Goal: Information Seeking & Learning: Learn about a topic

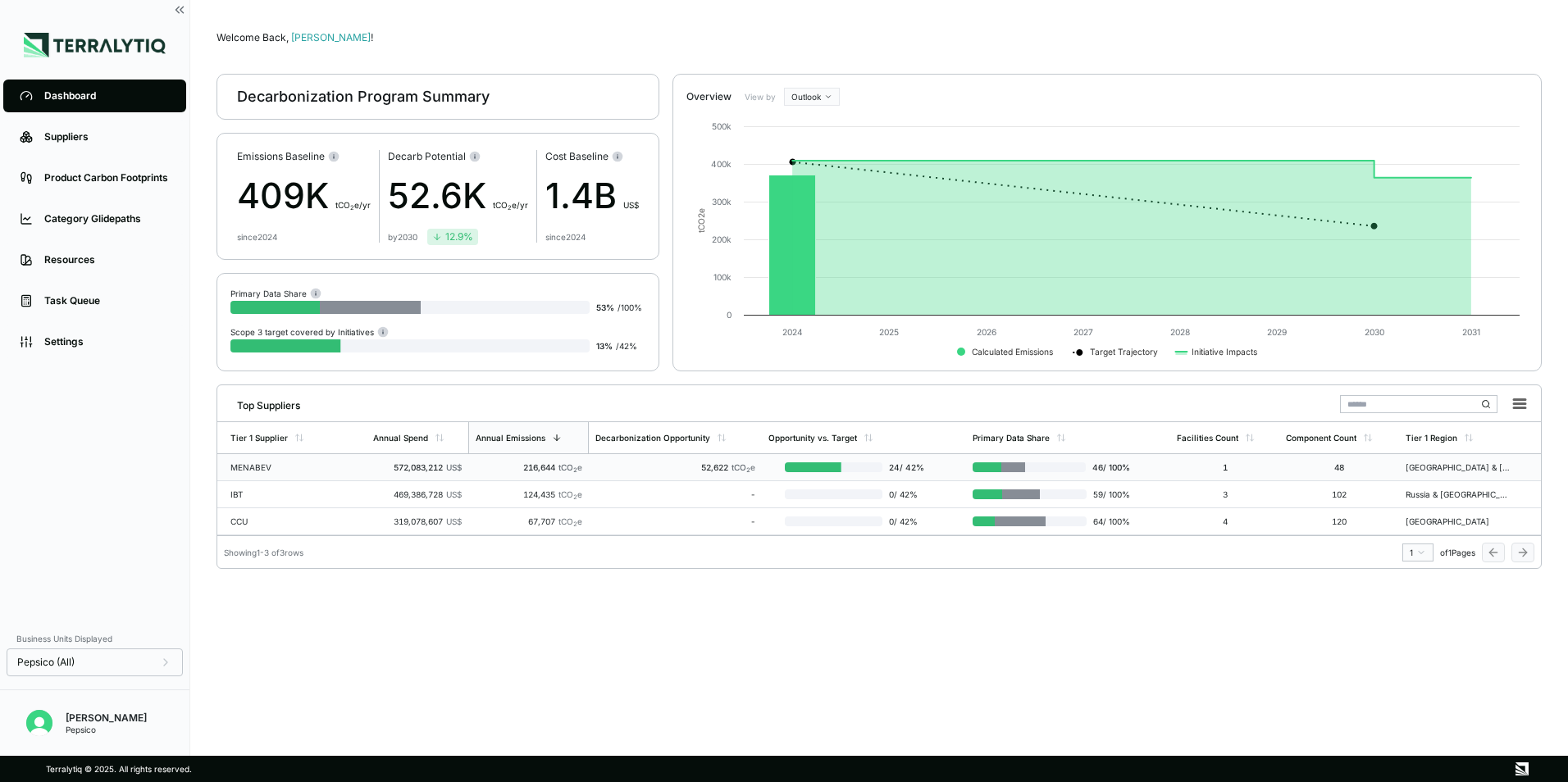
click at [274, 466] on div "MENABEV" at bounding box center [283, 468] width 105 height 10
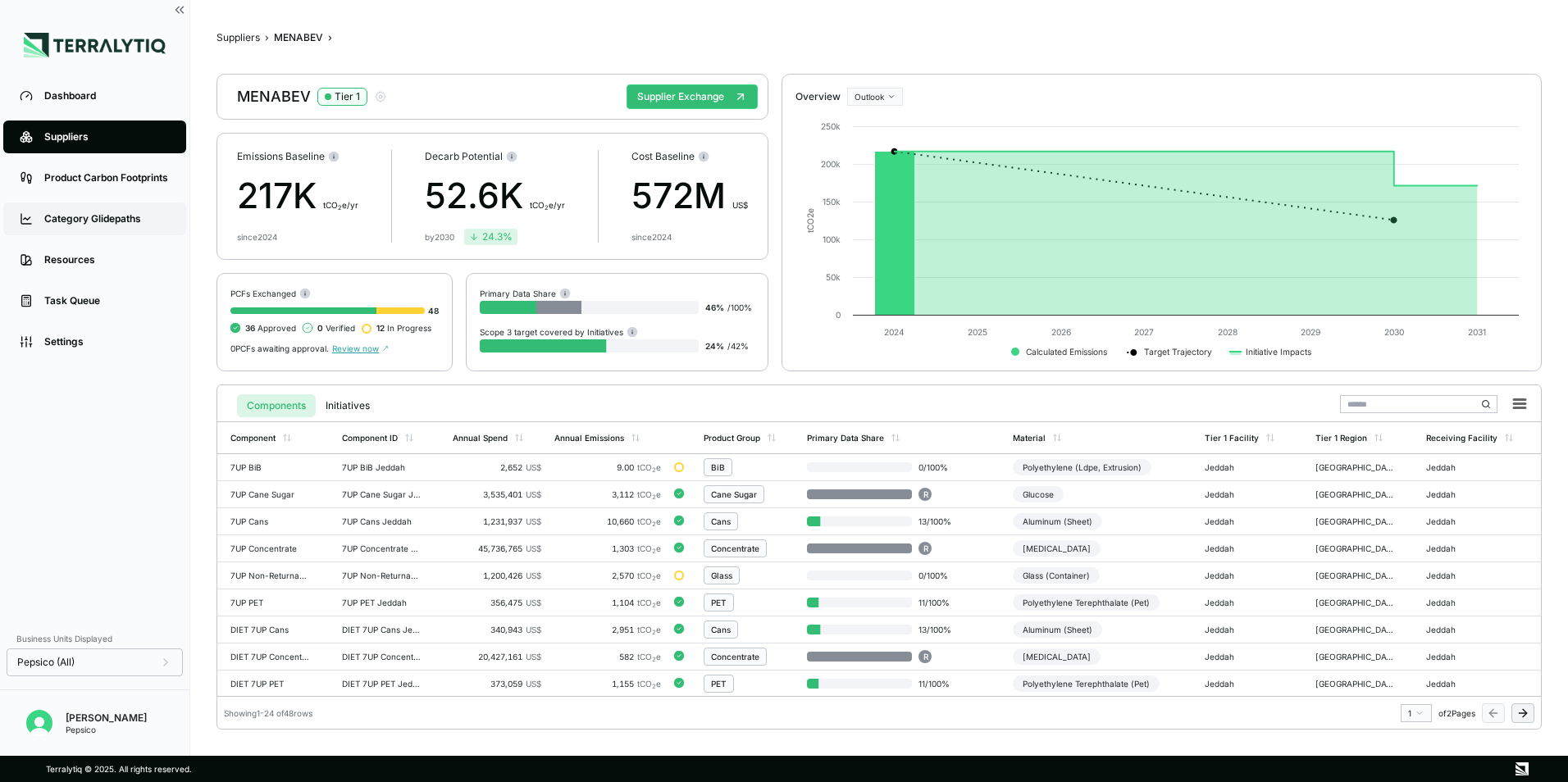
click at [122, 221] on div "Category Glidepaths" at bounding box center [107, 219] width 125 height 13
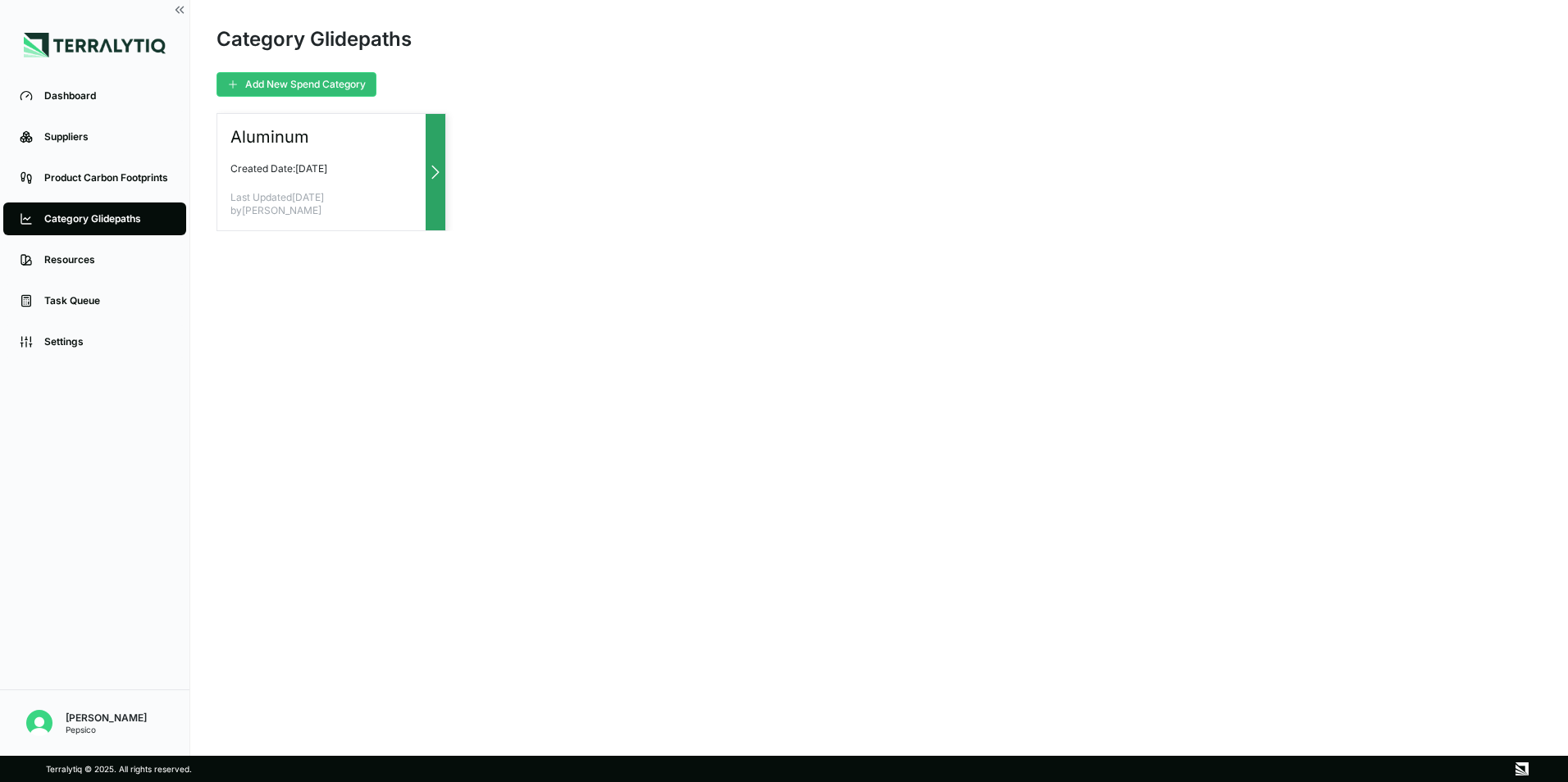
click at [275, 158] on div "Aluminum Created Date: [DATE] Last Updated [DATE] by [PERSON_NAME]" at bounding box center [332, 172] width 230 height 118
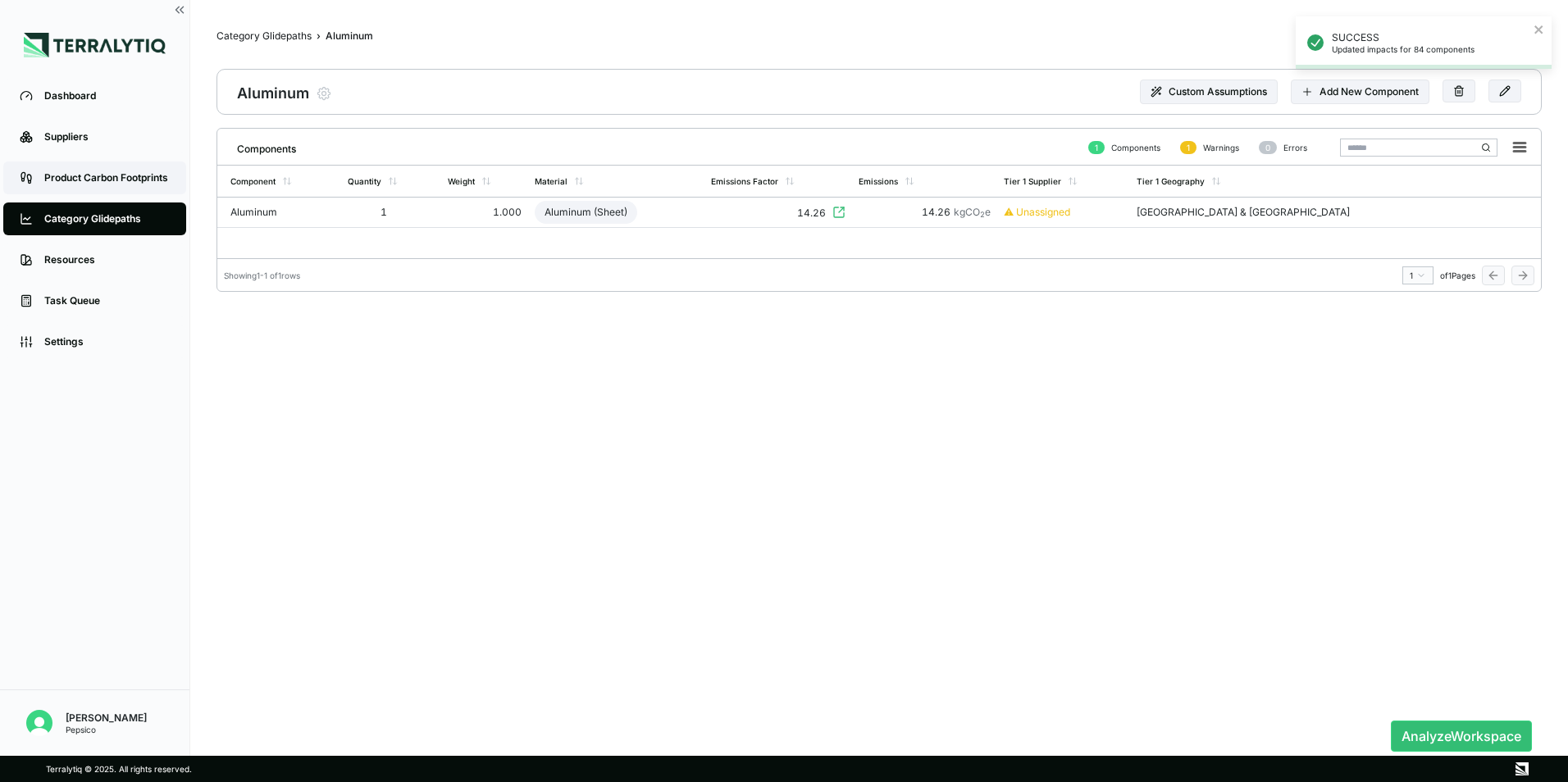
click at [139, 176] on div "Product Carbon Footprints" at bounding box center [107, 178] width 125 height 13
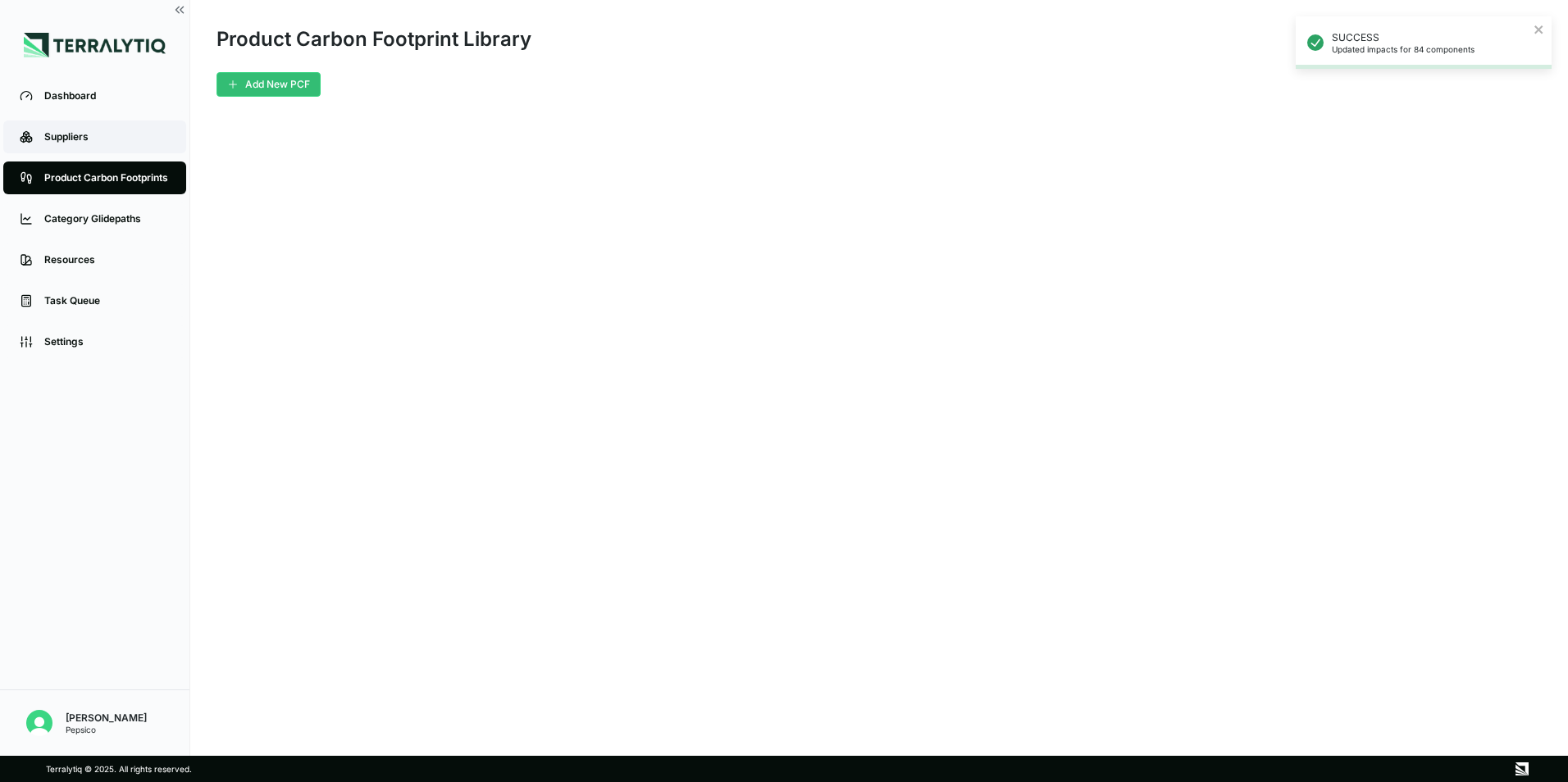
click at [74, 148] on link "Suppliers" at bounding box center [95, 137] width 183 height 33
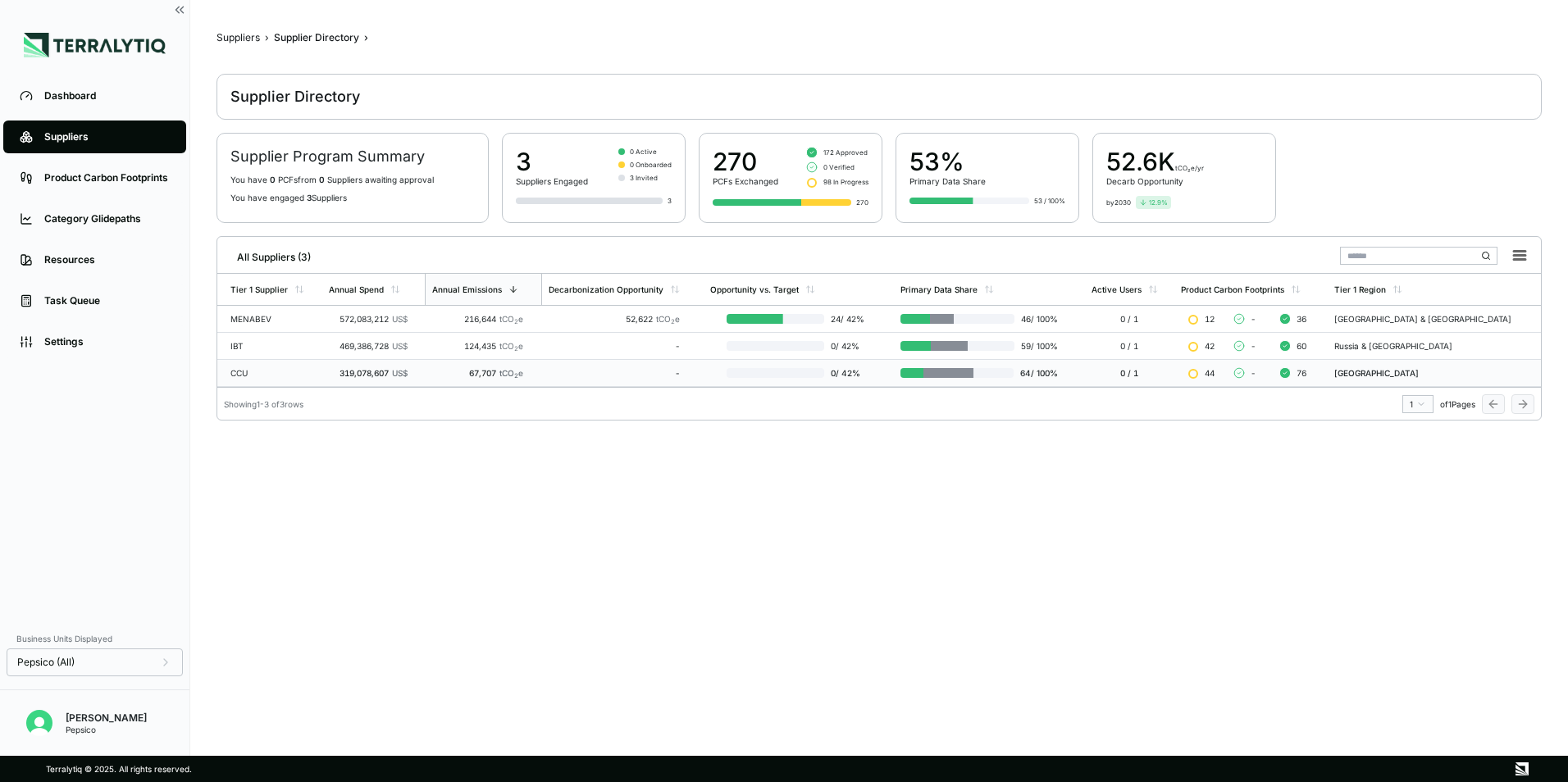
click at [270, 373] on div "CCU" at bounding box center [273, 373] width 85 height 10
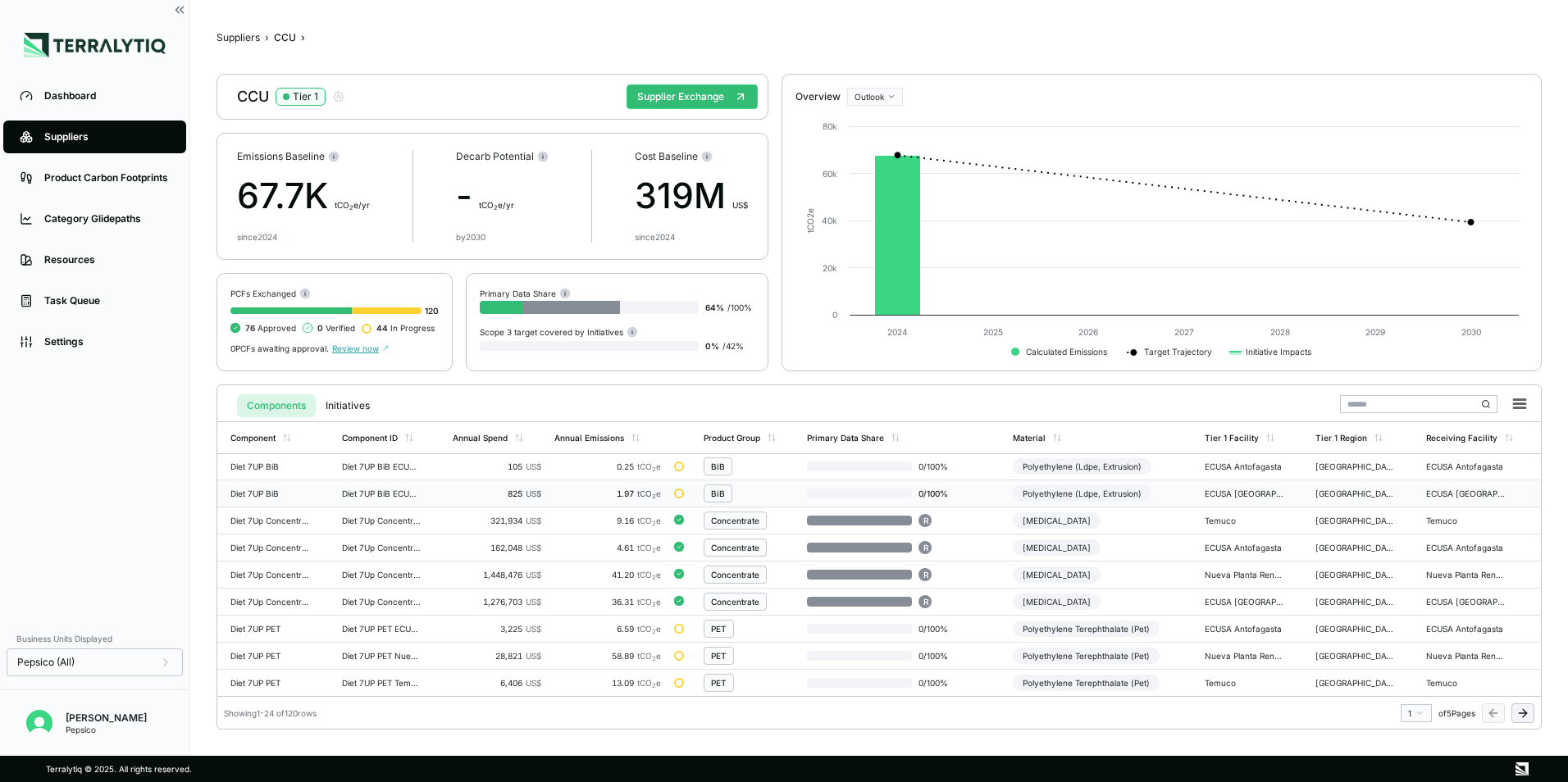
scroll to position [408, 0]
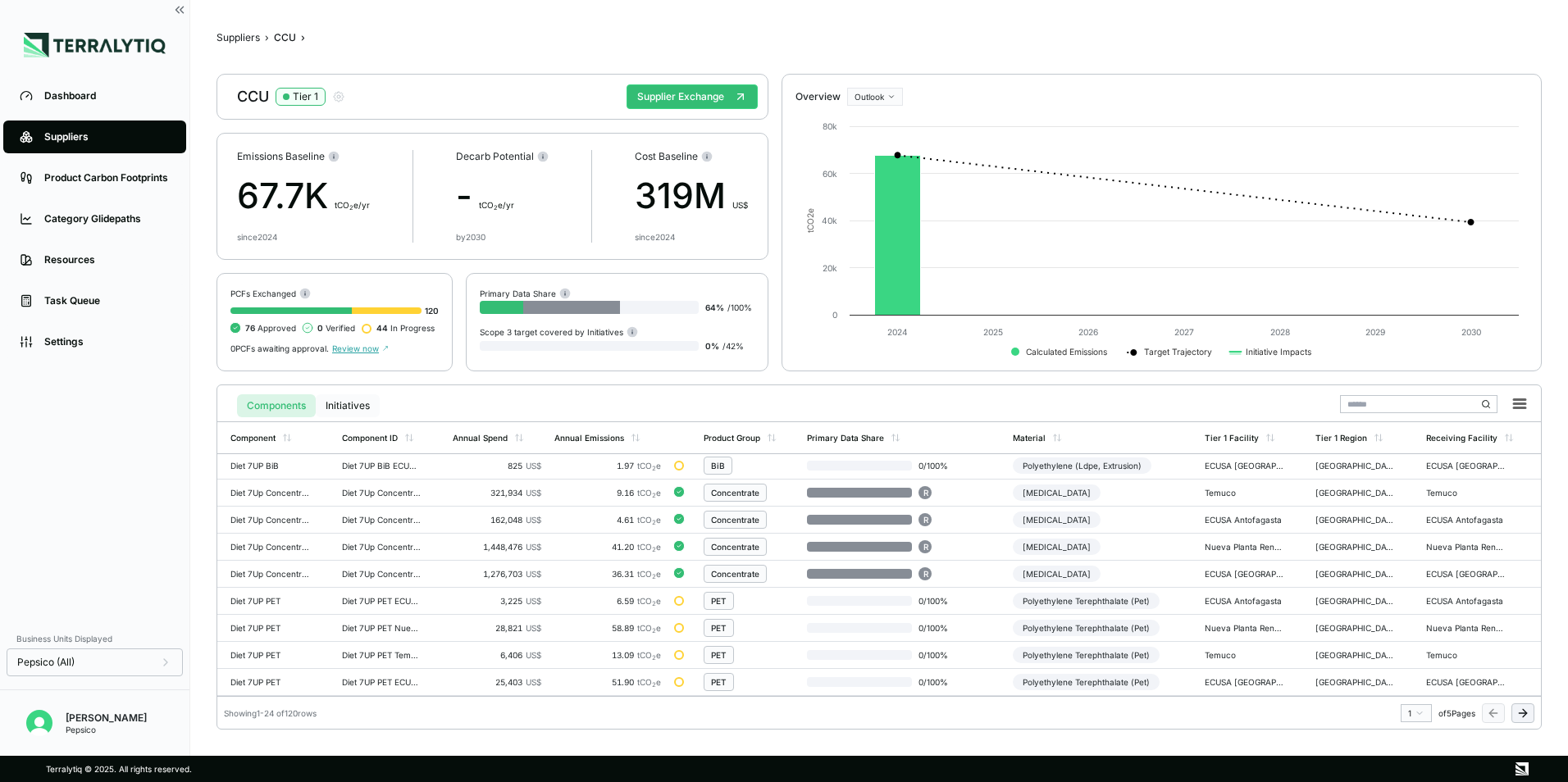
click at [340, 403] on button "Initiatives" at bounding box center [347, 406] width 64 height 23
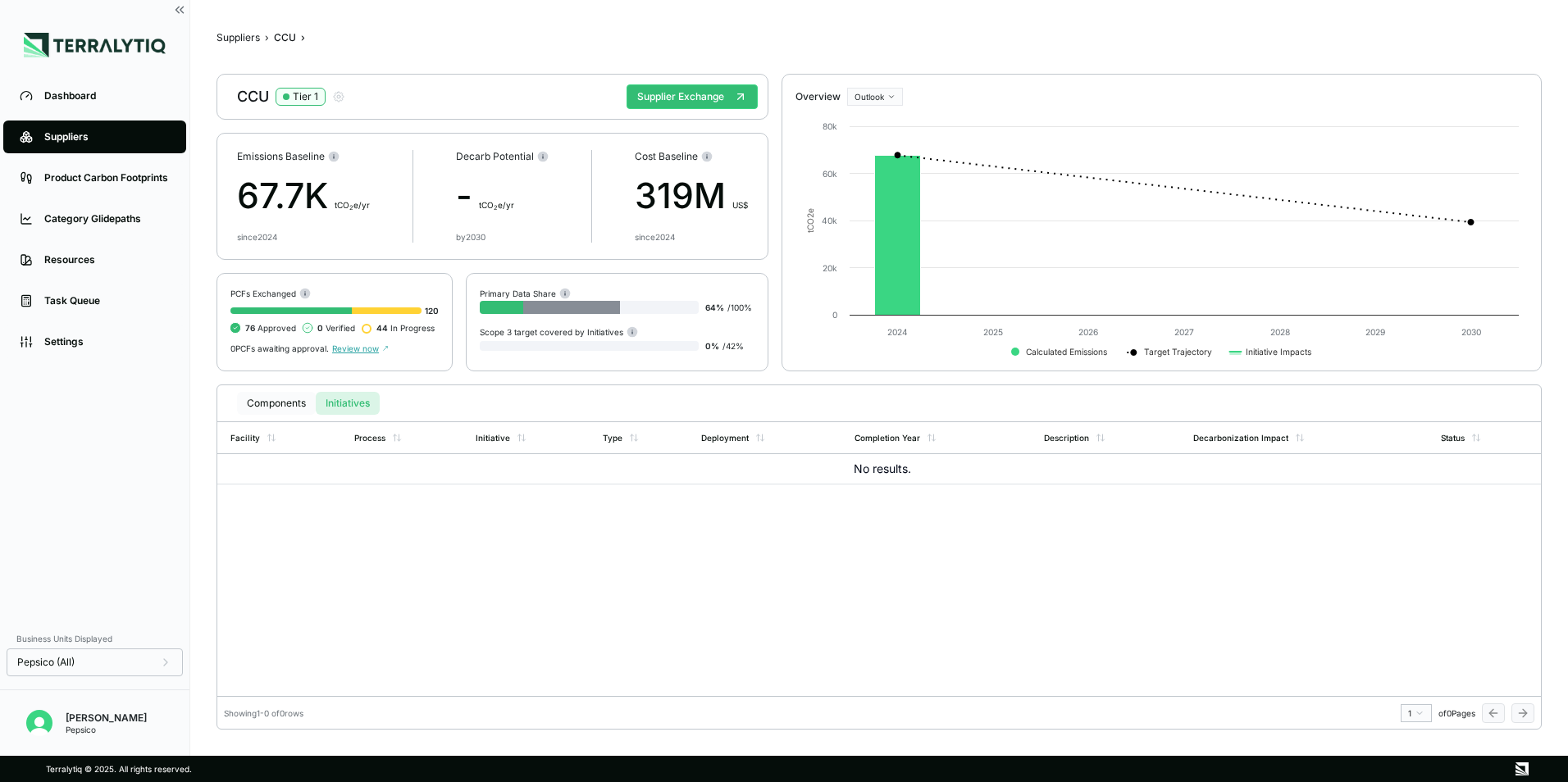
click at [278, 408] on button "Components" at bounding box center [277, 403] width 79 height 23
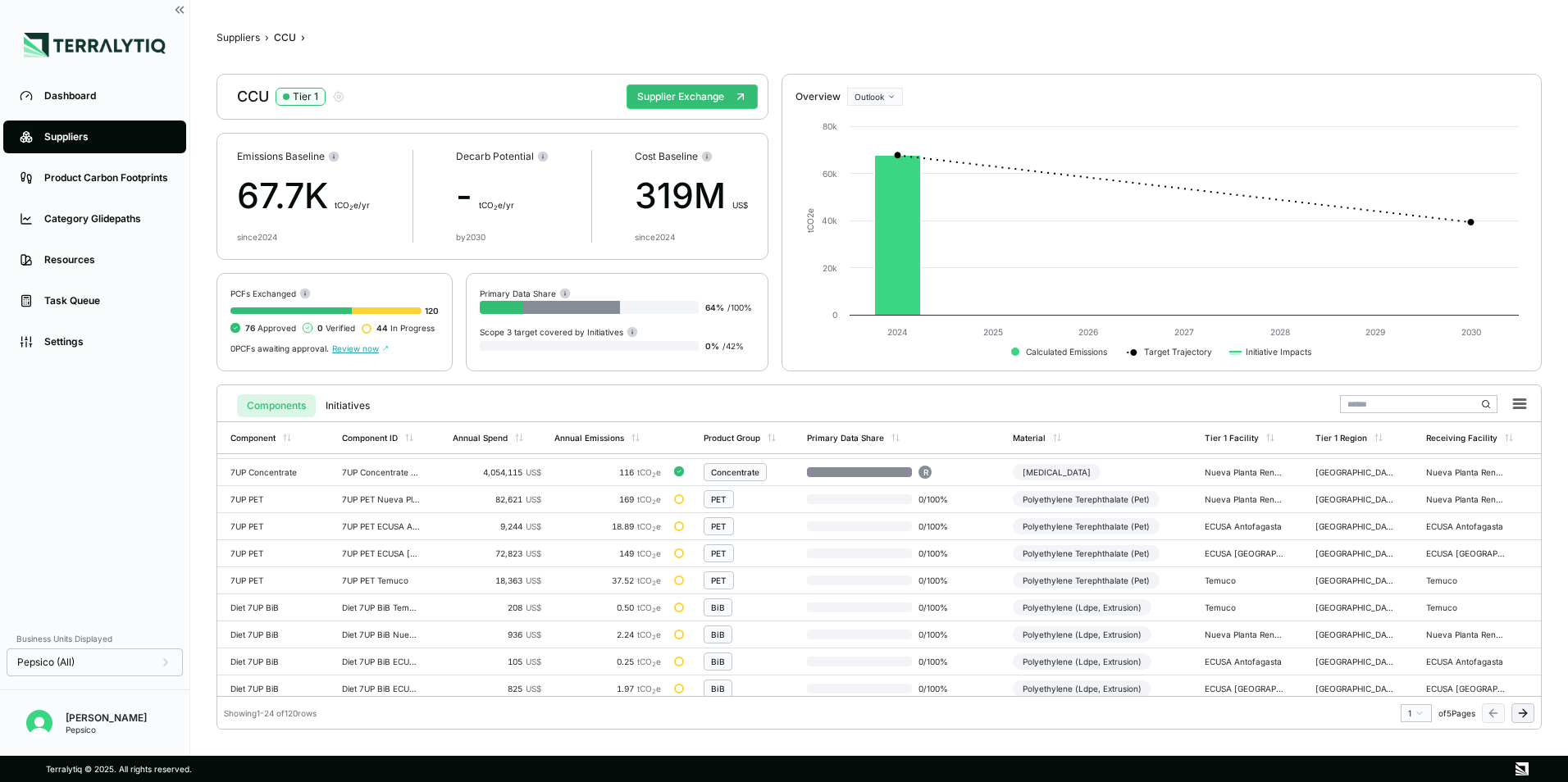
scroll to position [0, 0]
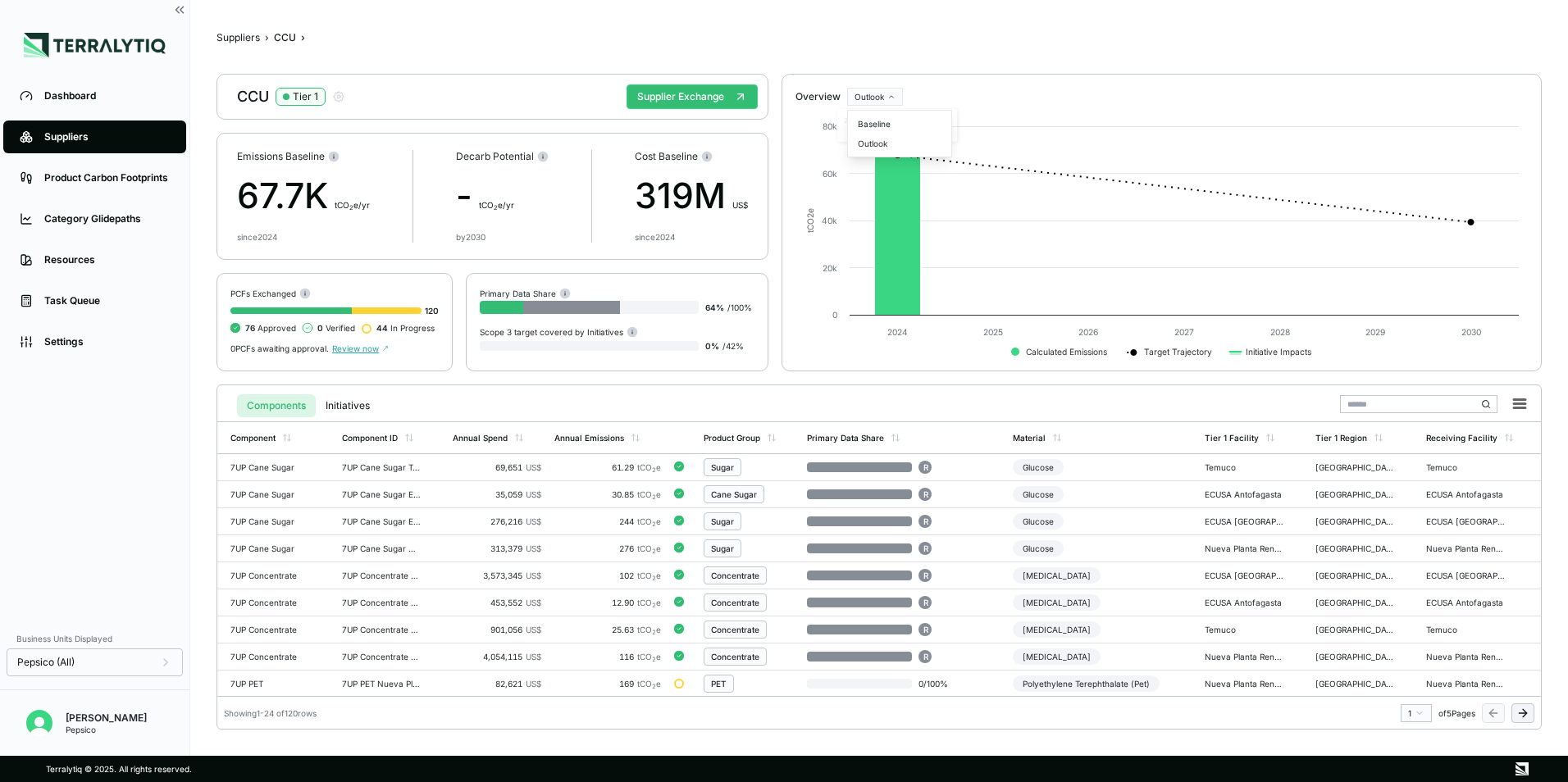
click at [879, 92] on html "Dashboard Suppliers Product Carbon Footprints Category Glidepaths Resources Tas…" at bounding box center [784, 391] width 1568 height 782
click at [875, 97] on html "Dashboard Suppliers Product Carbon Footprints Category Glidepaths Resources Tas…" at bounding box center [784, 391] width 1568 height 782
click at [875, 101] on html "Dashboard Suppliers Product Carbon Footprints Category Glidepaths Resources Tas…" at bounding box center [784, 391] width 1568 height 782
click at [869, 126] on div "Baseline" at bounding box center [900, 123] width 96 height 19
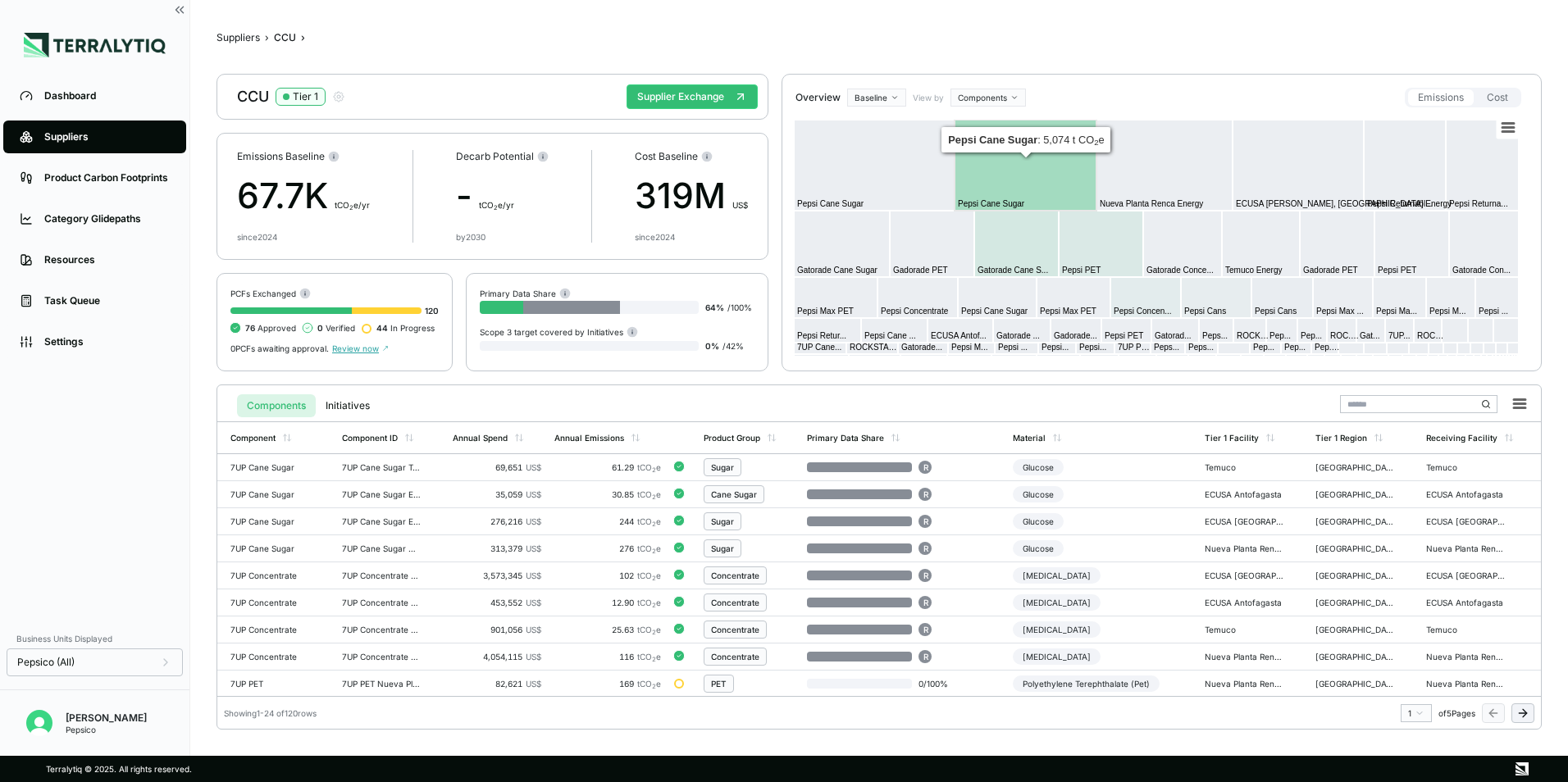
click at [989, 88] on div "View by Components" at bounding box center [969, 97] width 113 height 19
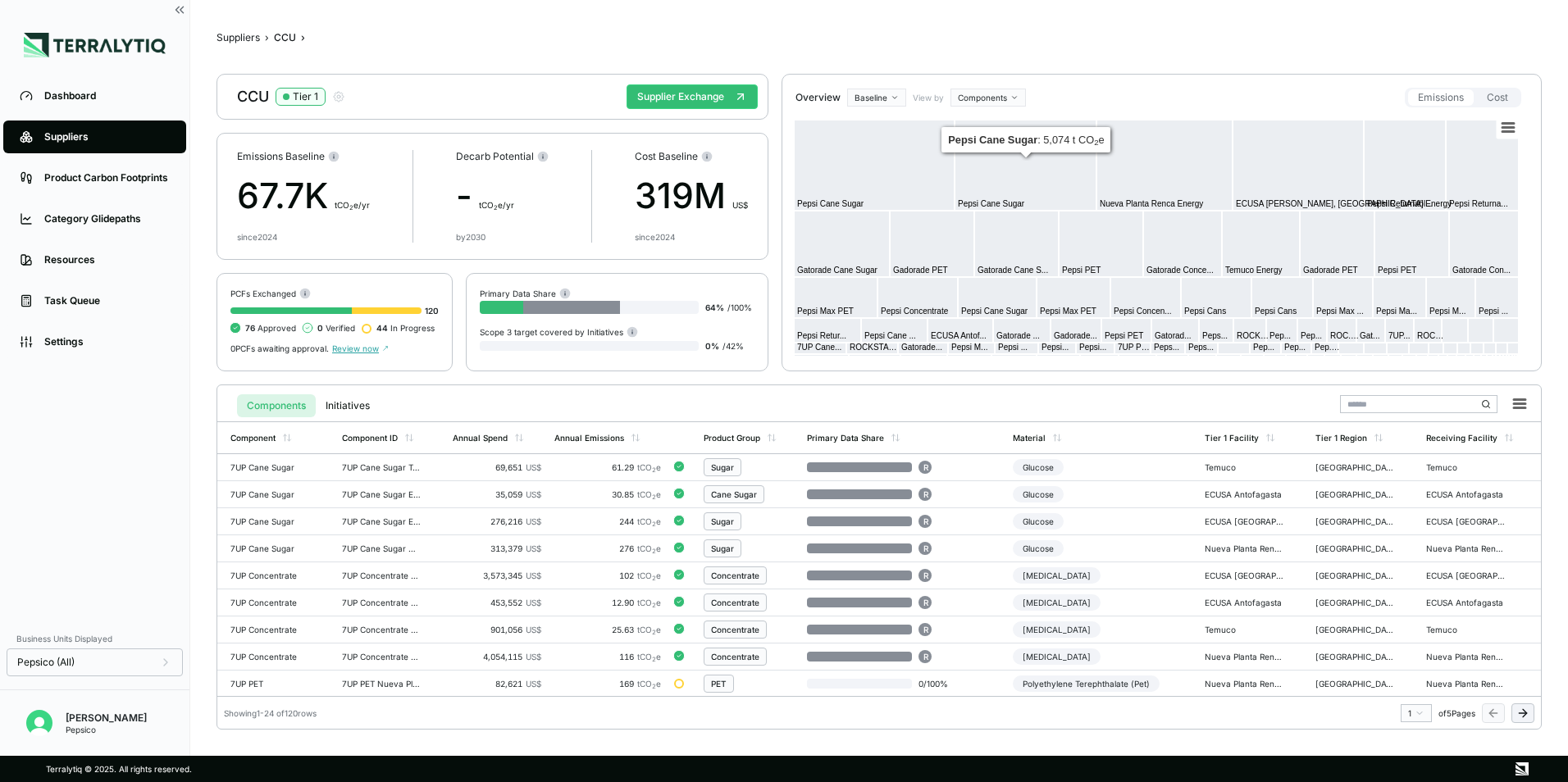
click at [992, 95] on html "Dashboard Suppliers Product Carbon Footprints Category Glidepaths Resources Tas…" at bounding box center [784, 391] width 1568 height 782
click at [970, 146] on div "Materials" at bounding box center [1002, 144] width 96 height 19
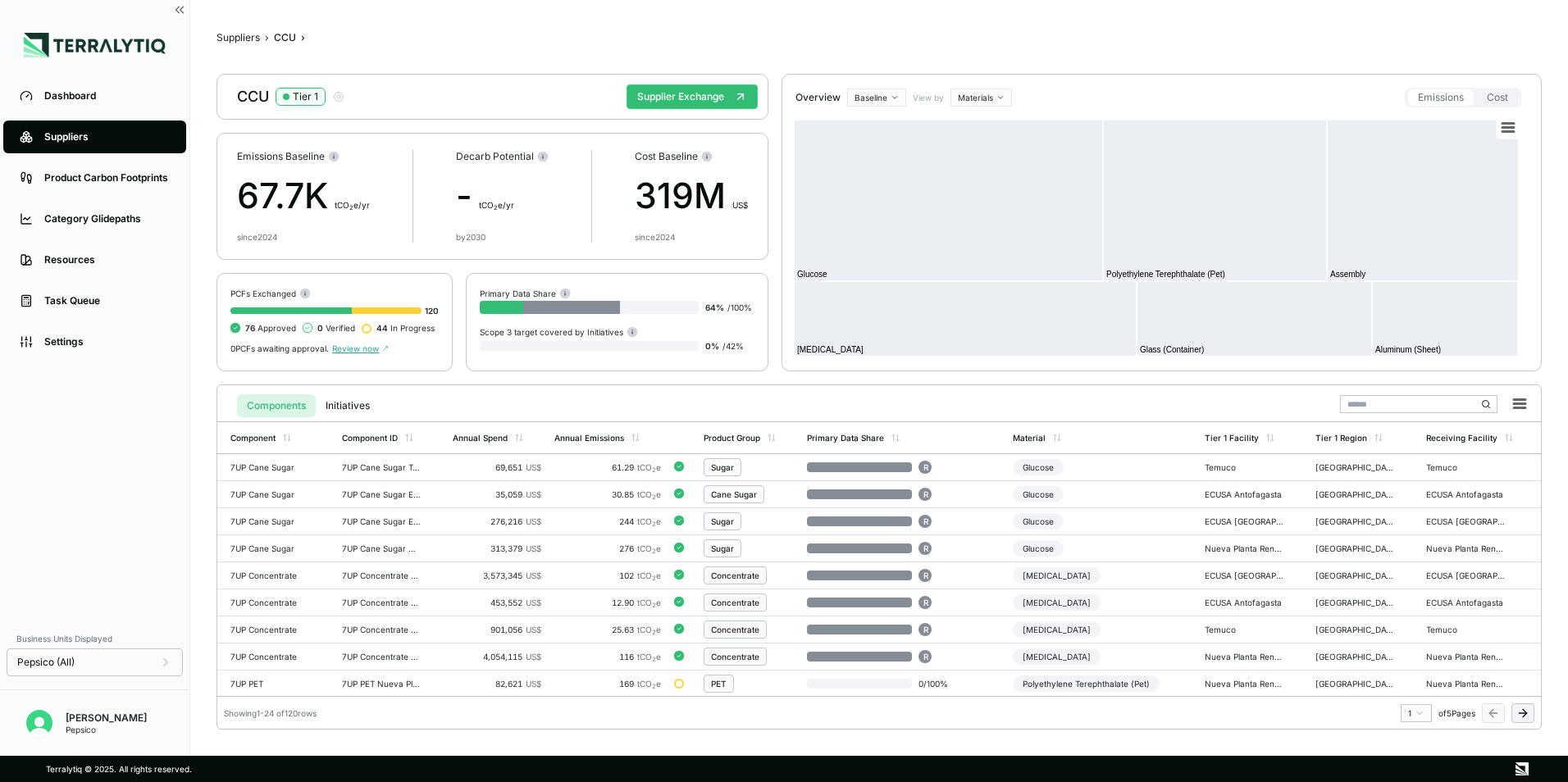
drag, startPoint x: 1039, startPoint y: 579, endPoint x: 920, endPoint y: 396, distance: 218.3
click at [920, 396] on div "Components Initiatives" at bounding box center [879, 402] width 1311 height 34
click at [1041, 574] on div "[MEDICAL_DATA]" at bounding box center [1056, 575] width 88 height 16
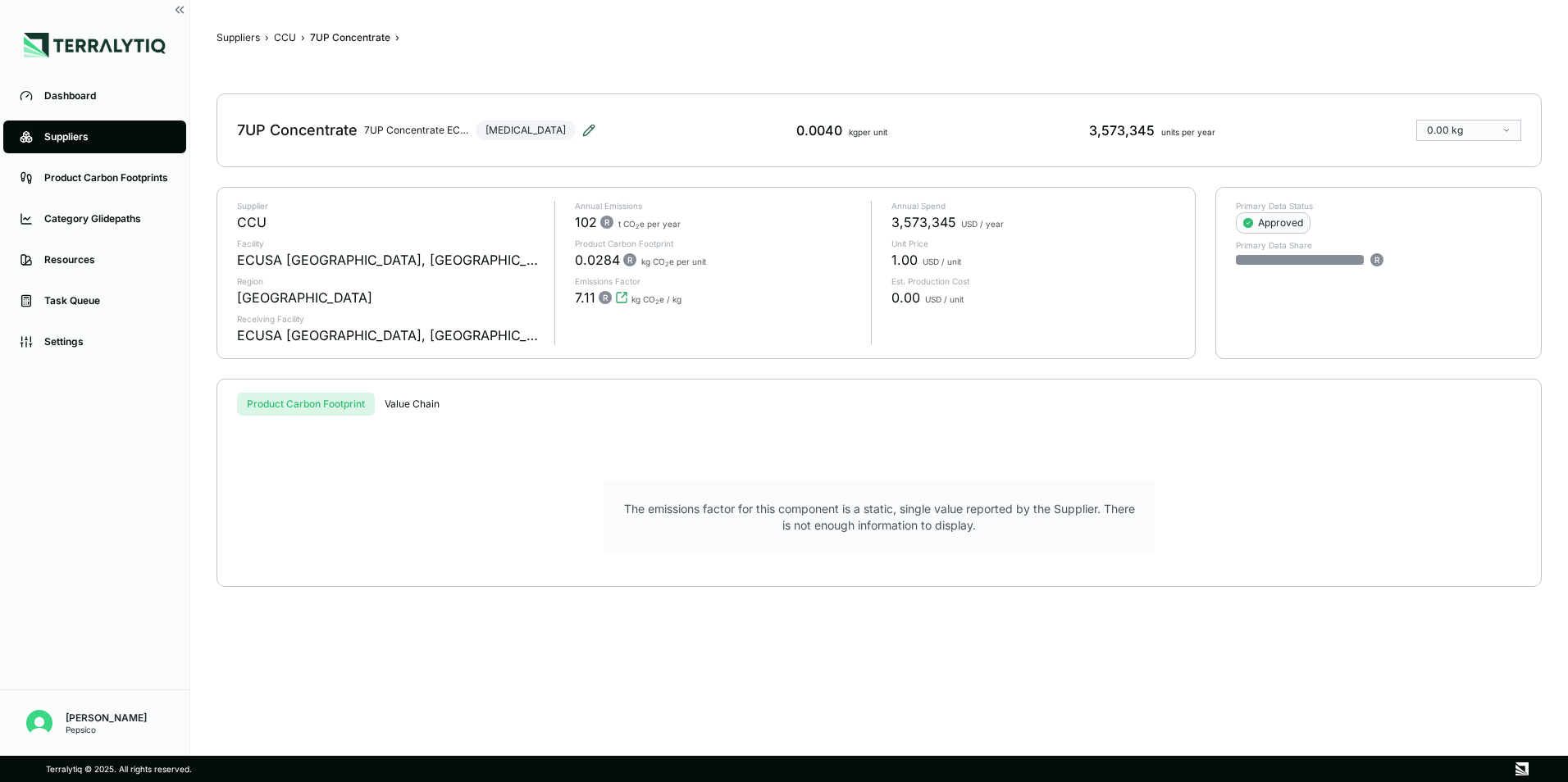
click at [582, 133] on icon at bounding box center [589, 130] width 14 height 13
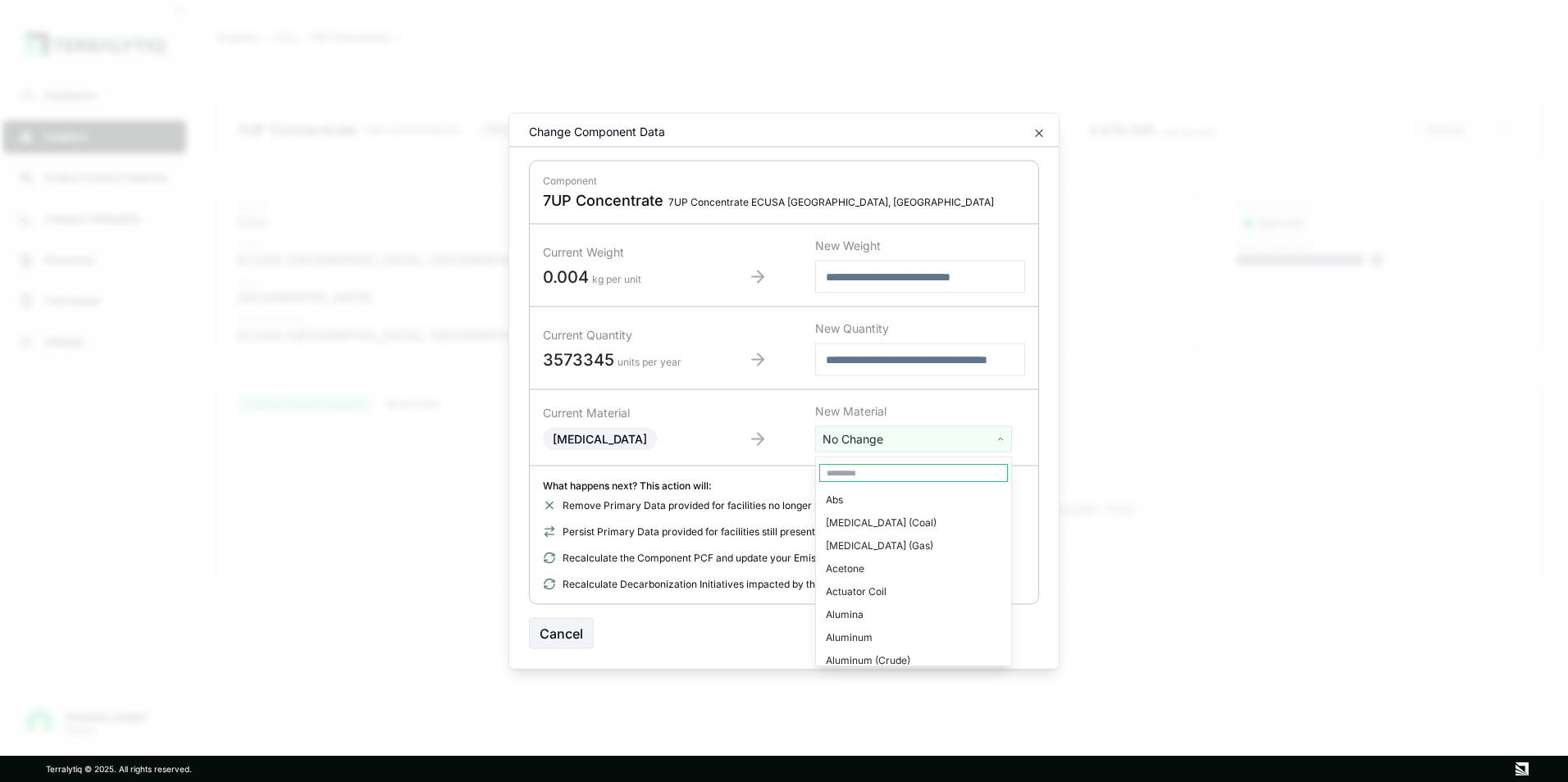
click at [878, 433] on html "Dashboard Suppliers Product Carbon Footprints Category Glidepaths Resources Tas…" at bounding box center [784, 391] width 1568 height 782
type input "****"
click at [1035, 136] on html "Dashboard Suppliers Product Carbon Footprints Category Glidepaths Resources Tas…" at bounding box center [784, 391] width 1568 height 782
click at [1037, 130] on icon "button" at bounding box center [1039, 133] width 7 height 7
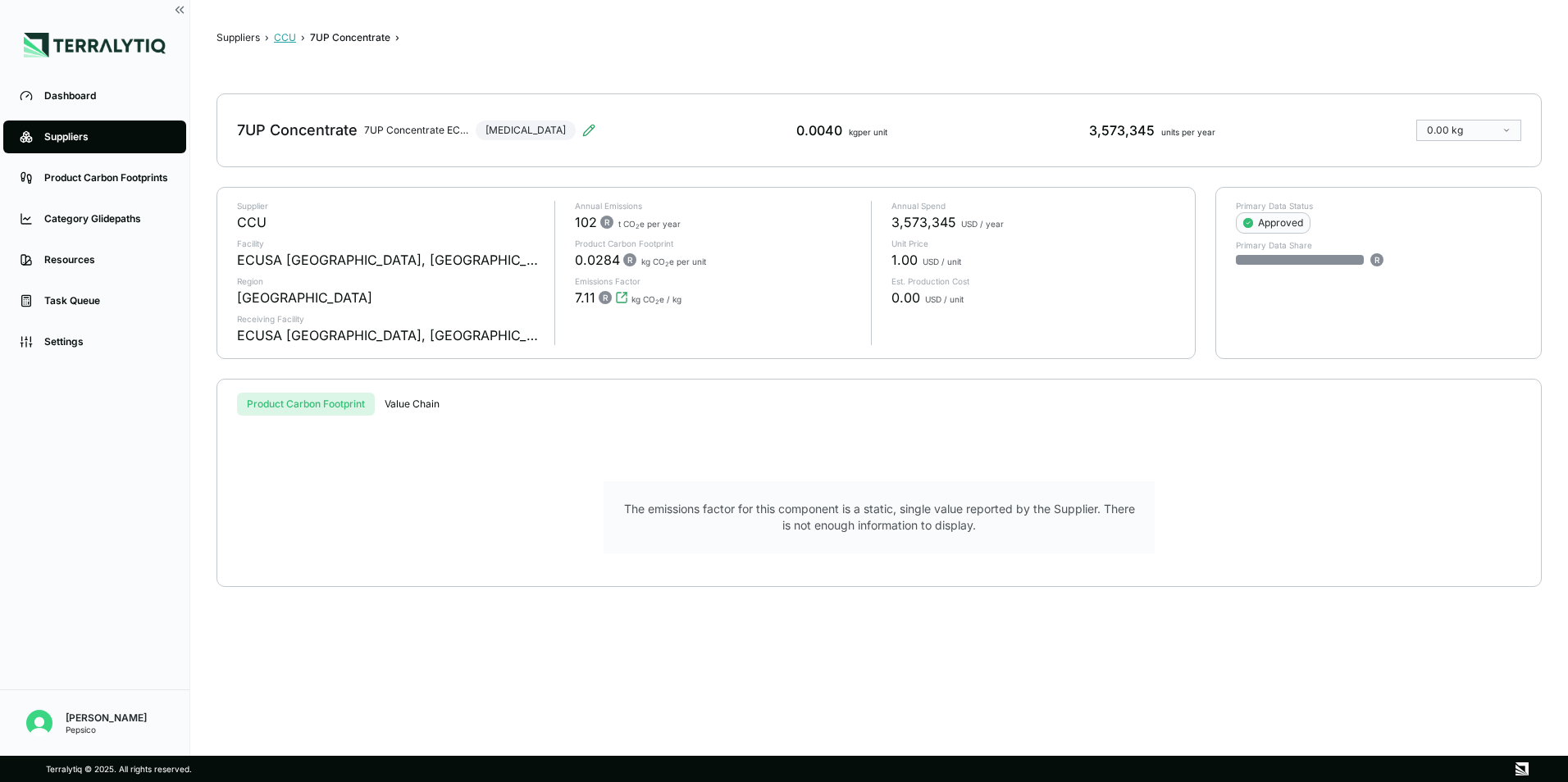
click at [277, 34] on button "CCU" at bounding box center [284, 38] width 22 height 13
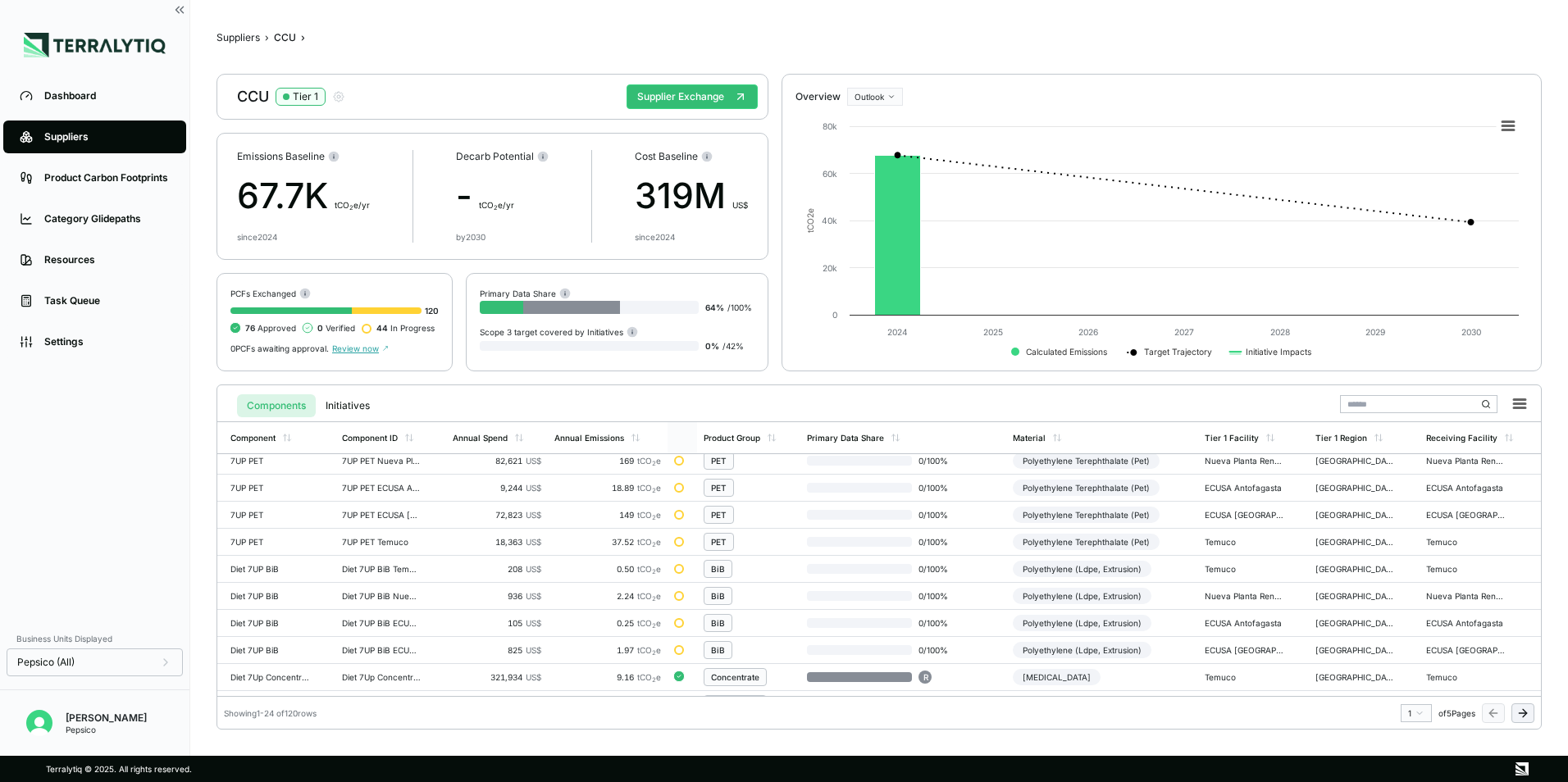
scroll to position [79, 0]
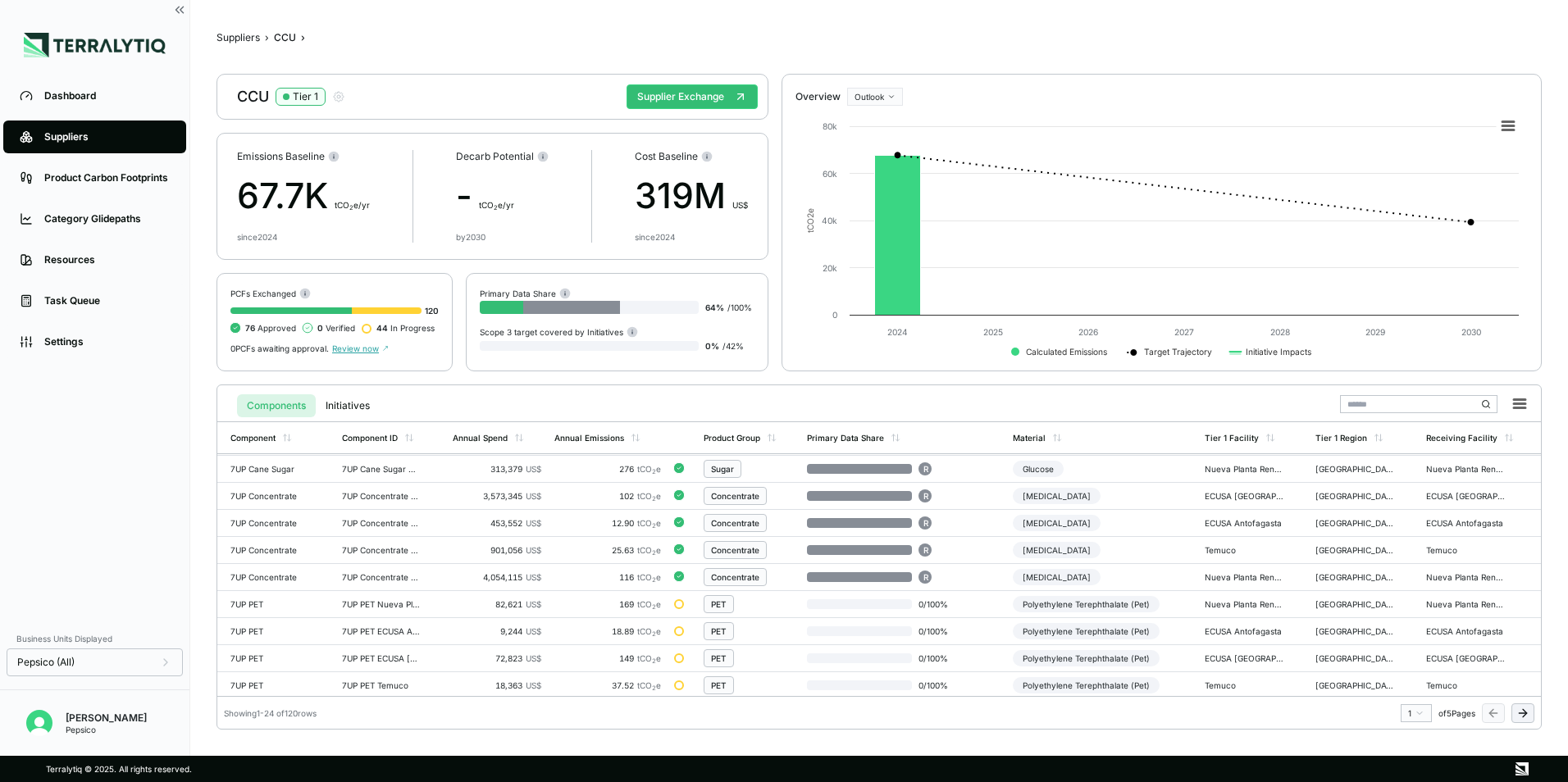
drag, startPoint x: 574, startPoint y: 364, endPoint x: 656, endPoint y: 364, distance: 82.0
click at [656, 351] on div at bounding box center [588, 346] width 219 height 10
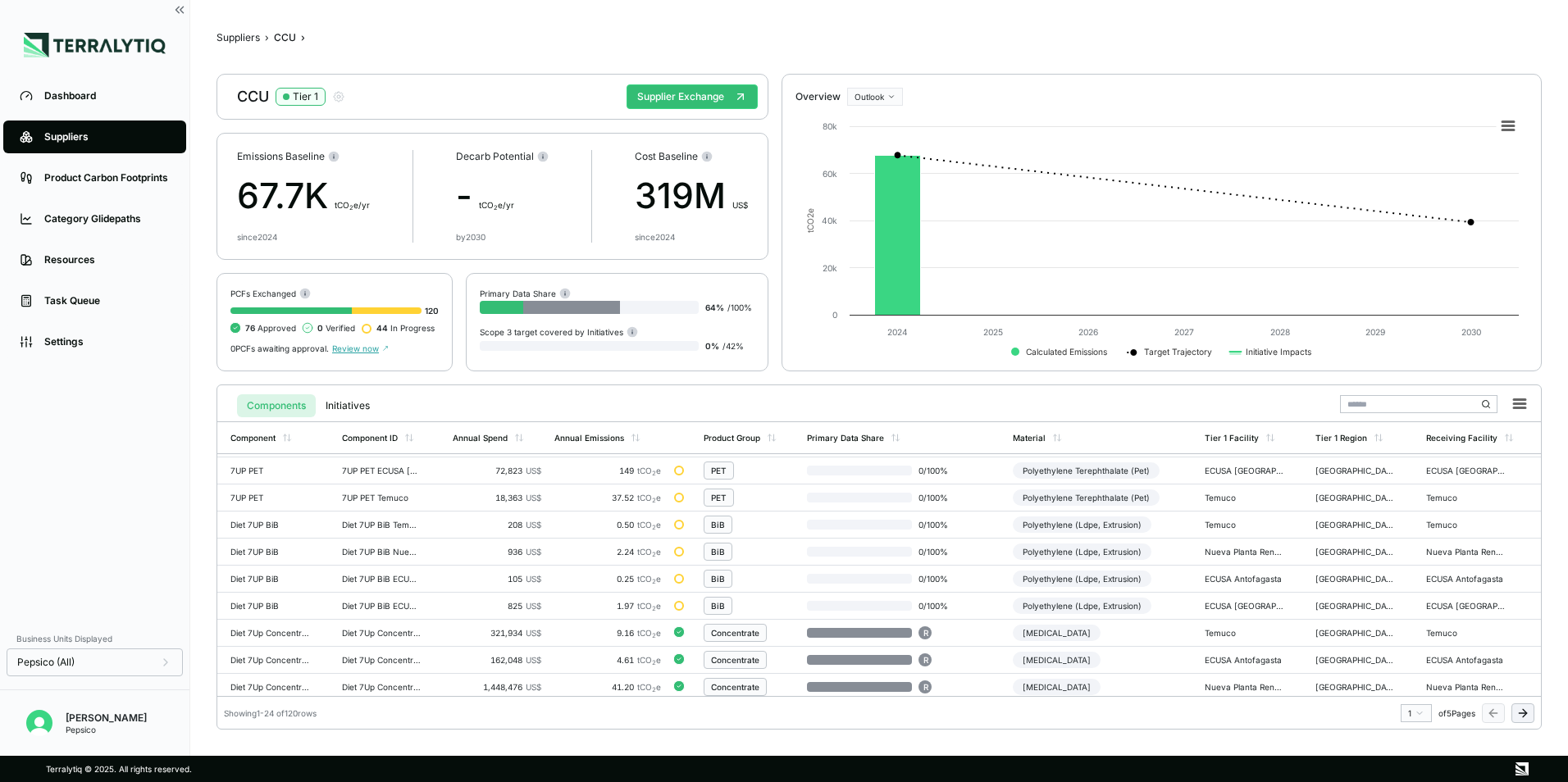
scroll to position [408, 0]
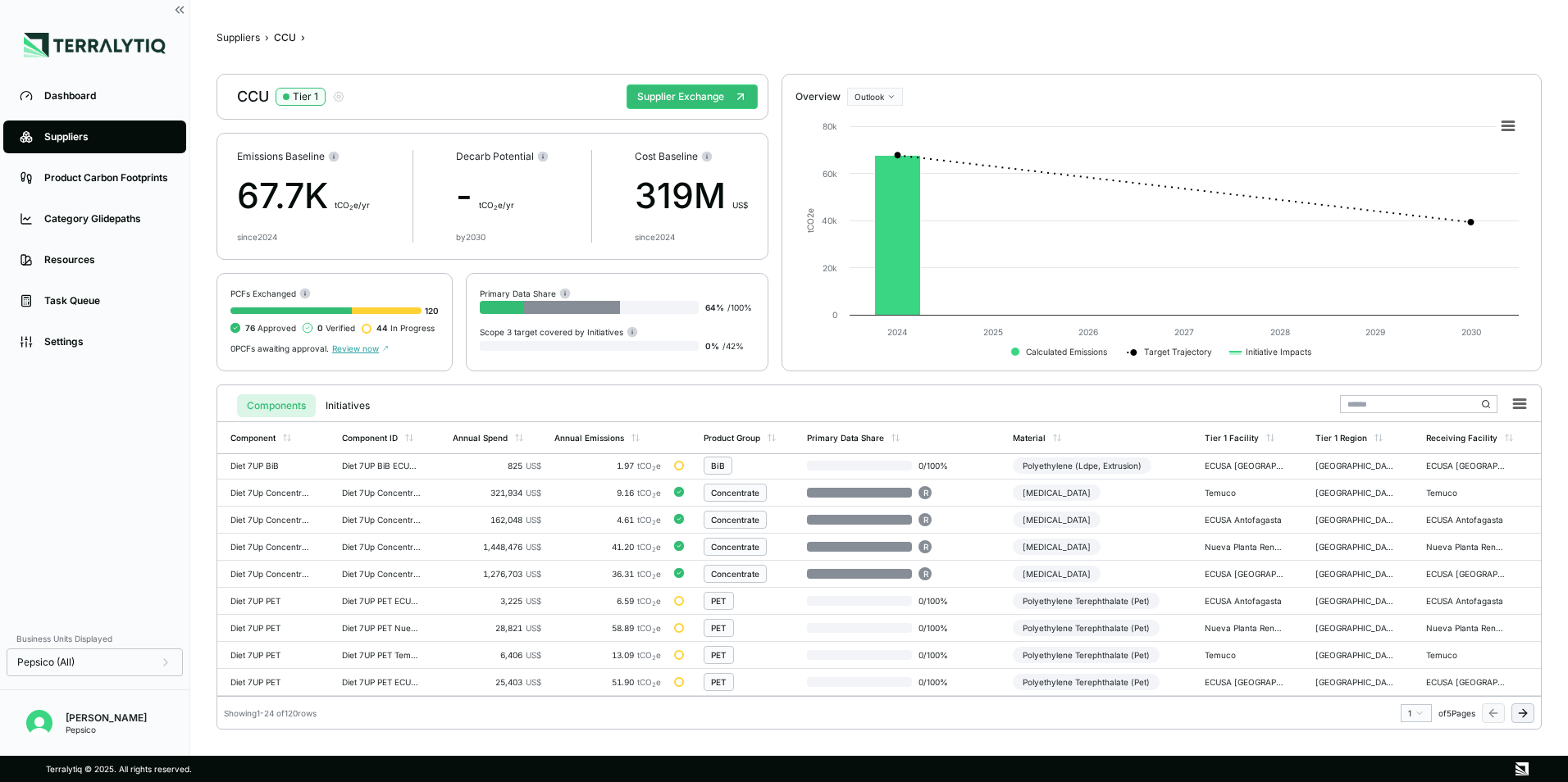
click at [1525, 710] on icon at bounding box center [1523, 714] width 14 height 13
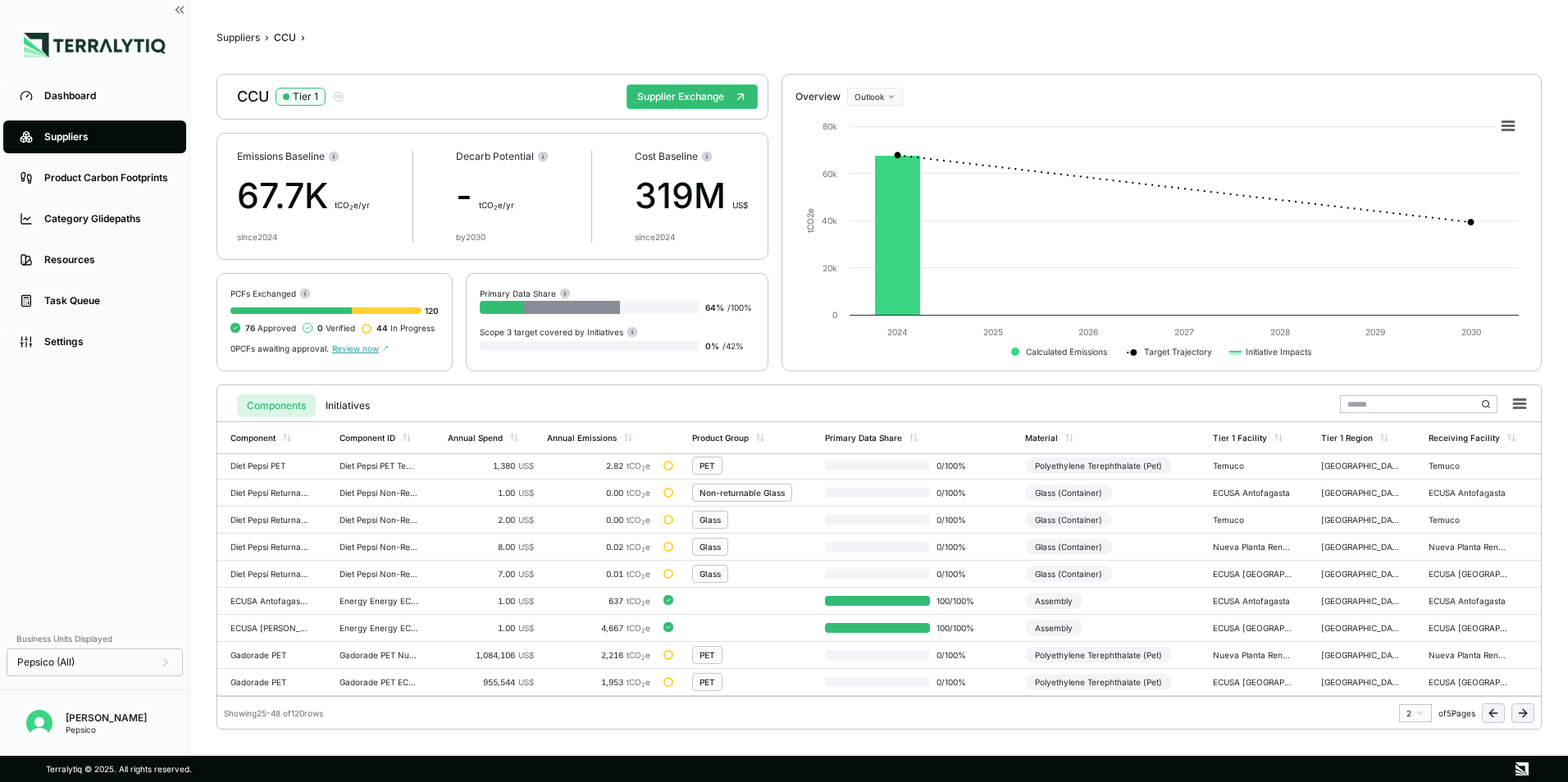
click at [1524, 710] on icon at bounding box center [1525, 714] width 4 height 8
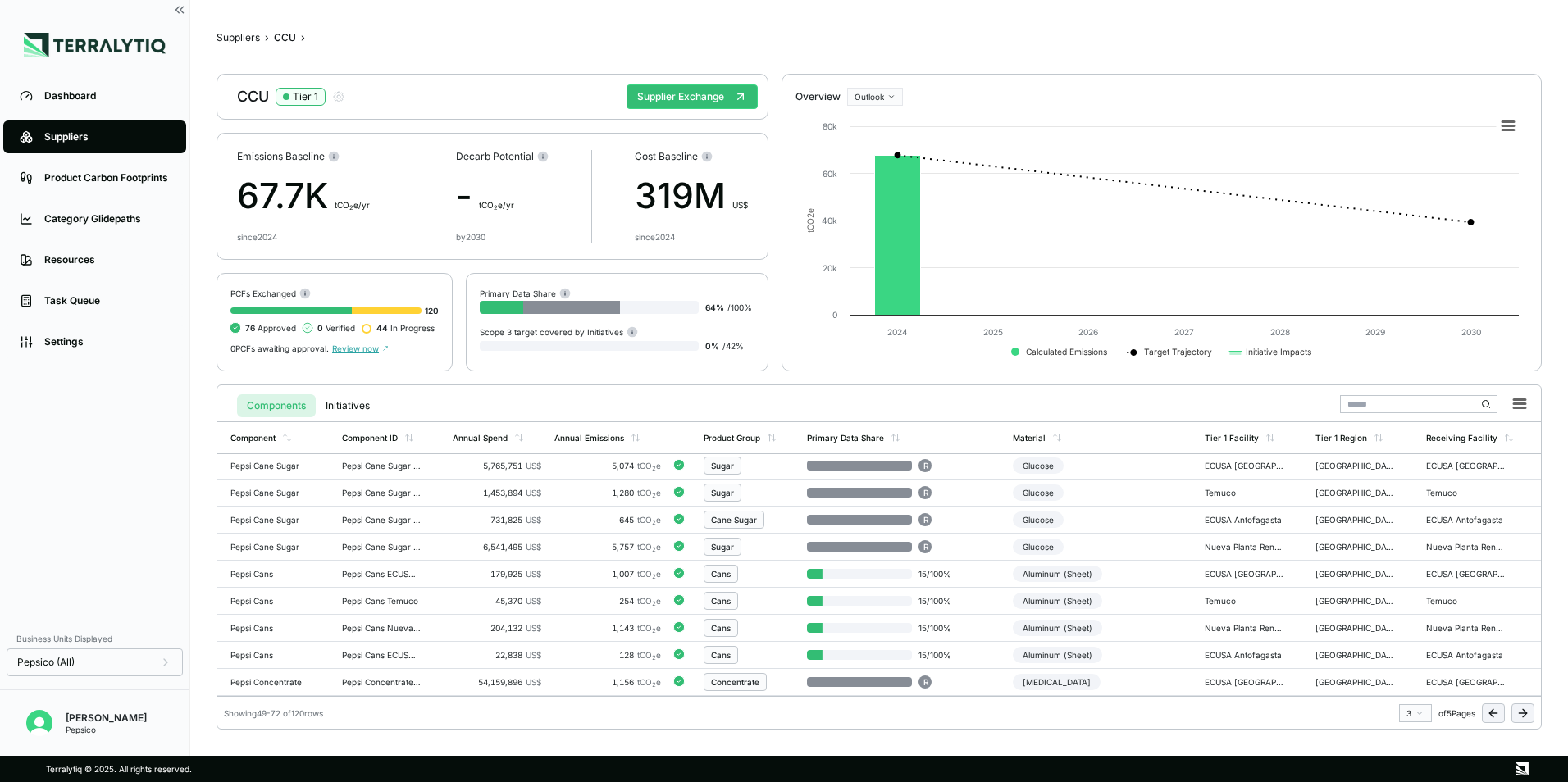
click at [1522, 710] on icon at bounding box center [1523, 714] width 14 height 13
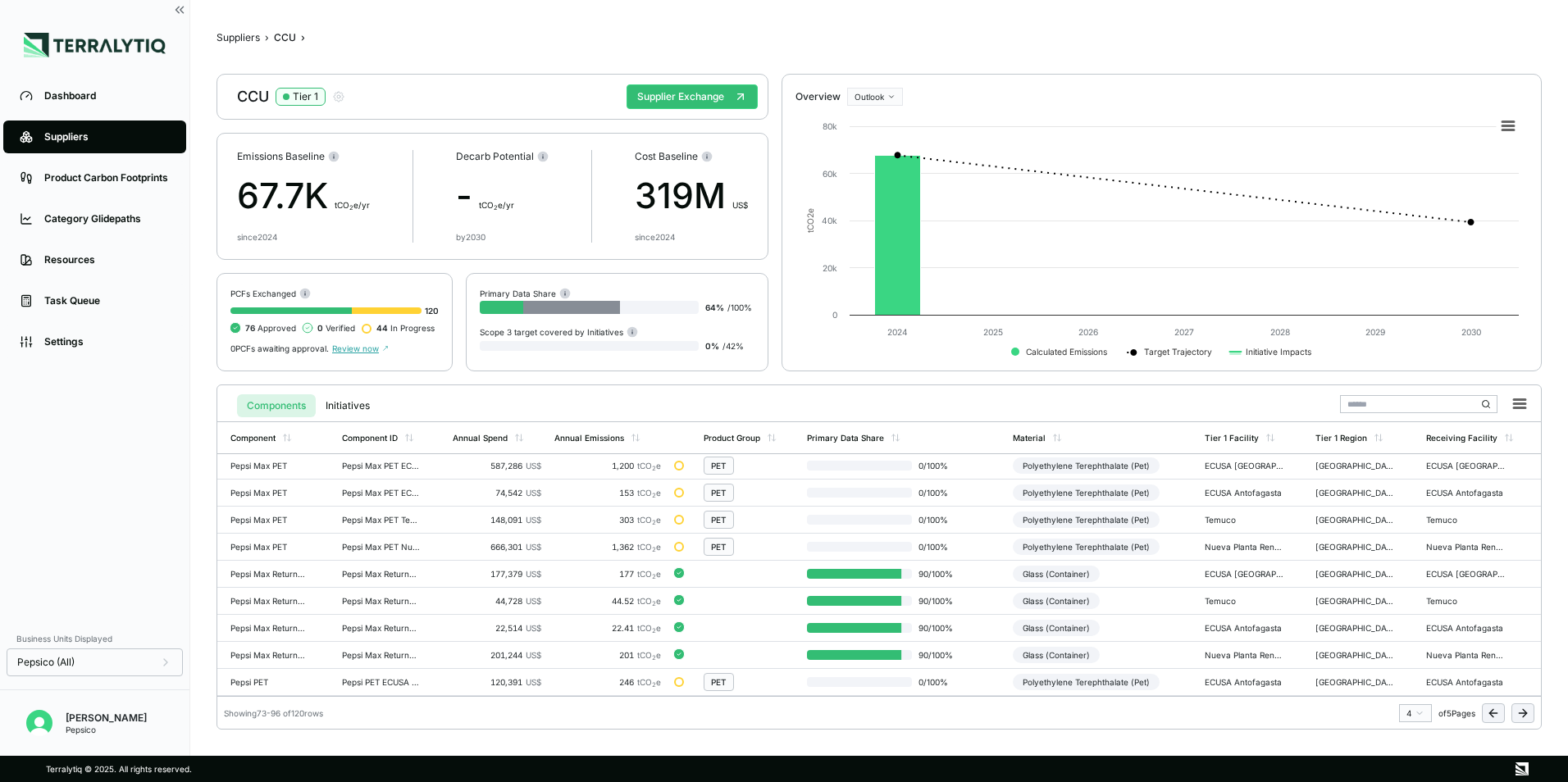
click at [1518, 710] on icon at bounding box center [1523, 714] width 14 height 13
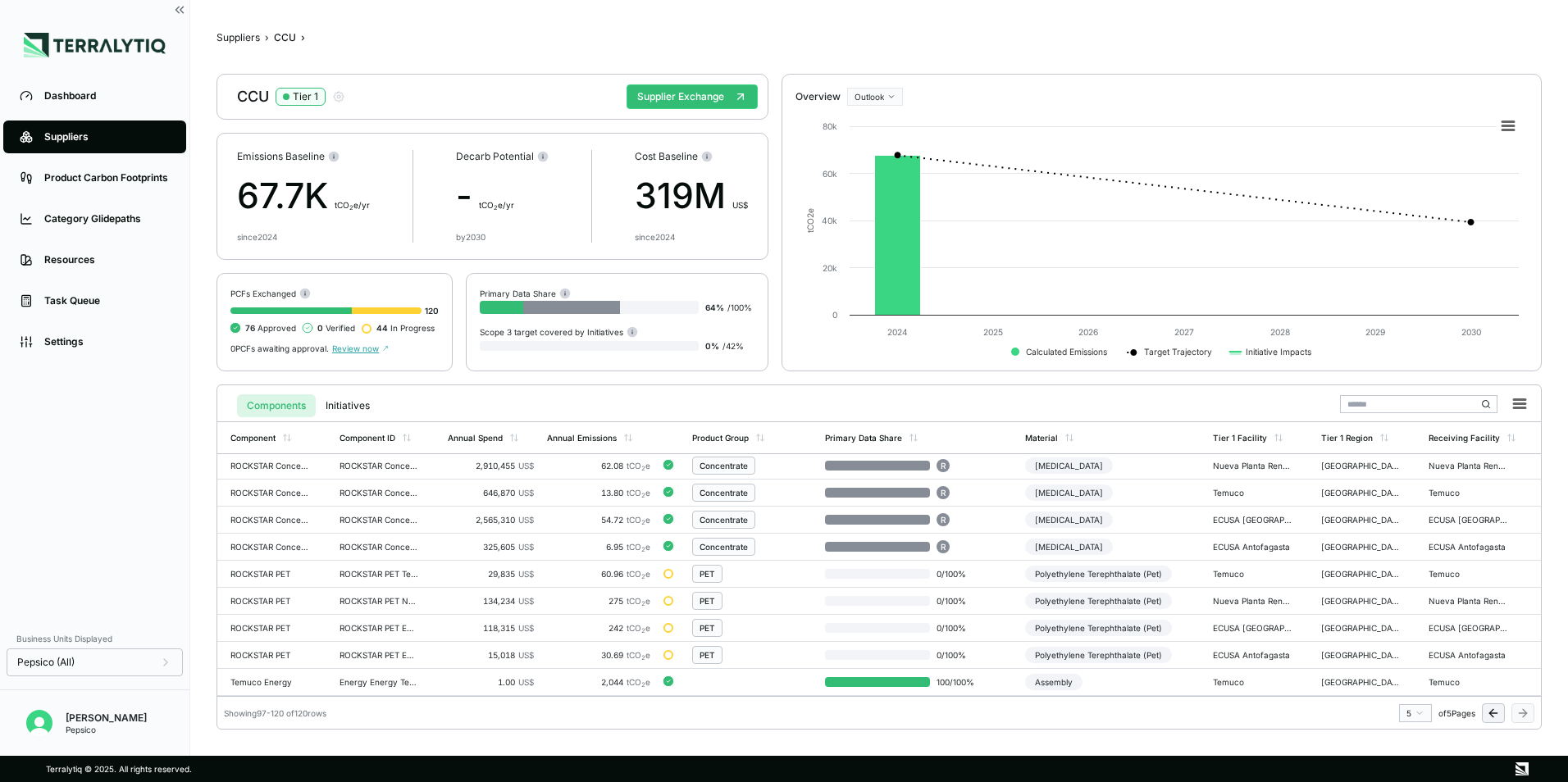
click at [864, 91] on html "Dashboard Suppliers Product Carbon Footprints Category Glidepaths Resources Tas…" at bounding box center [784, 391] width 1568 height 782
click at [335, 93] on html "Dashboard Suppliers Product Carbon Footprints Category Glidepaths Resources Tas…" at bounding box center [784, 391] width 1568 height 782
click at [336, 93] on icon "button" at bounding box center [338, 96] width 10 height 10
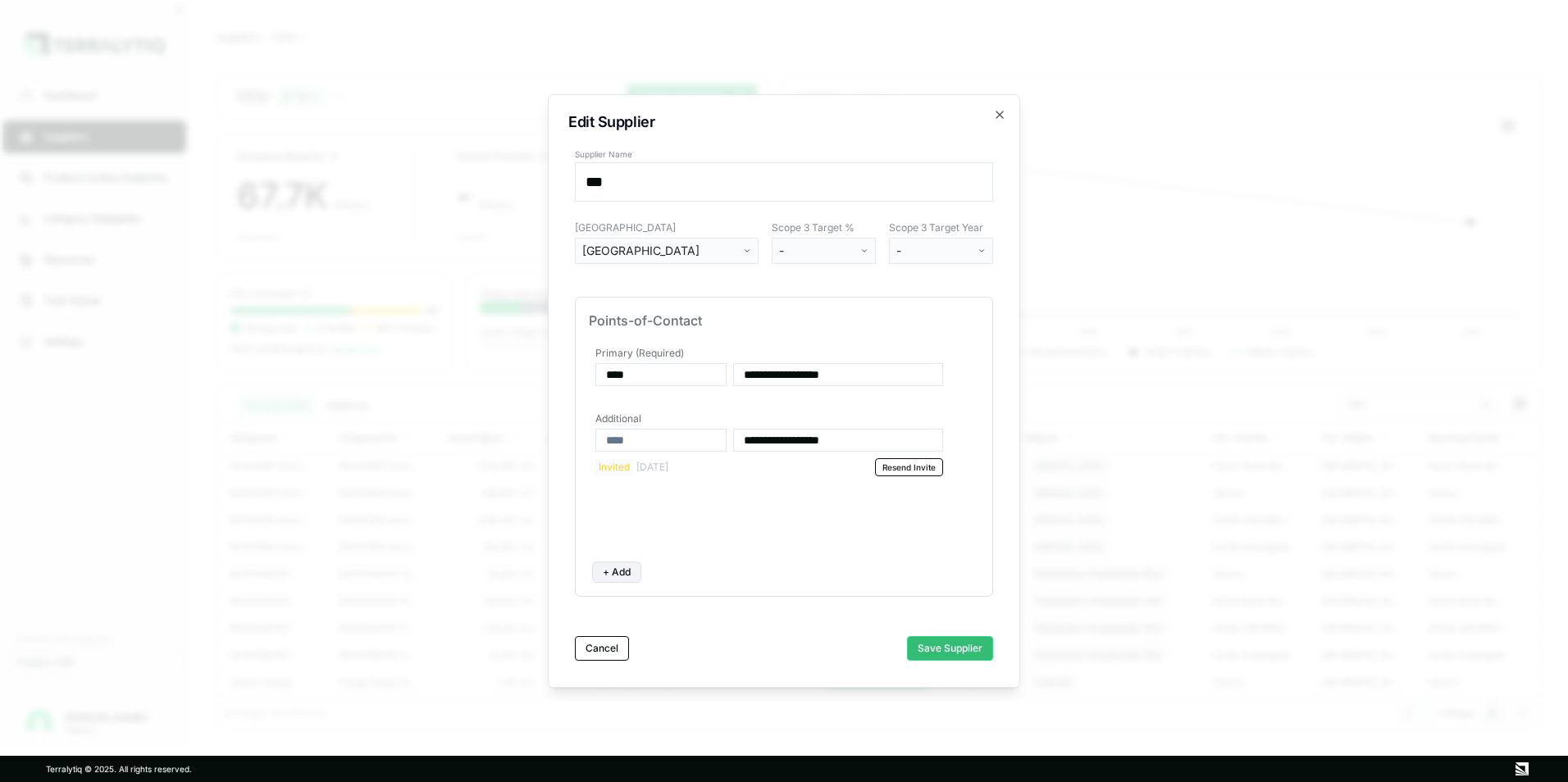
drag, startPoint x: 1008, startPoint y: 214, endPoint x: 1006, endPoint y: 148, distance: 66.0
click at [1008, 212] on div "**********" at bounding box center [784, 391] width 473 height 594
click at [1000, 113] on icon "button" at bounding box center [1000, 115] width 14 height 13
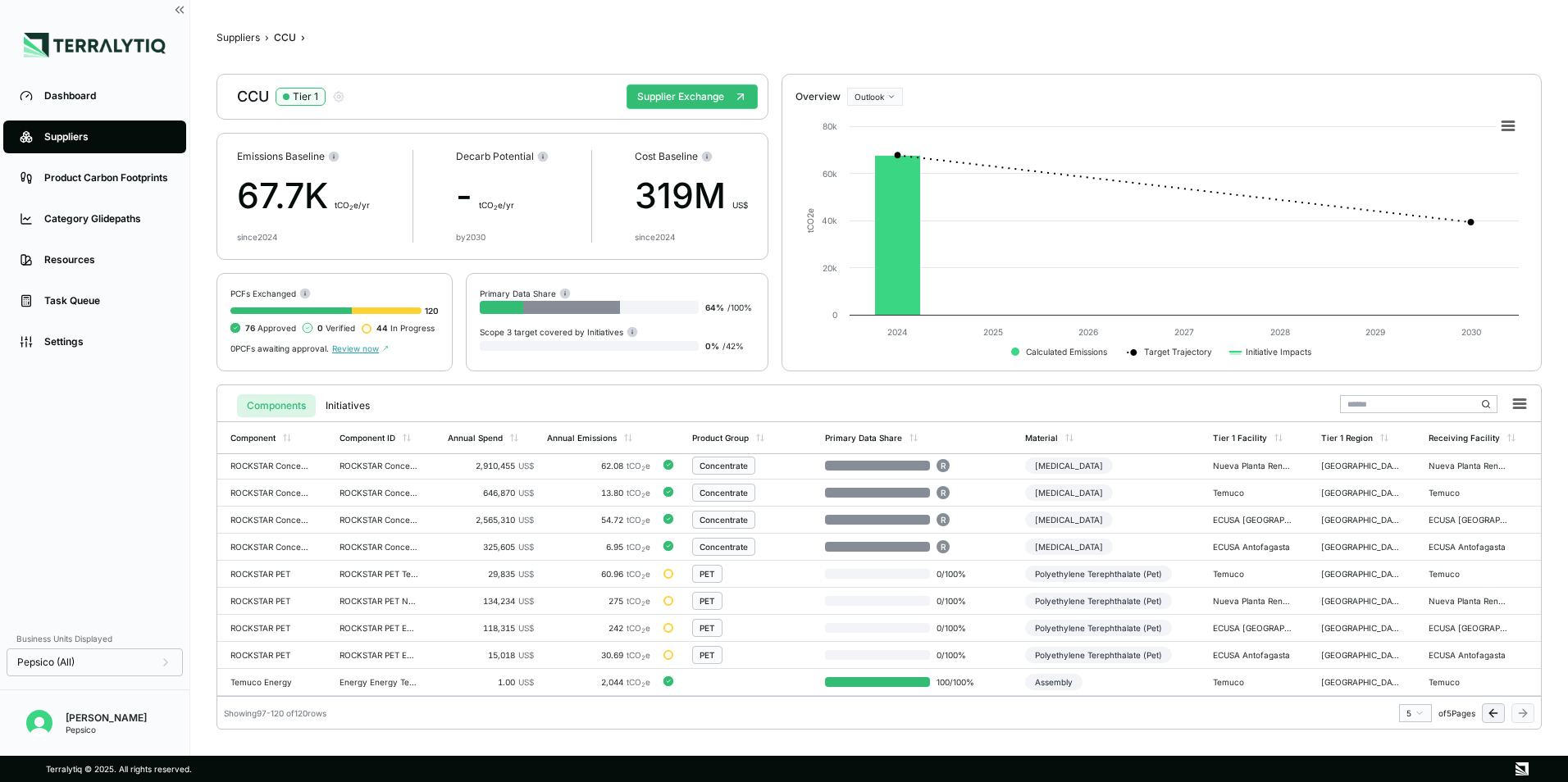
click at [347, 95] on div "CCU Tier 1 Supplier Exchange" at bounding box center [493, 97] width 552 height 46
click at [344, 94] on icon "button" at bounding box center [338, 97] width 14 height 13
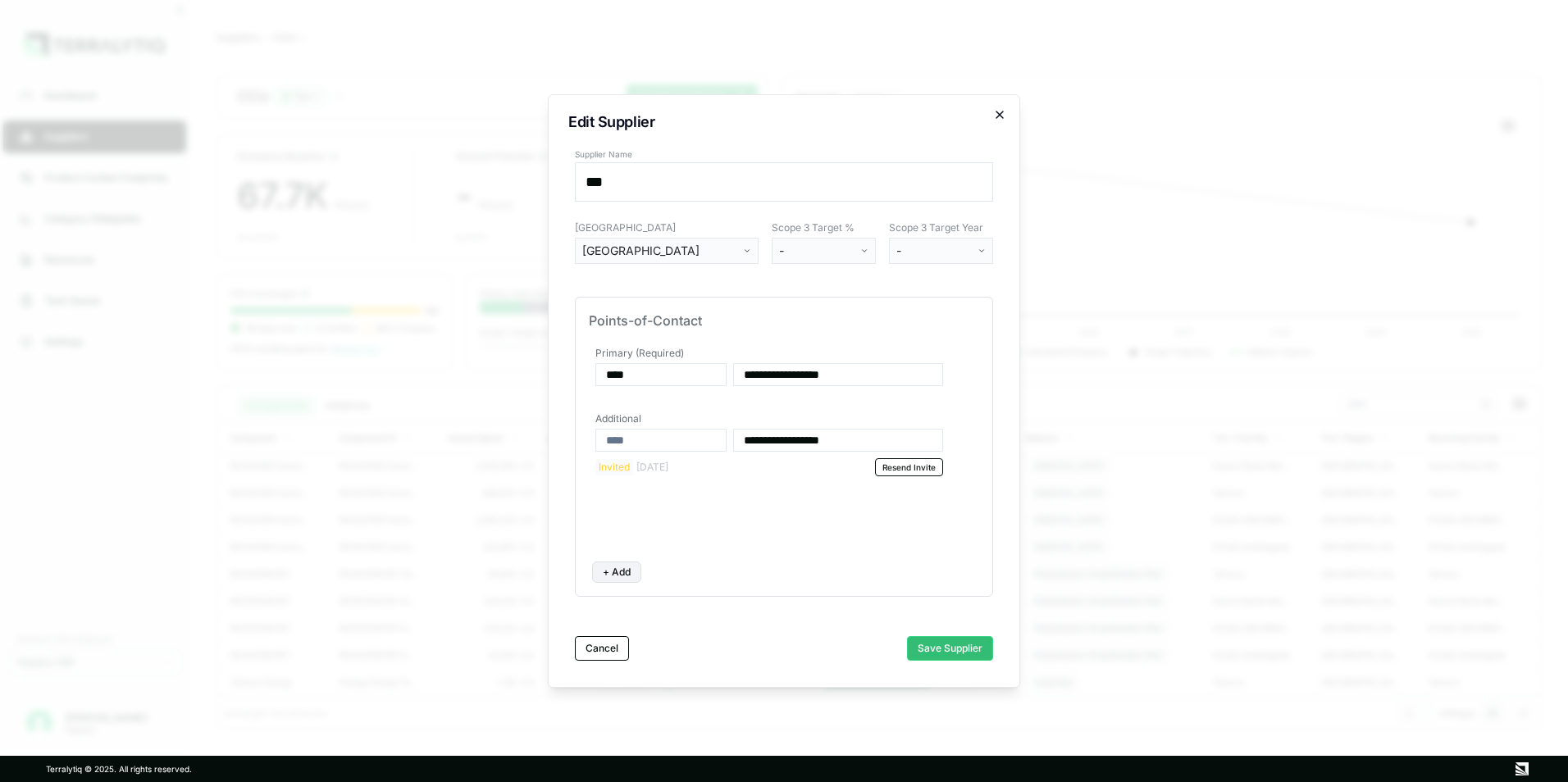
click at [995, 115] on icon "button" at bounding box center [1000, 115] width 14 height 13
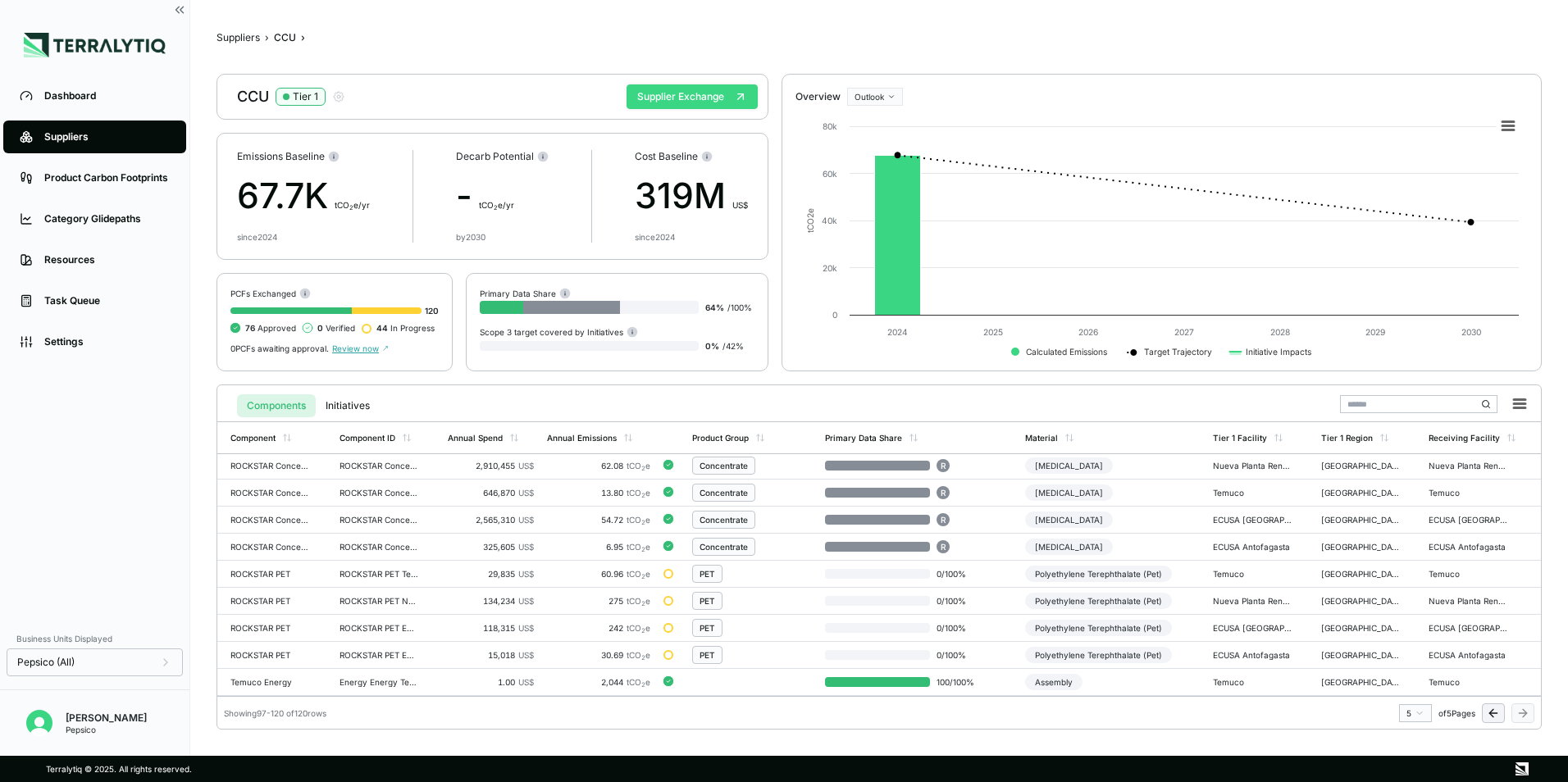
click at [713, 94] on button "Supplier Exchange" at bounding box center [692, 97] width 131 height 25
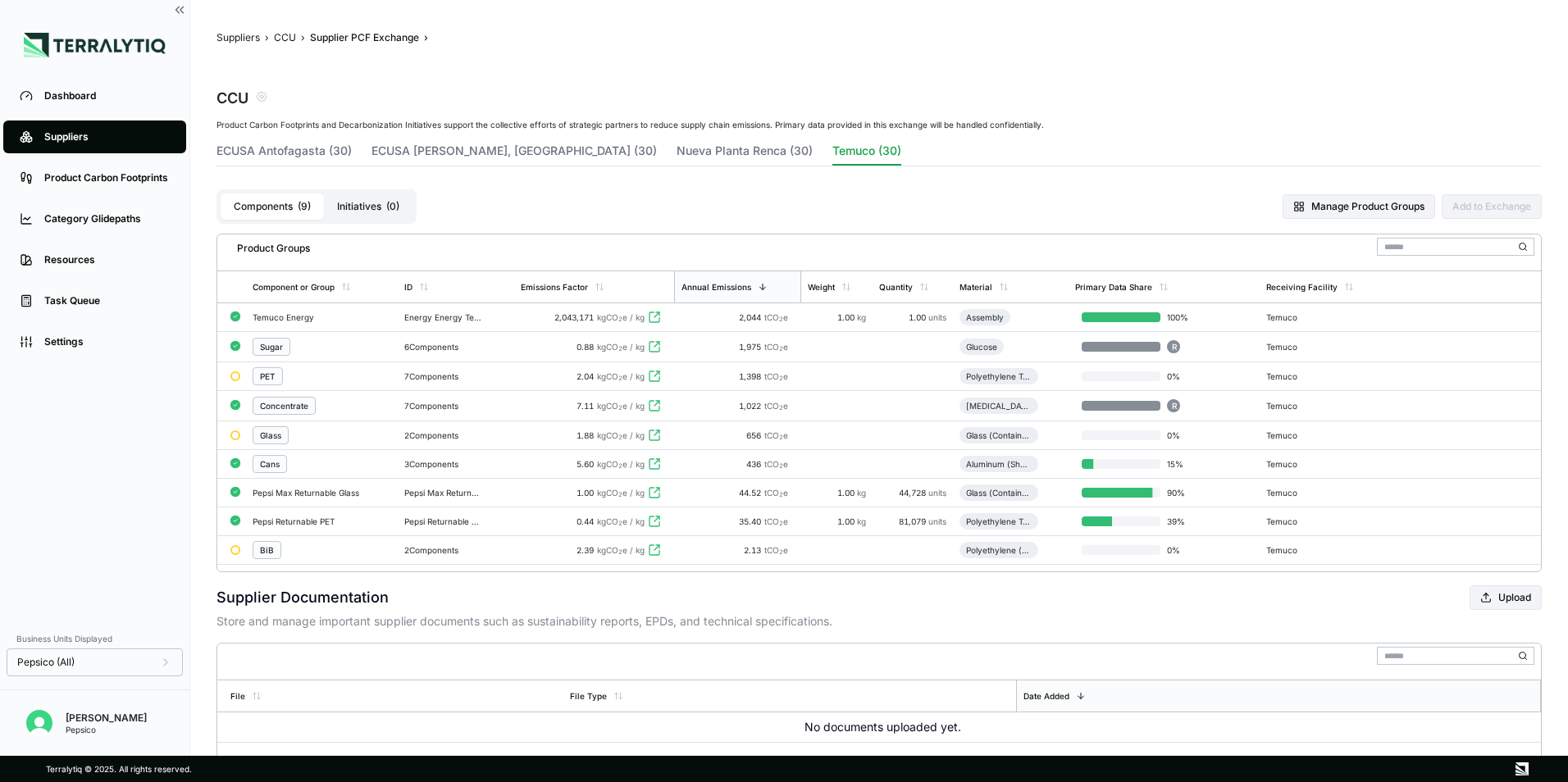
click at [392, 210] on span "( 0 )" at bounding box center [393, 206] width 14 height 13
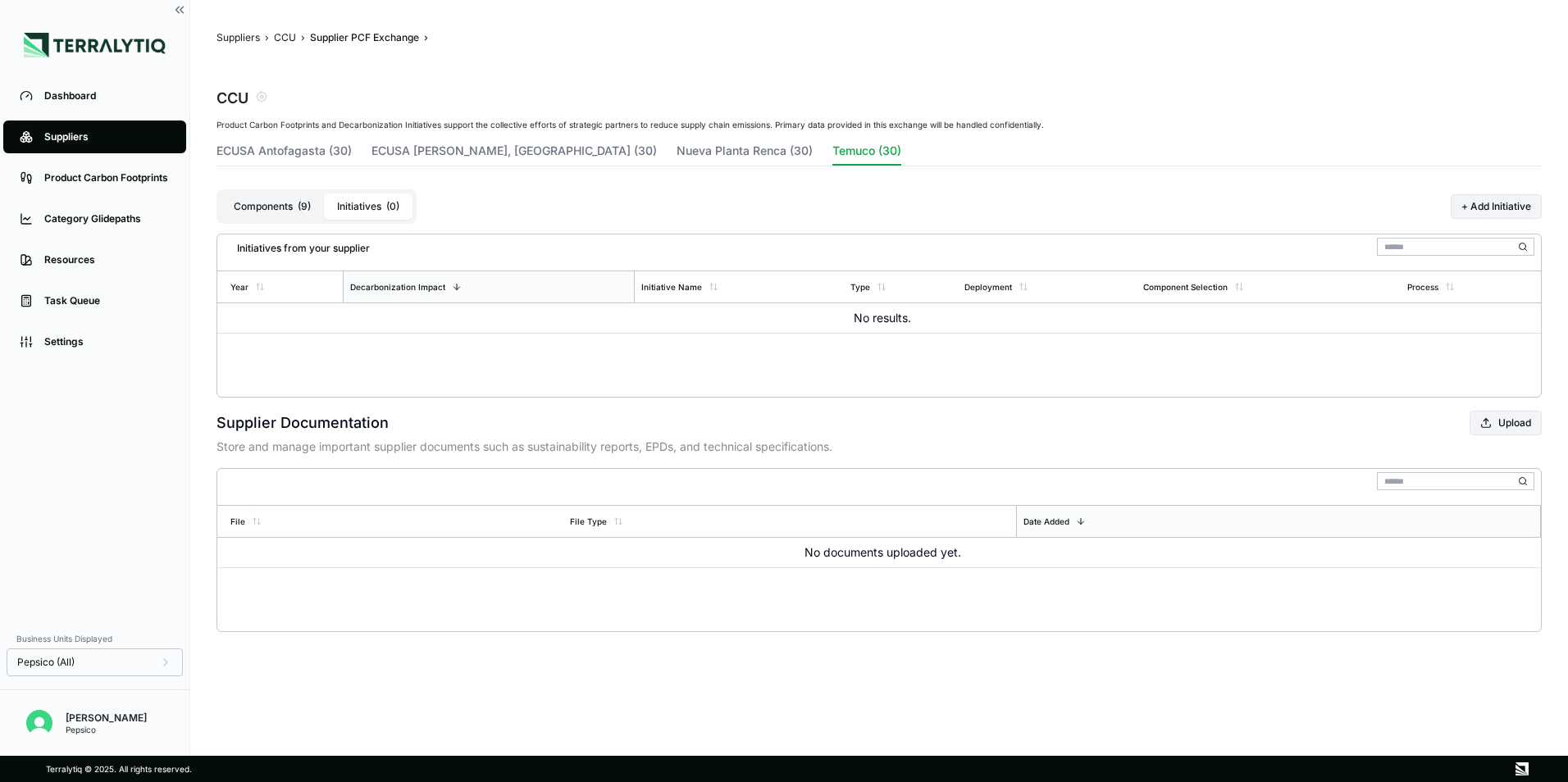
click at [285, 205] on button "Components ( 9 )" at bounding box center [272, 206] width 103 height 26
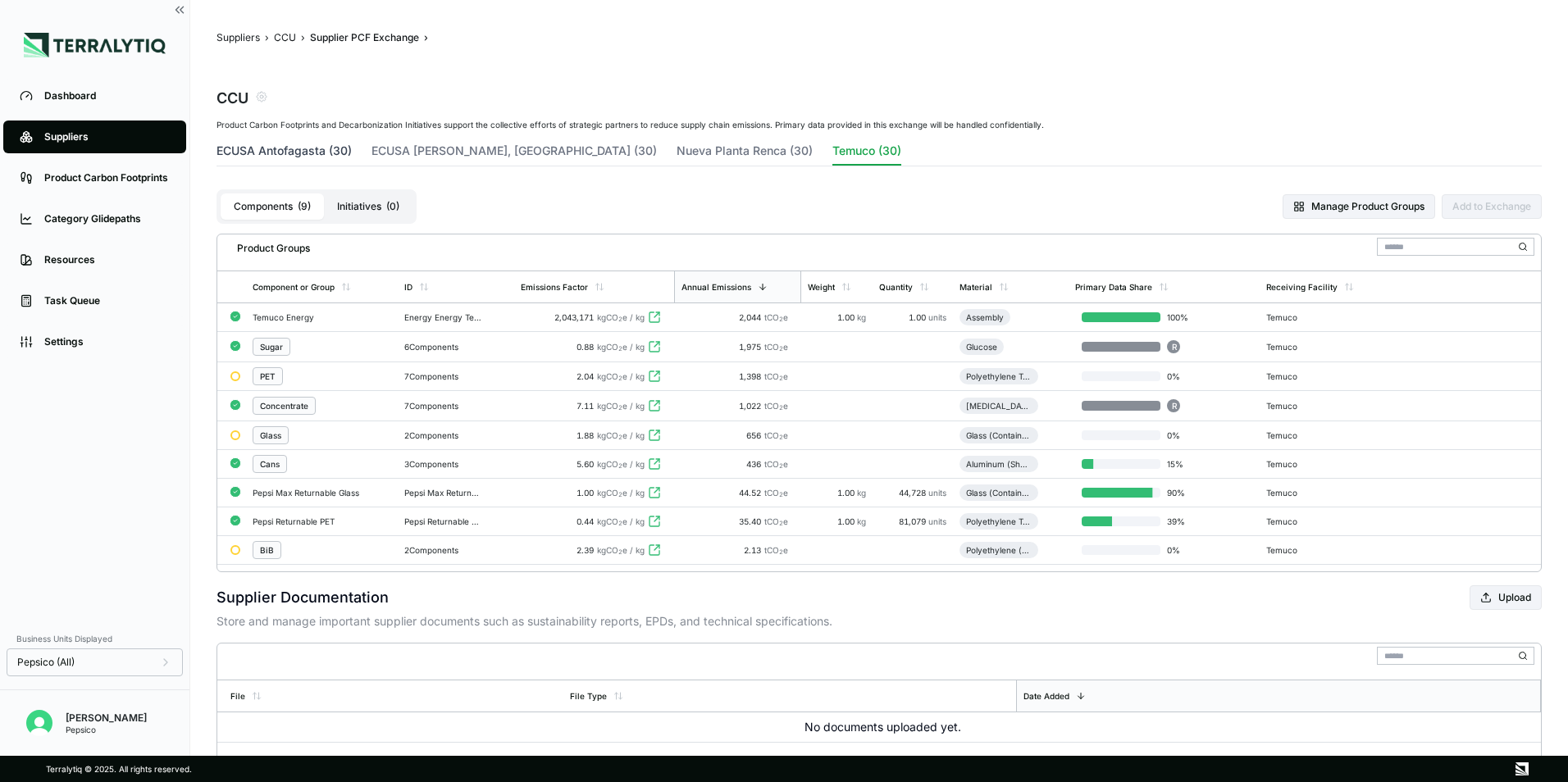
click at [292, 152] on button "ECUSA Antofagasta (30)" at bounding box center [284, 154] width 135 height 23
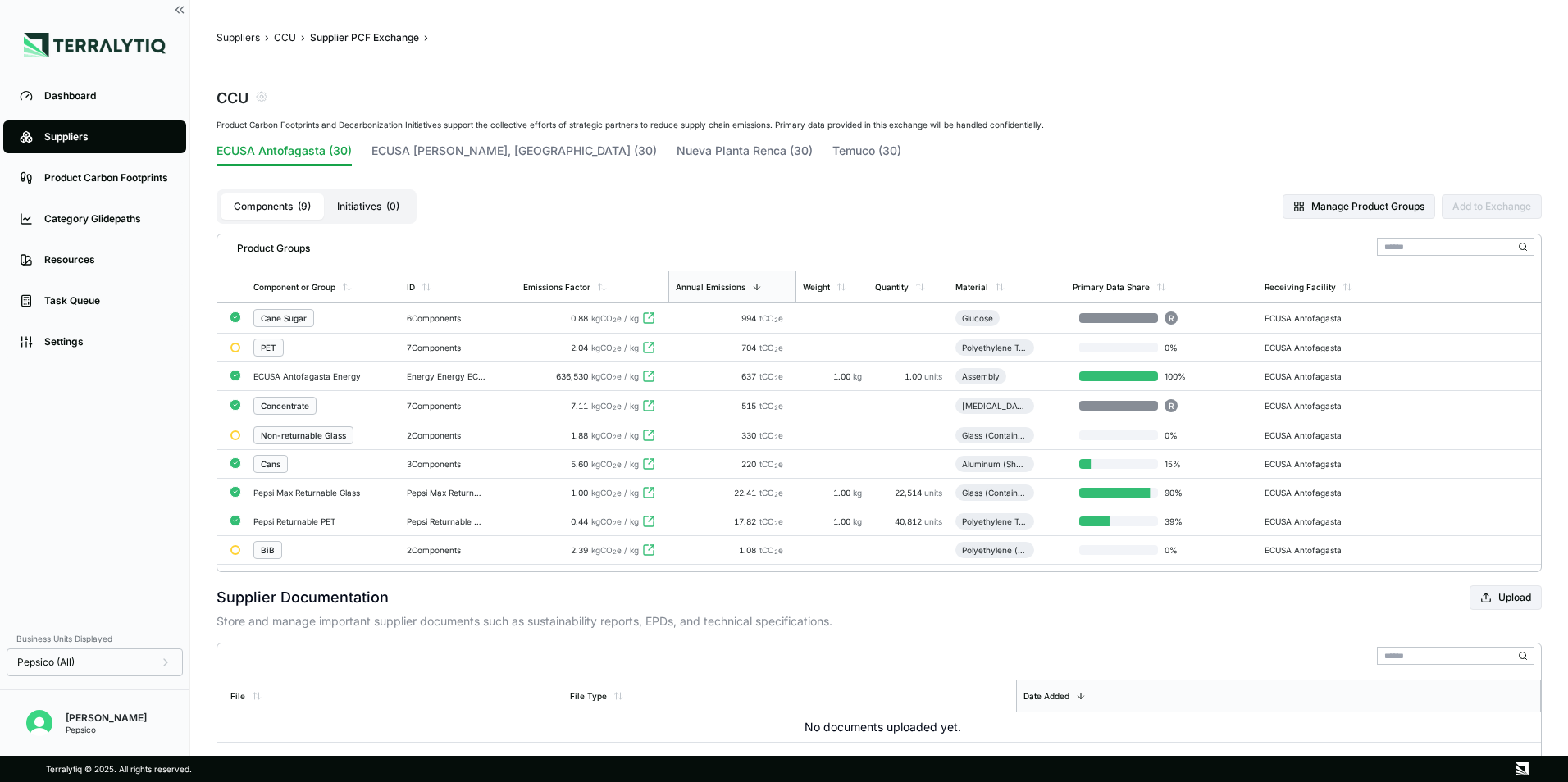
click at [1366, 203] on button "Manage Product Groups" at bounding box center [1359, 207] width 152 height 25
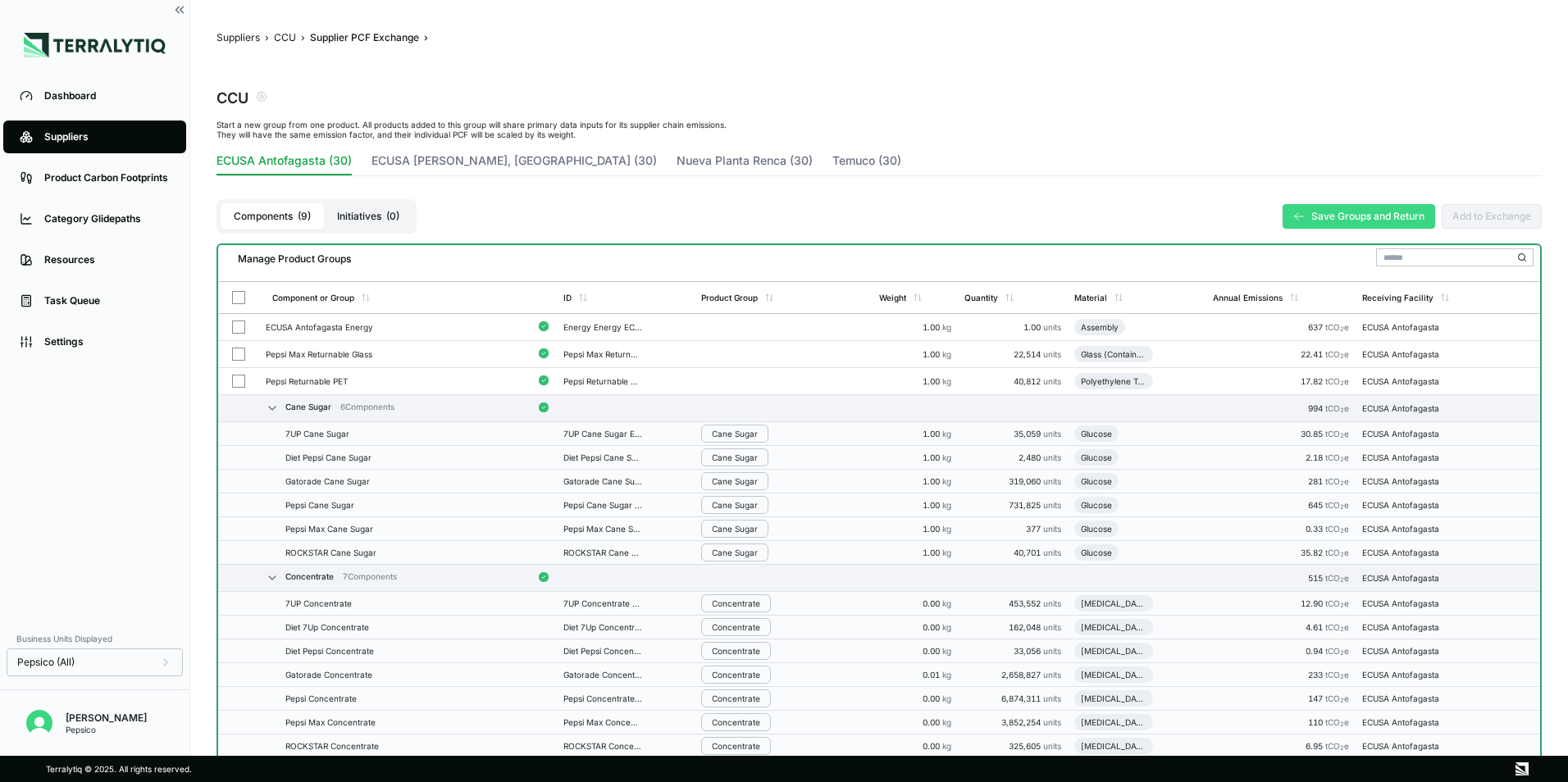
click at [1347, 205] on button "Save Groups and Return" at bounding box center [1359, 217] width 152 height 25
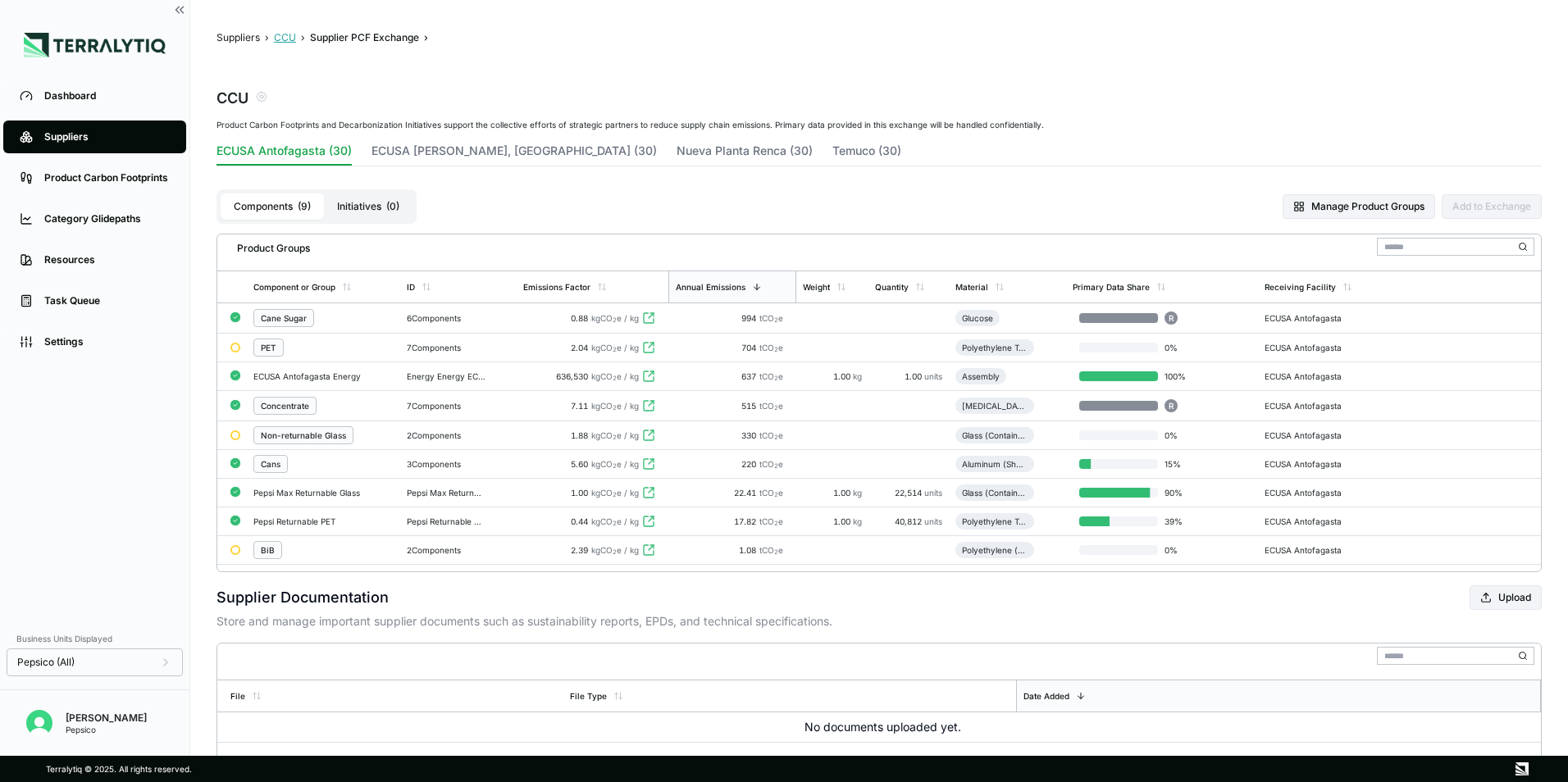
click at [285, 34] on button "CCU" at bounding box center [284, 38] width 22 height 13
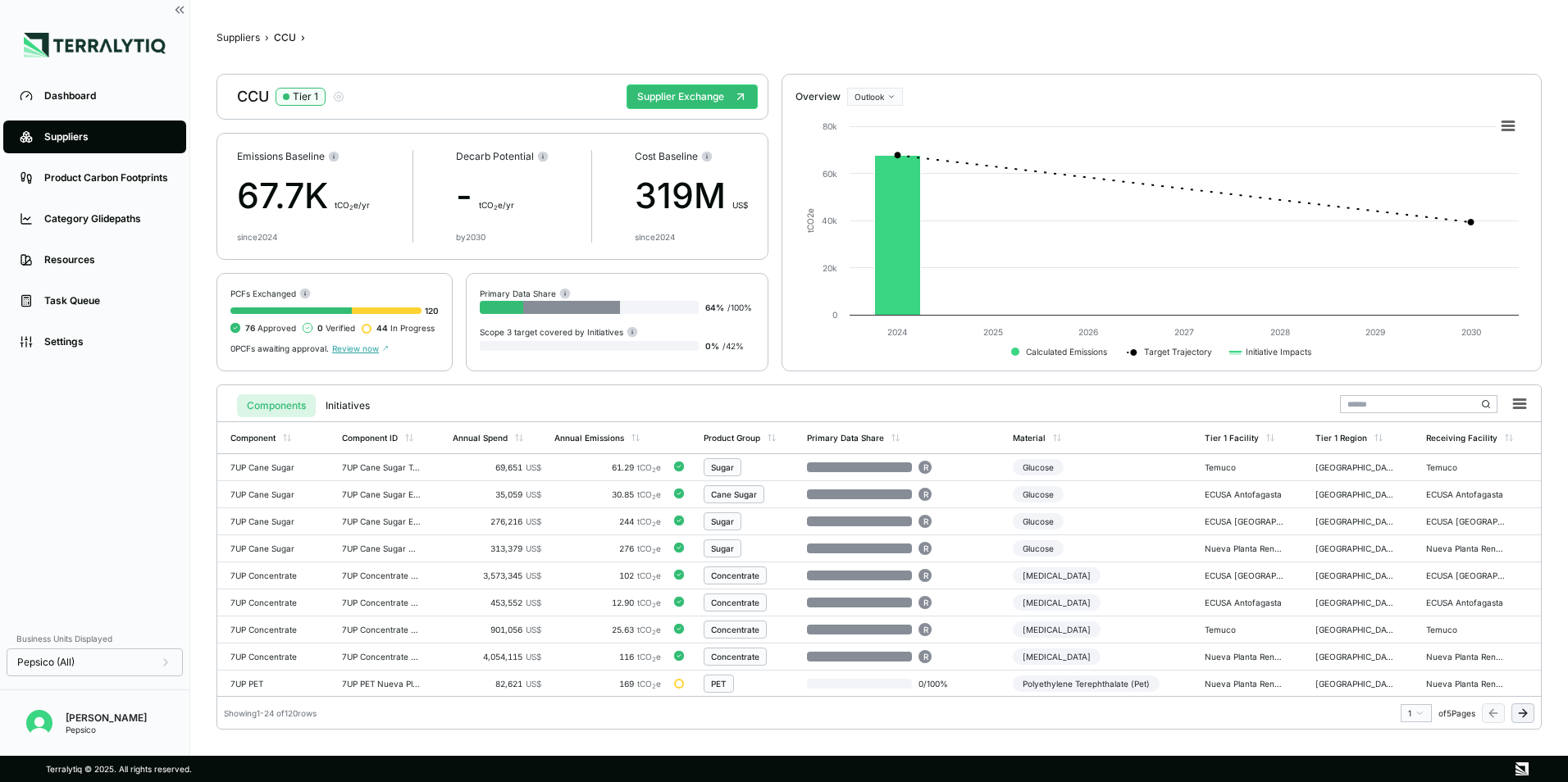
click at [378, 17] on main "Suppliers › CCU › CCU Tier 1 Supplier Exchange Emissions Baseline 67.7K t CO 2 …" at bounding box center [879, 378] width 1378 height 756
click at [252, 38] on button "Suppliers" at bounding box center [238, 38] width 43 height 13
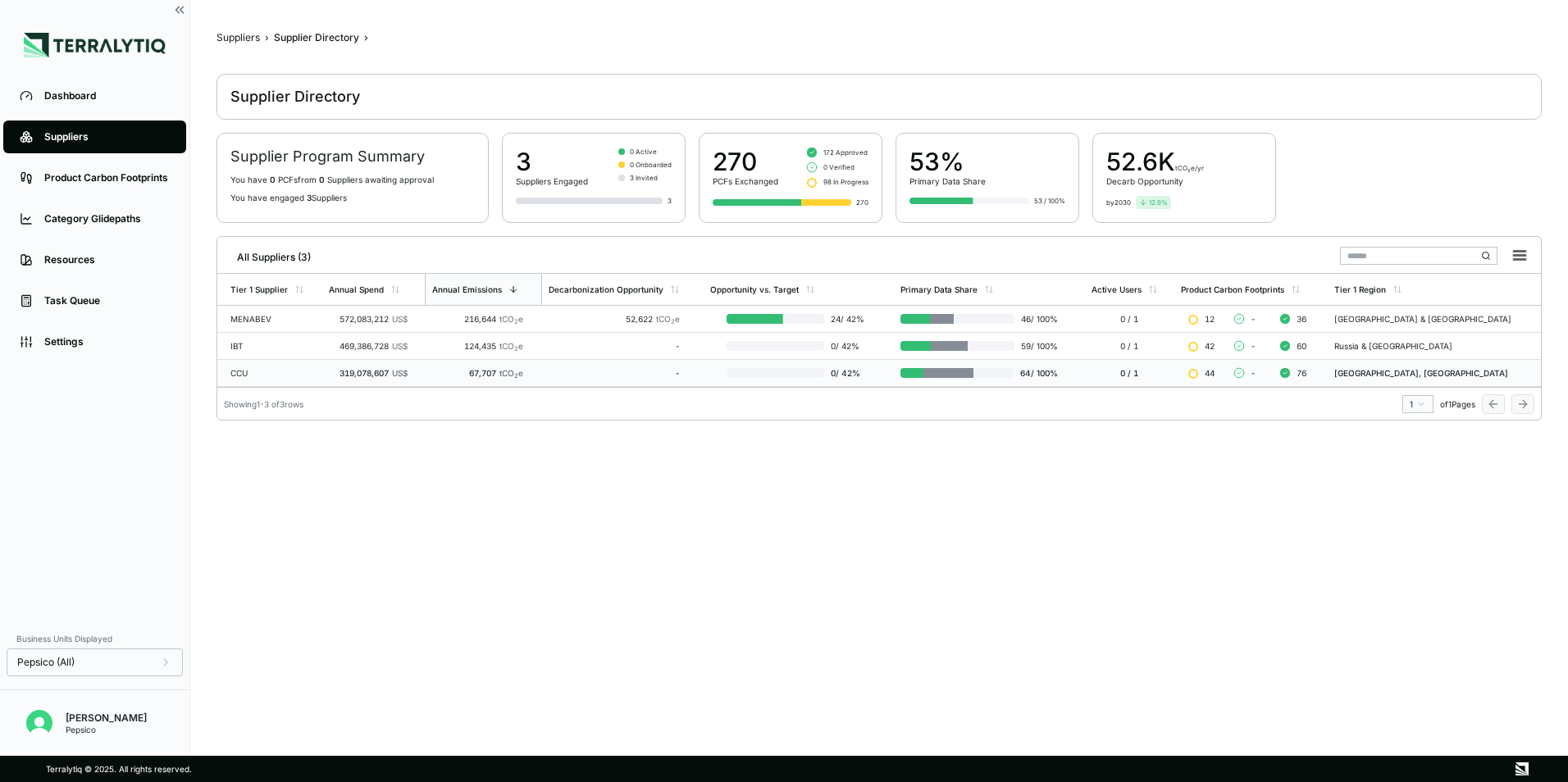
click at [237, 372] on div "CCU" at bounding box center [273, 373] width 85 height 10
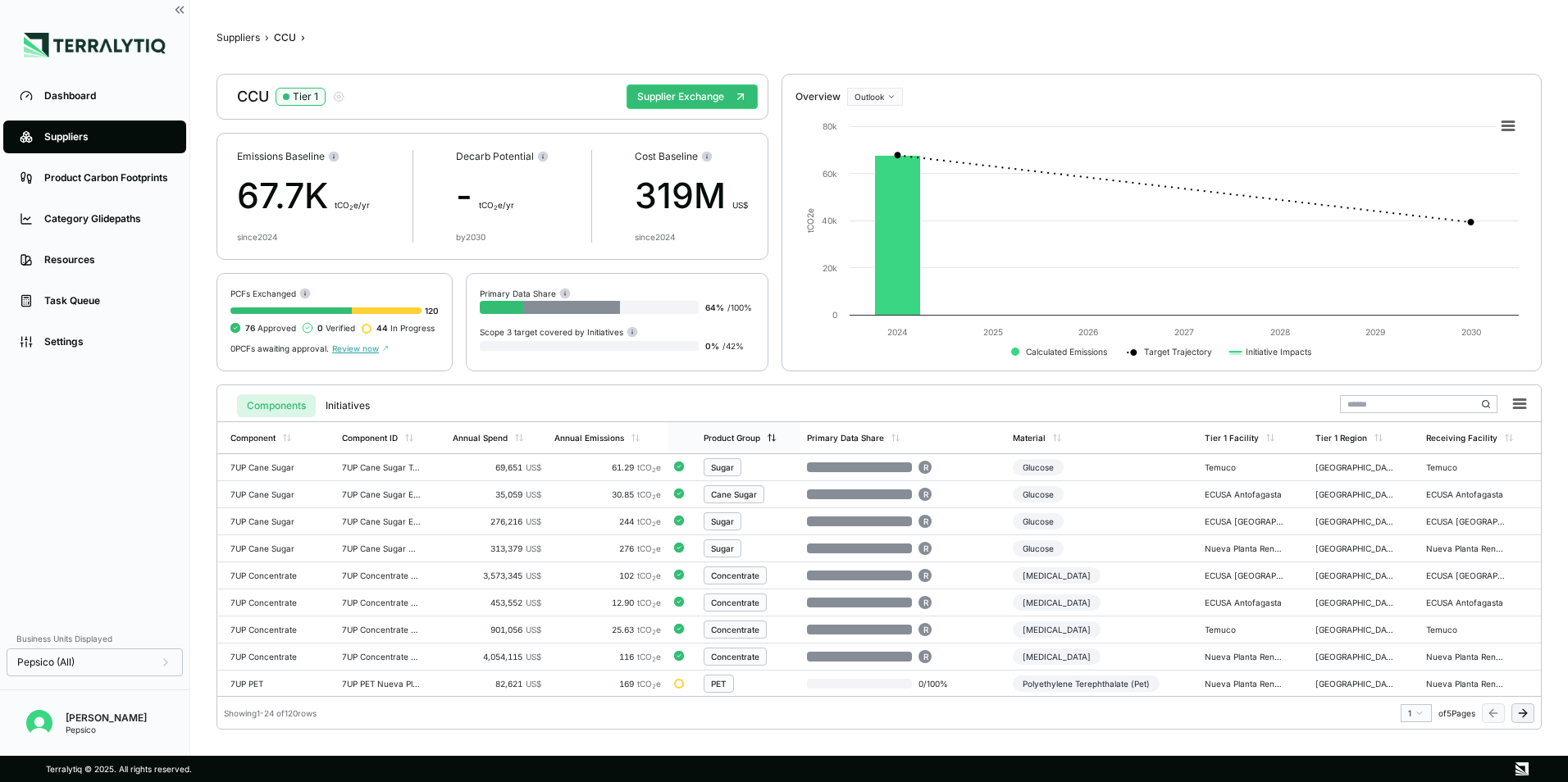
click at [726, 439] on div "Product Group" at bounding box center [732, 438] width 57 height 10
click at [732, 442] on div "Product Group" at bounding box center [732, 438] width 57 height 10
click at [738, 442] on div "Product Group" at bounding box center [732, 438] width 57 height 10
click at [874, 98] on html "Dashboard Suppliers Product Carbon Footprints Category Glidepaths Resources Tas…" at bounding box center [784, 391] width 1568 height 782
click at [885, 123] on div "Baseline" at bounding box center [900, 123] width 96 height 19
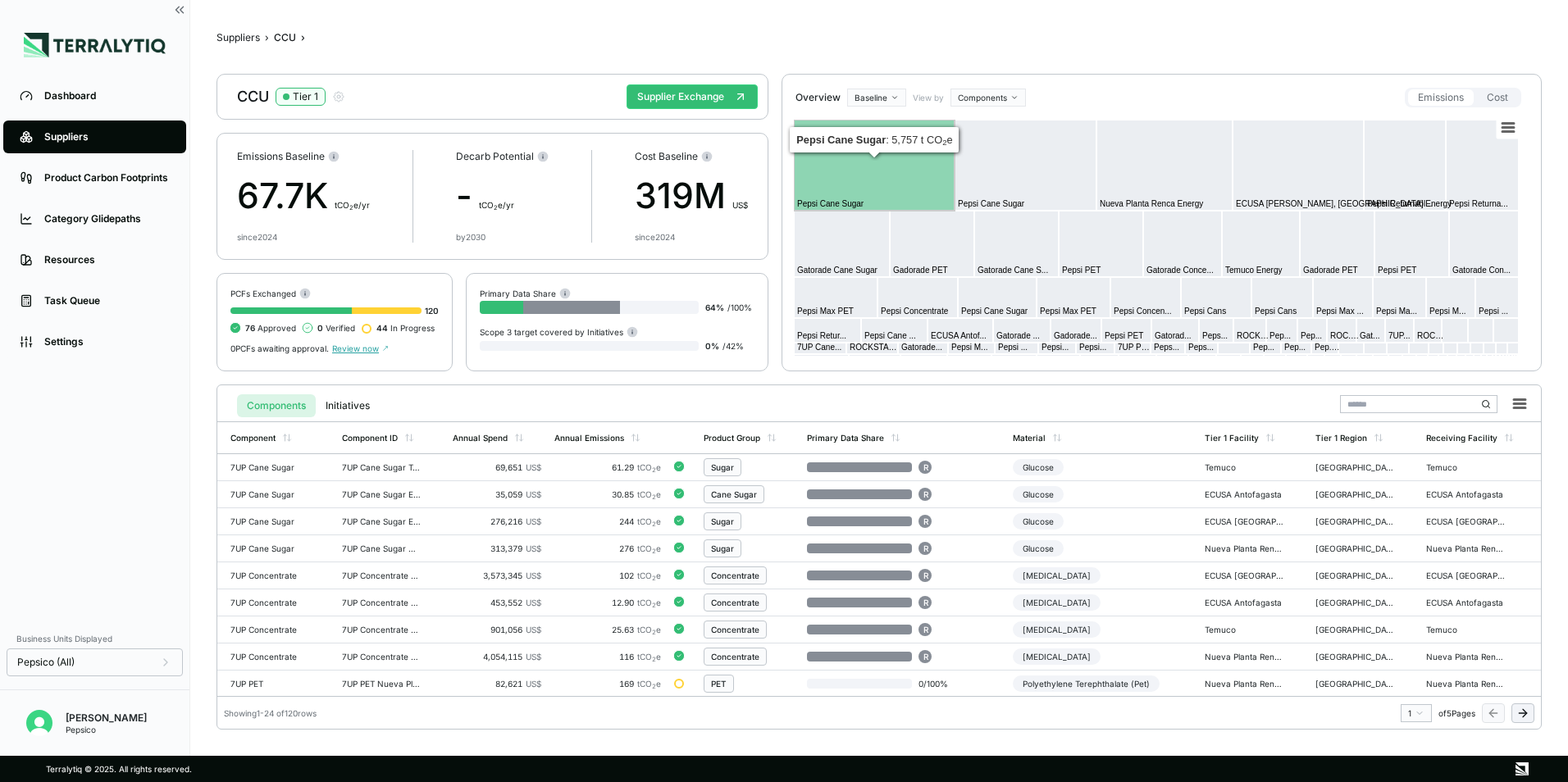
click at [971, 93] on html "Dashboard Suppliers Product Carbon Footprints Category Glidepaths Resources Tas…" at bounding box center [784, 391] width 1568 height 782
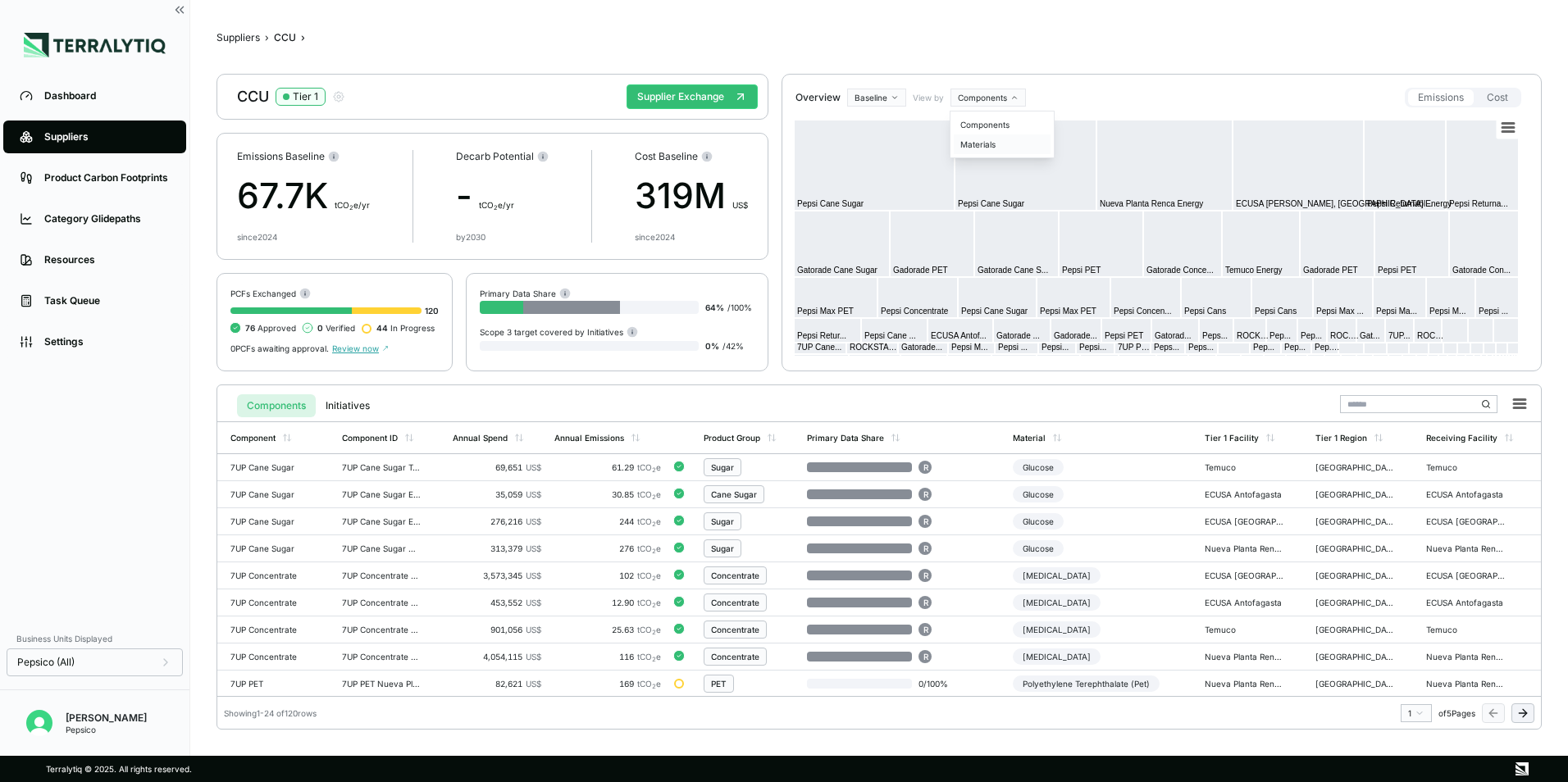
click at [988, 146] on div "Materials" at bounding box center [1002, 144] width 96 height 19
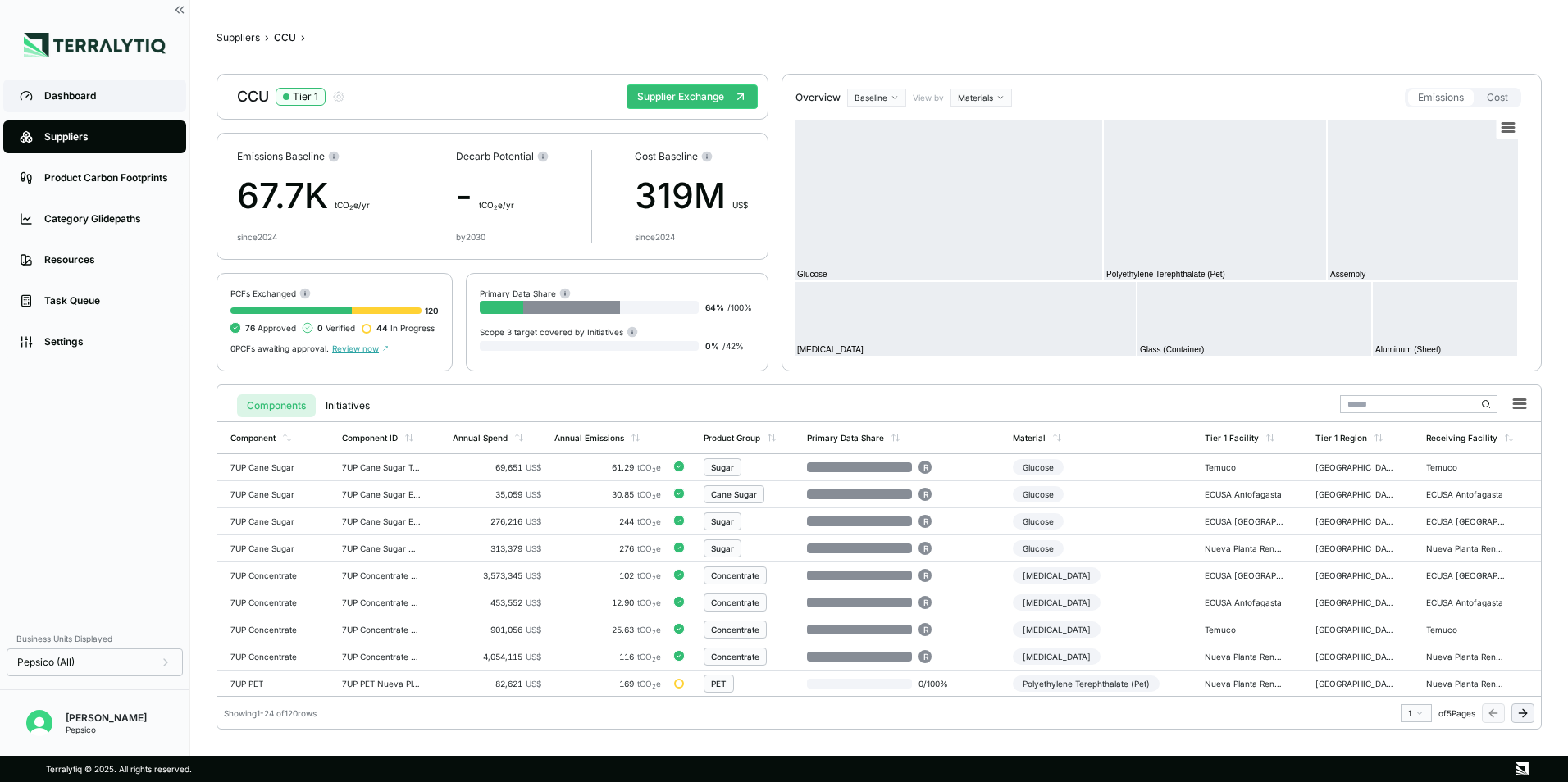
click at [80, 96] on div "Dashboard" at bounding box center [107, 96] width 125 height 13
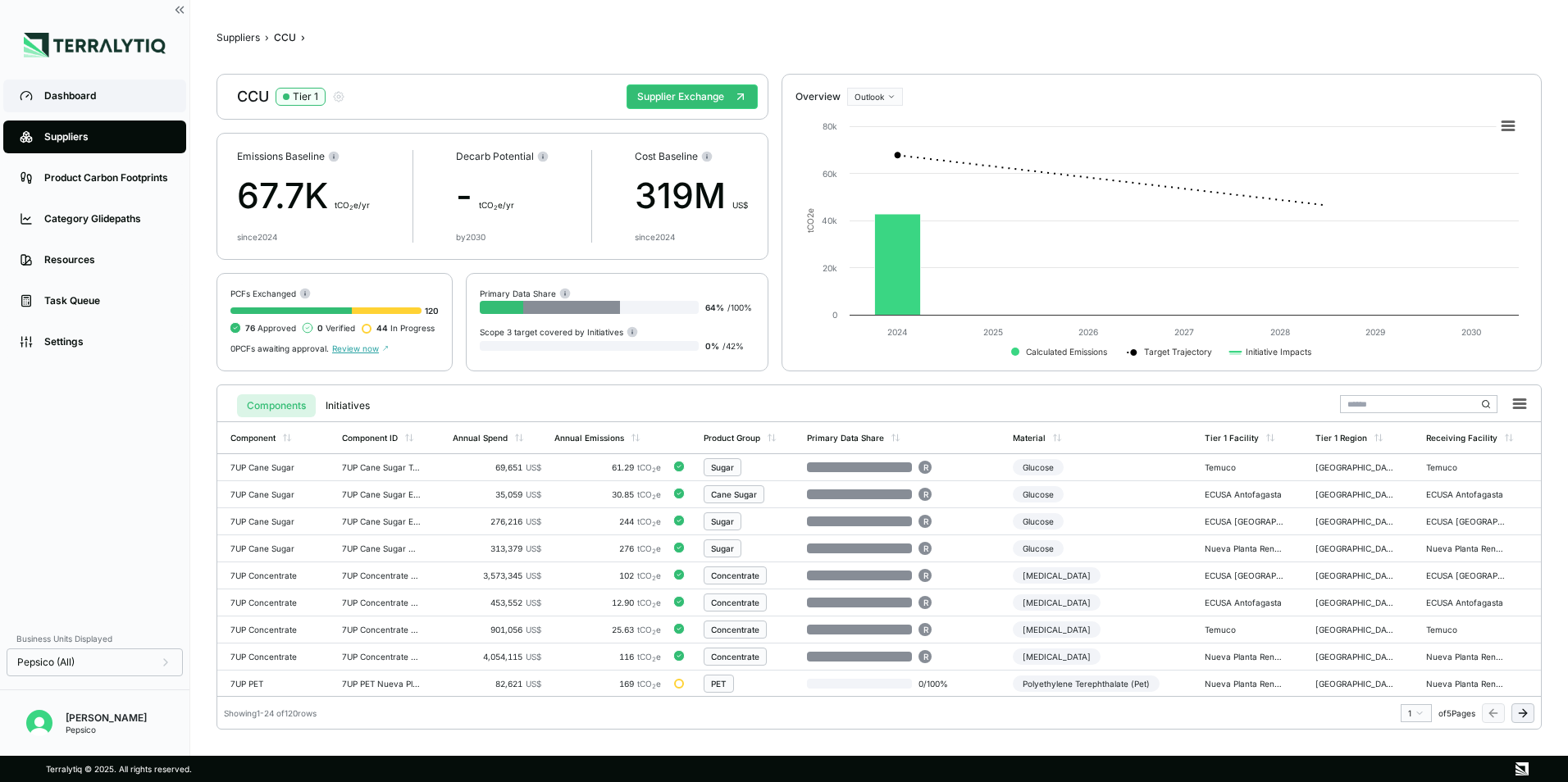
click at [36, 95] on link "Dashboard" at bounding box center [95, 95] width 183 height 33
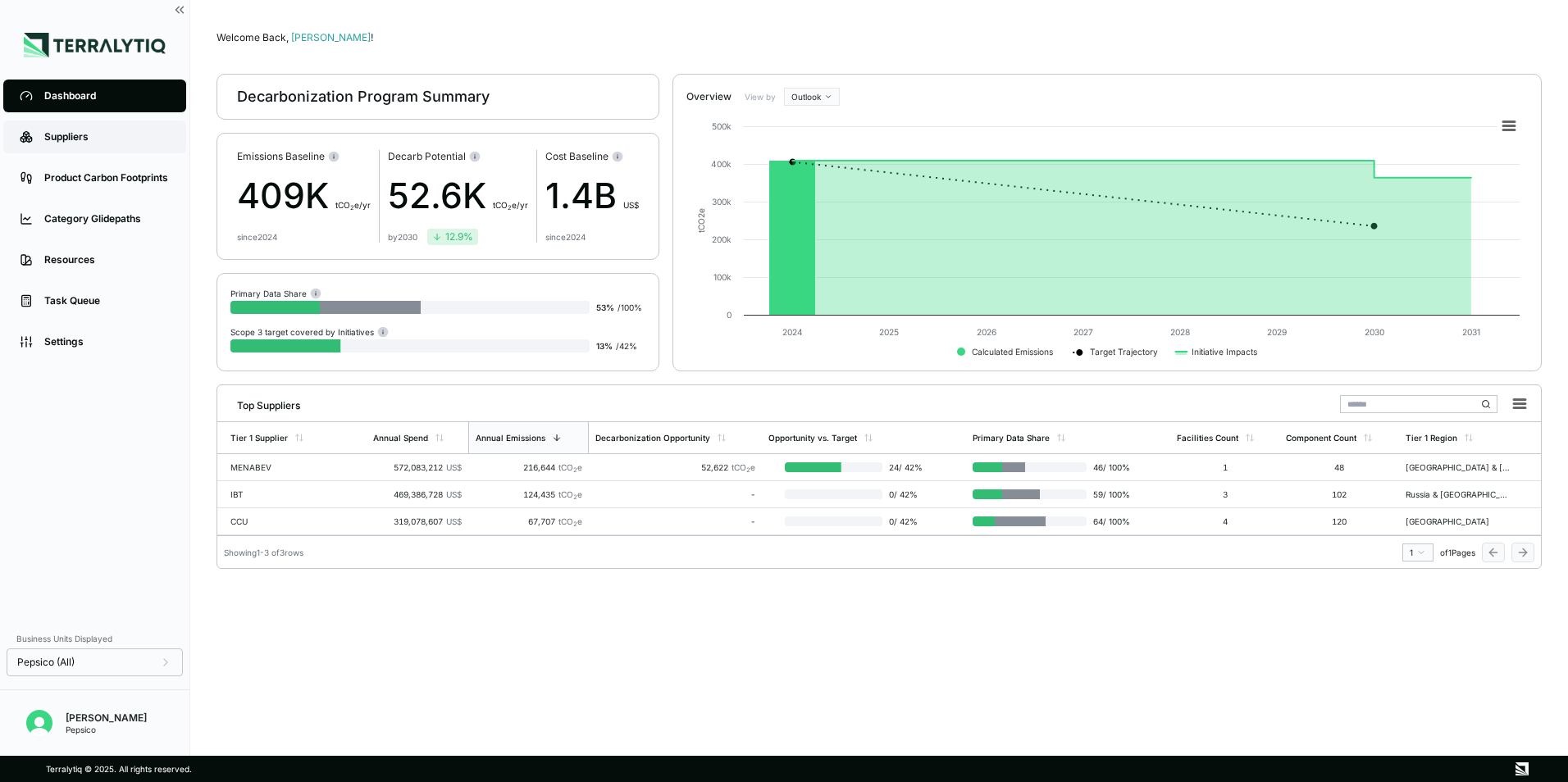
click at [93, 139] on div "Suppliers" at bounding box center [107, 137] width 125 height 13
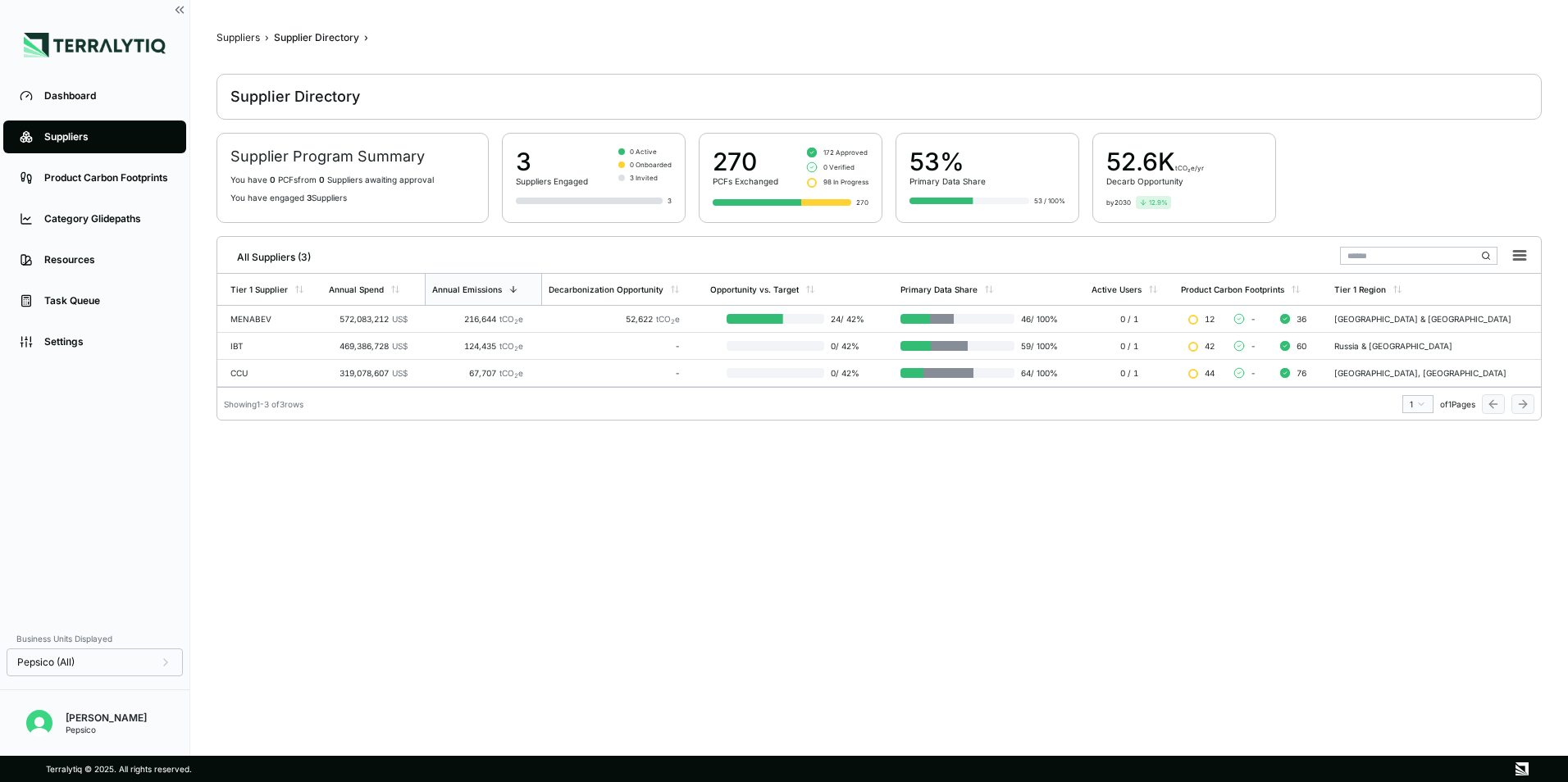
click at [401, 523] on main "Suppliers › Supplier Directory › Supplier Directory Supplier Program Summary Yo…" at bounding box center [879, 383] width 1325 height 704
click at [241, 370] on div "CCU" at bounding box center [273, 373] width 85 height 10
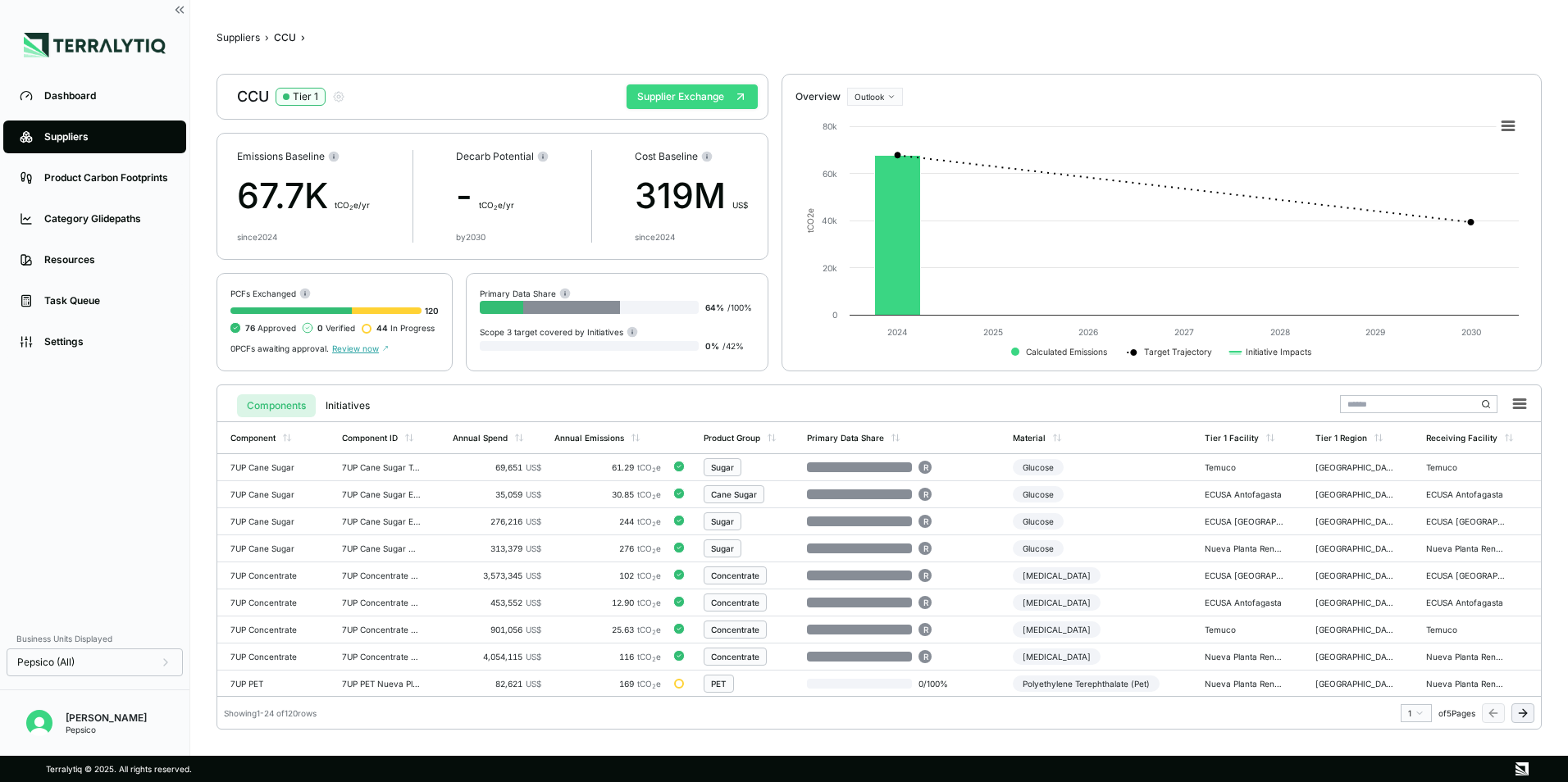
click at [693, 94] on button "Supplier Exchange" at bounding box center [692, 97] width 131 height 25
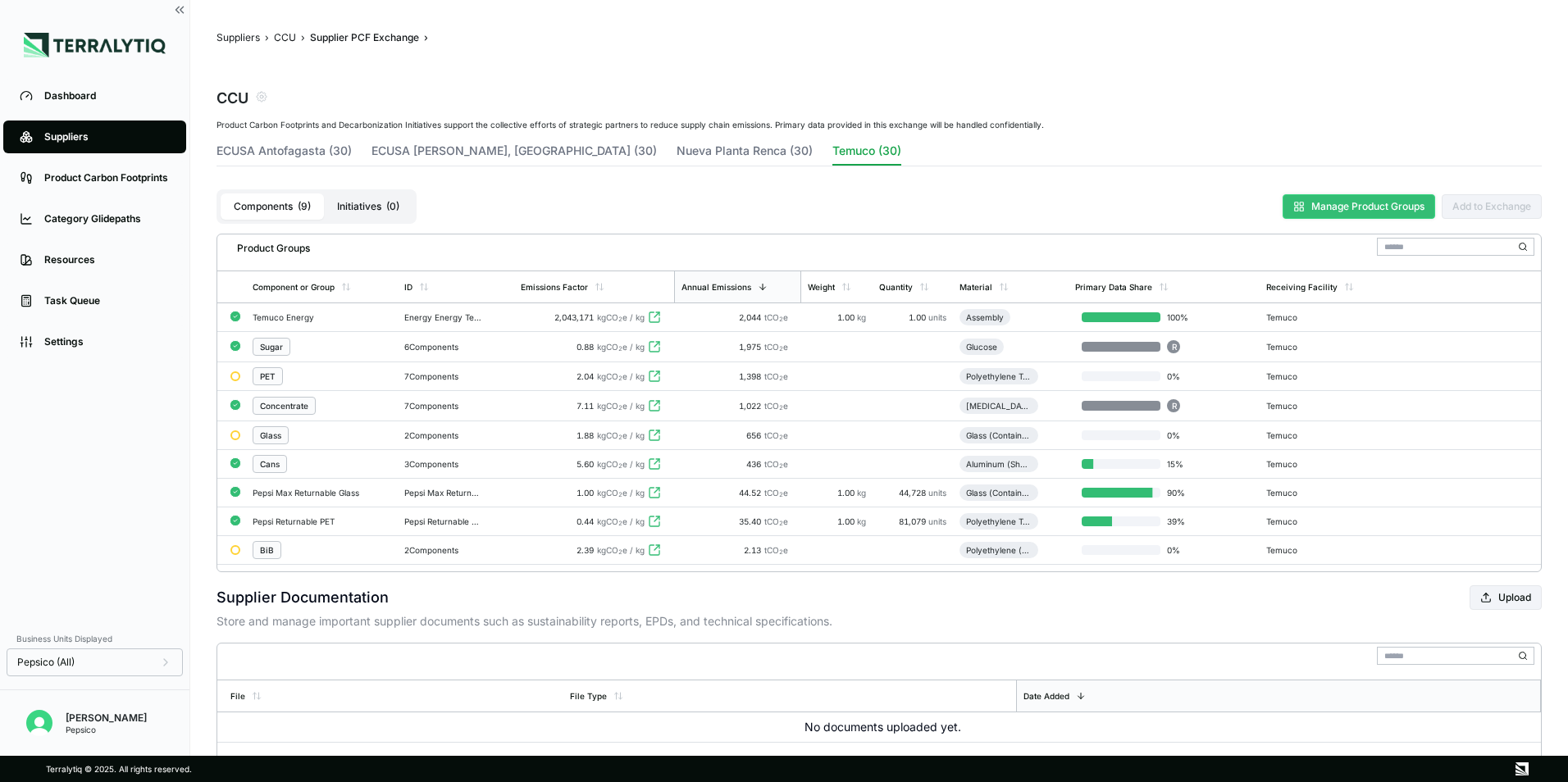
click at [1340, 204] on button "Manage Product Groups" at bounding box center [1359, 207] width 152 height 25
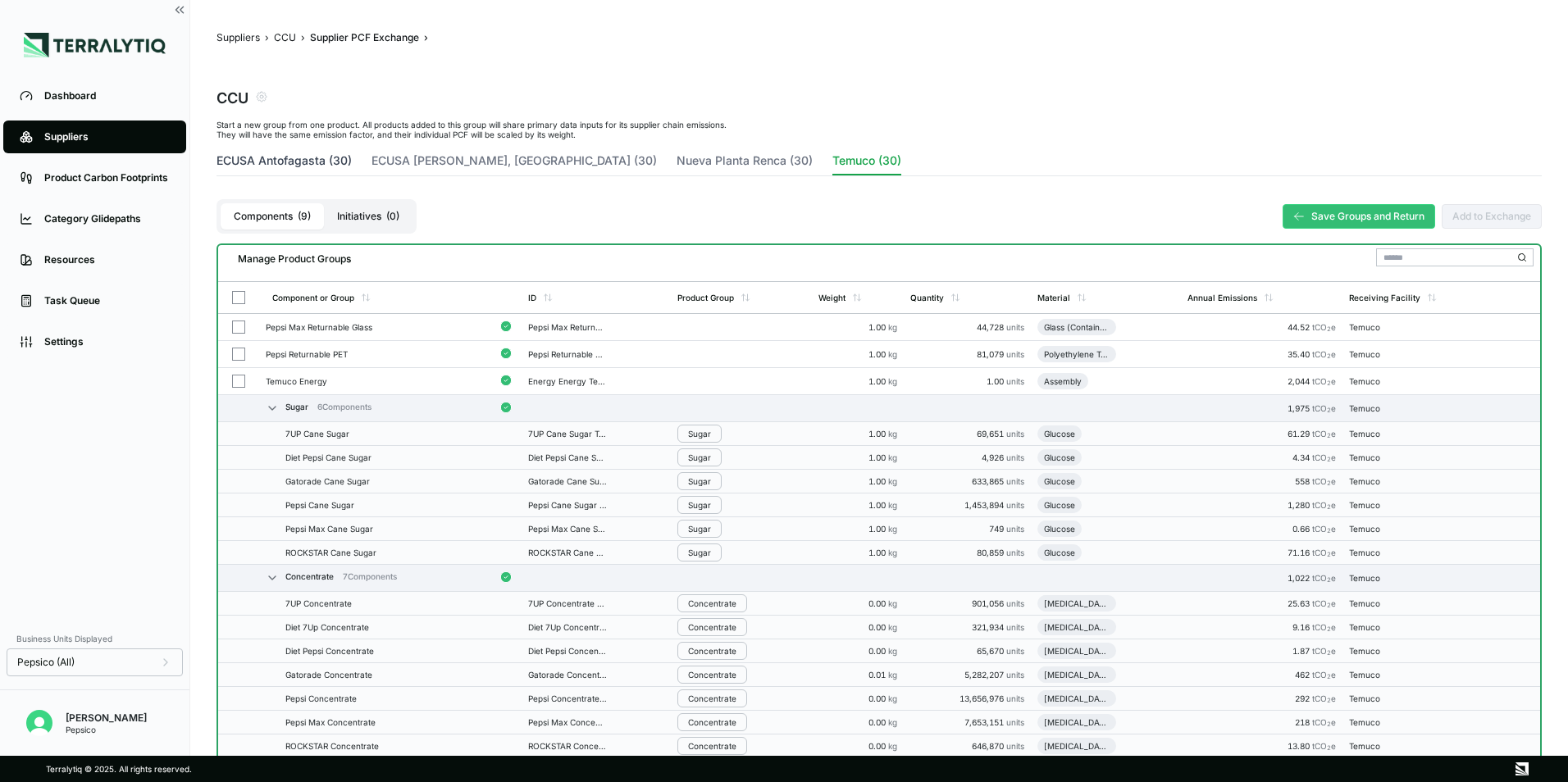
click at [243, 153] on button "ECUSA Antofagasta (30)" at bounding box center [284, 164] width 135 height 23
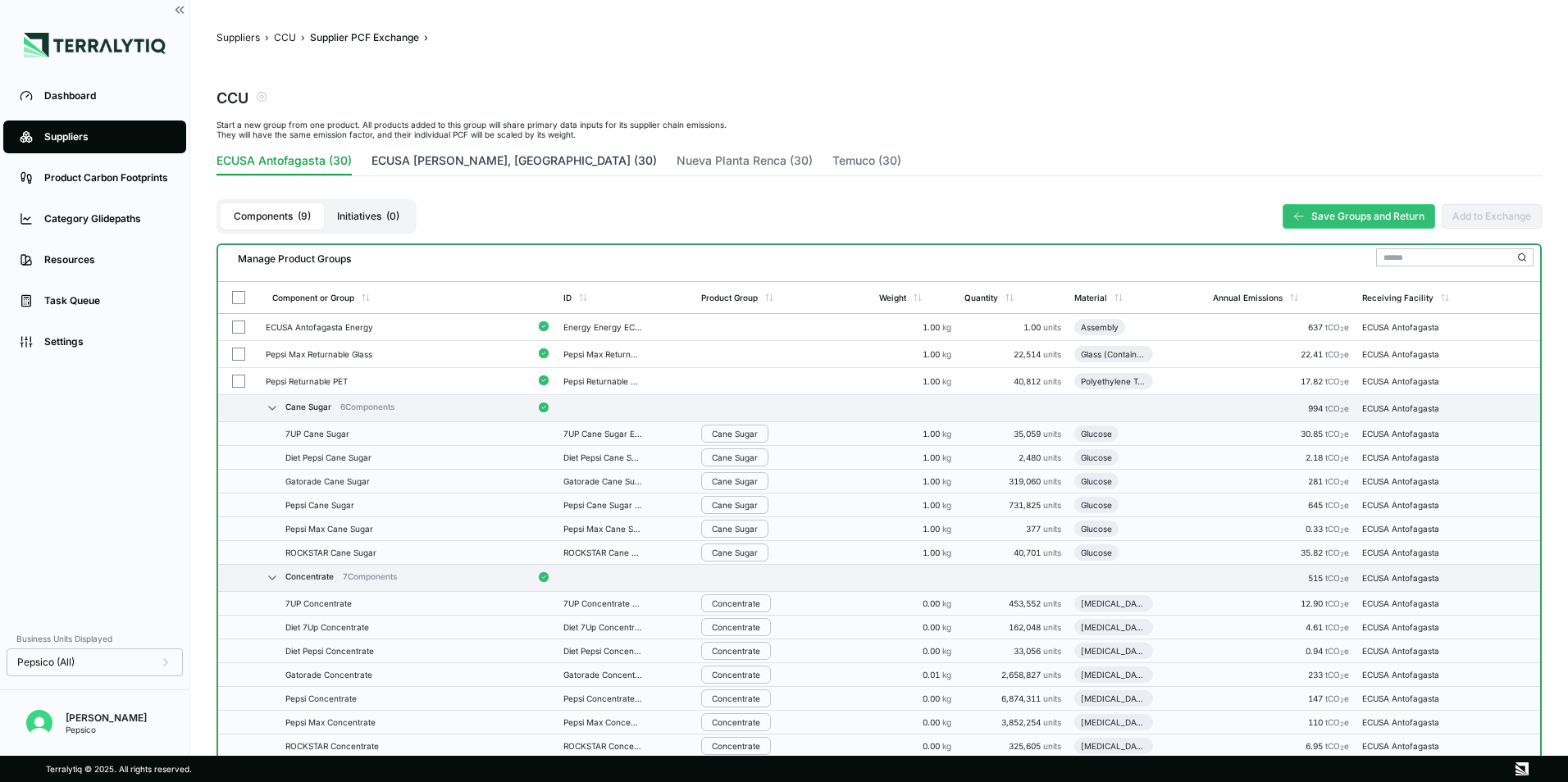
click at [439, 158] on button "ECUSA [PERSON_NAME], [GEOGRAPHIC_DATA] (30)" at bounding box center [514, 164] width 285 height 23
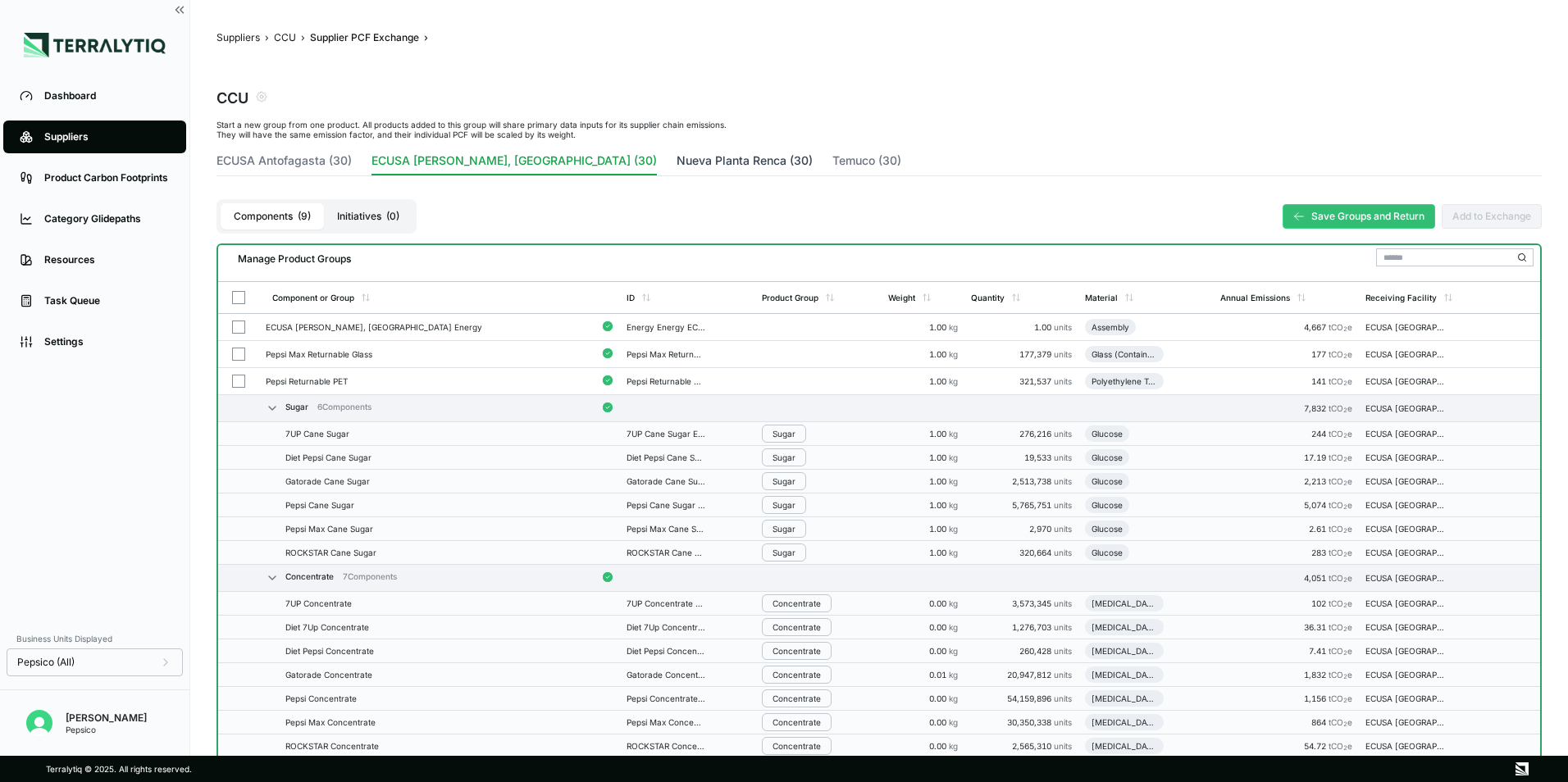
click at [677, 165] on button "Nueva Planta Renca (30)" at bounding box center [744, 164] width 136 height 23
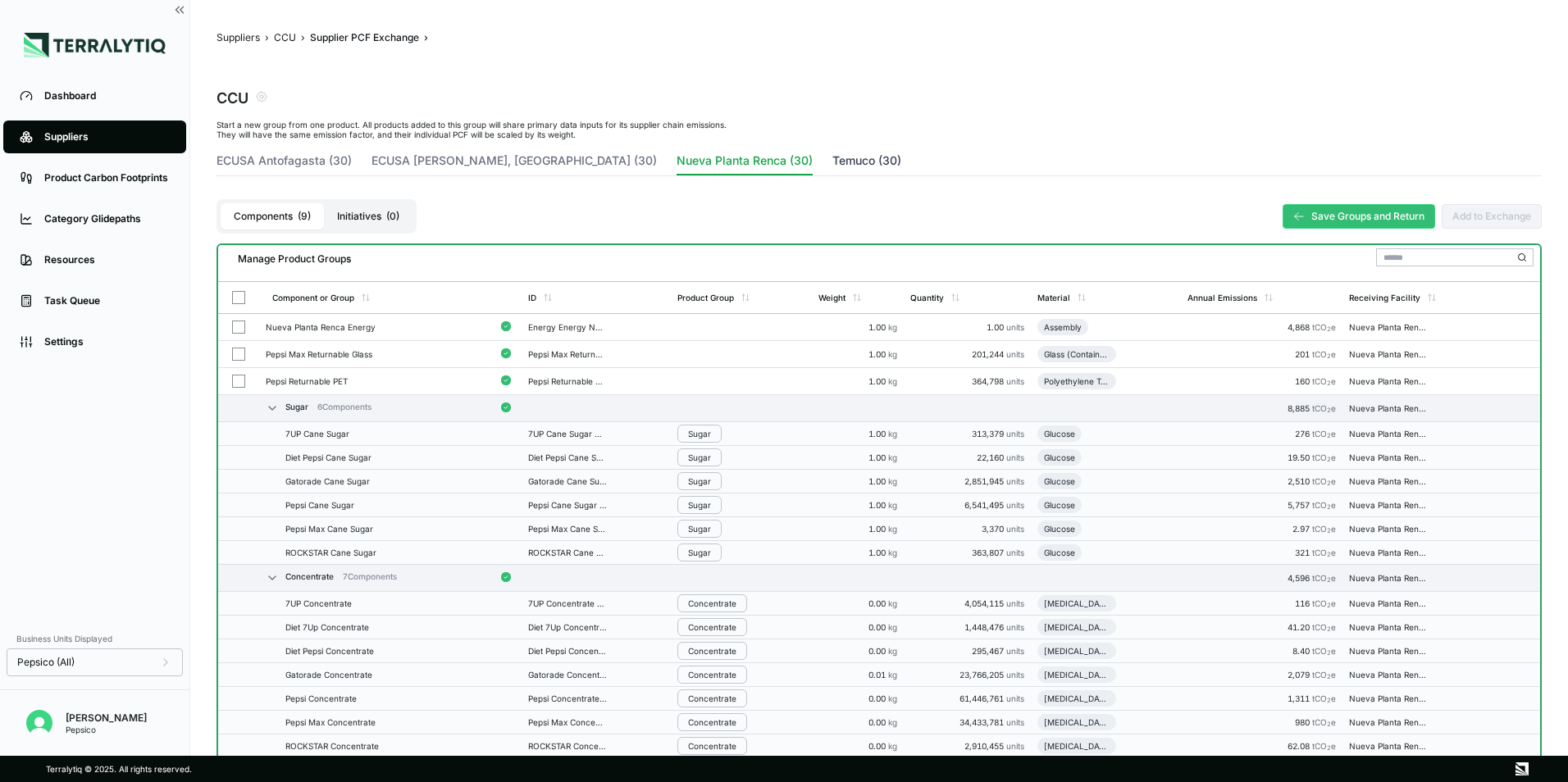
click at [832, 156] on button "Temuco (30)" at bounding box center [866, 164] width 68 height 23
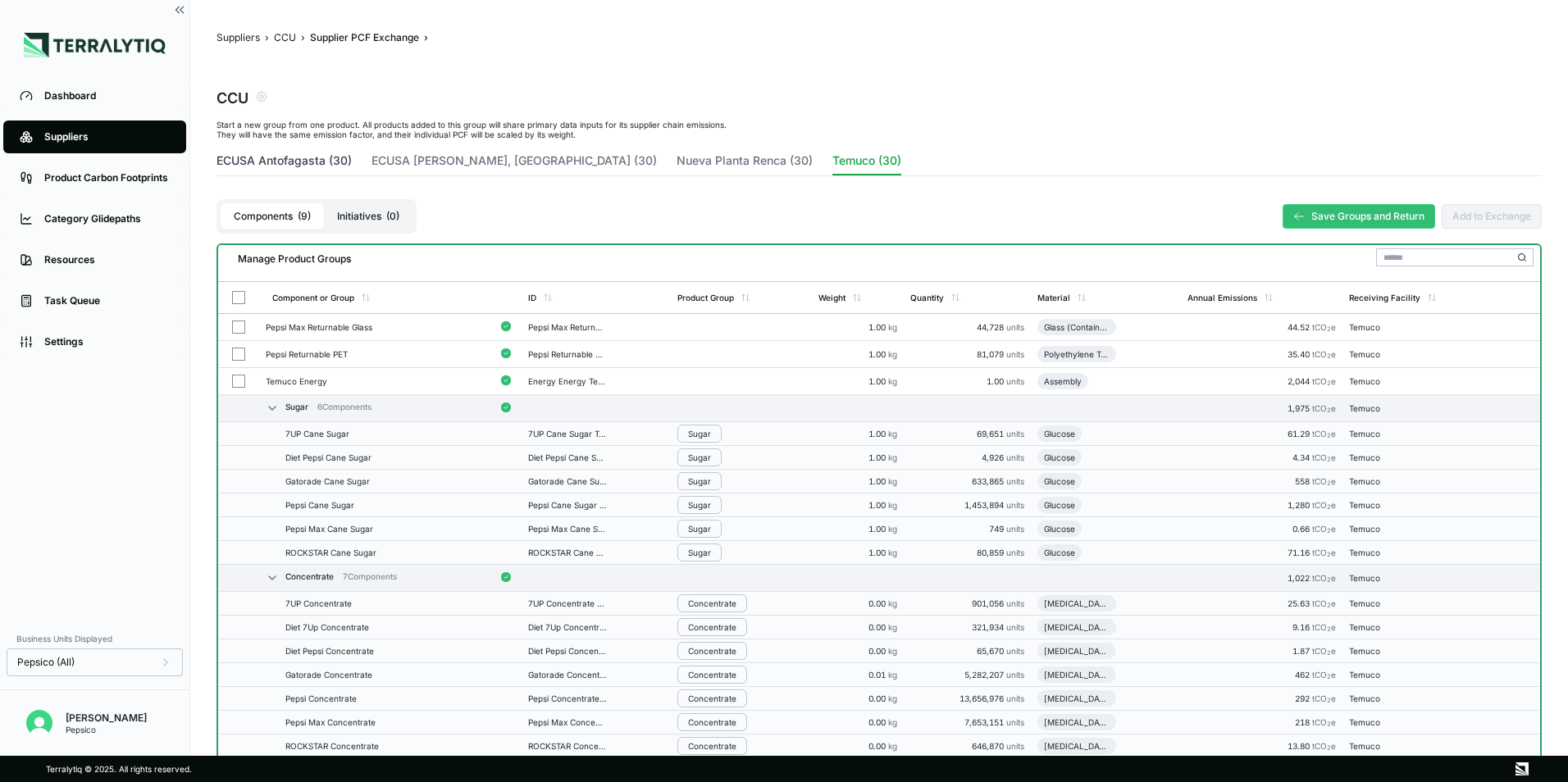
click at [254, 164] on button "ECUSA Antofagasta (30)" at bounding box center [284, 164] width 135 height 23
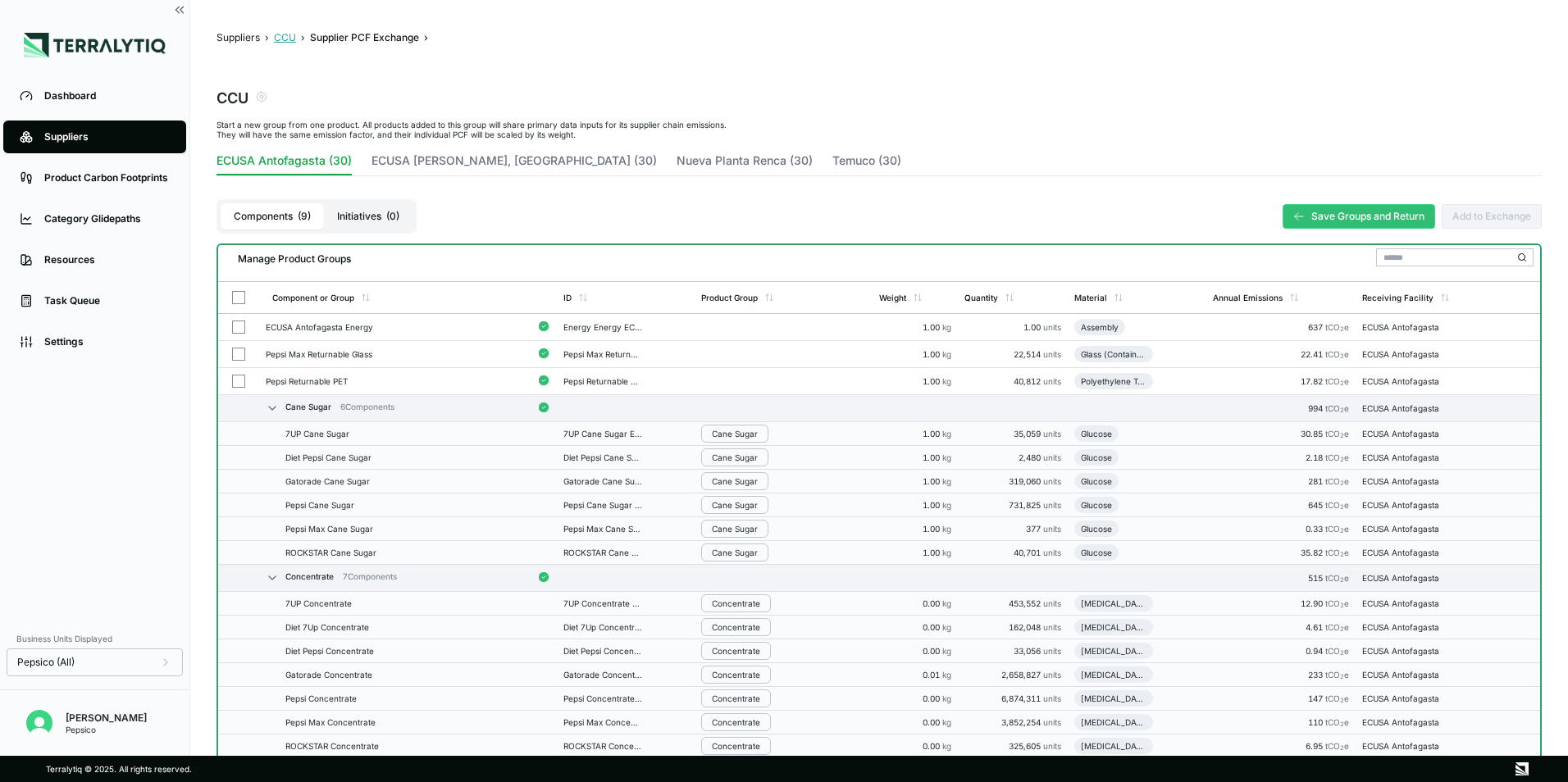
click at [282, 39] on button "CCU" at bounding box center [284, 38] width 22 height 13
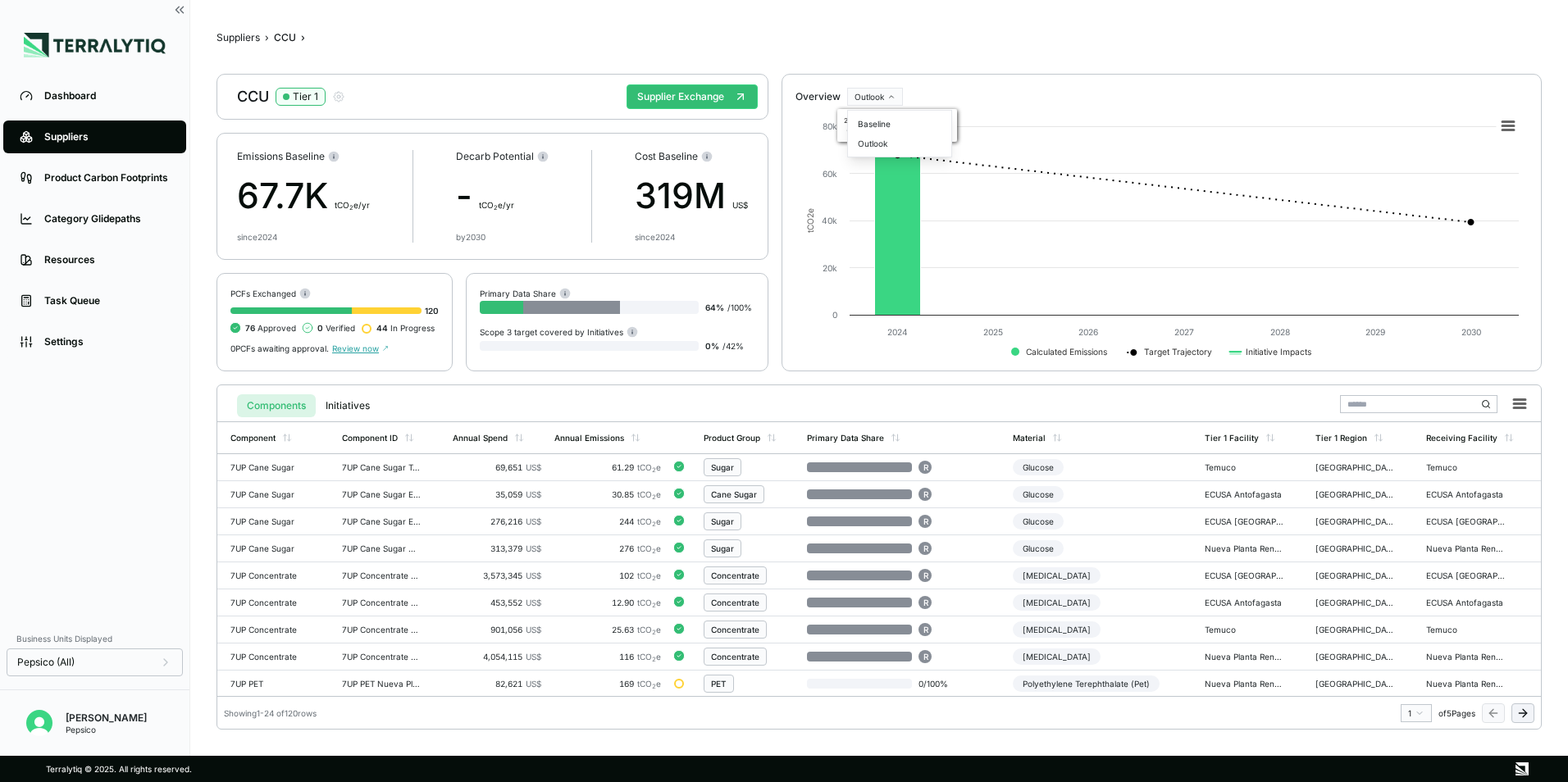
click at [863, 93] on html "Dashboard Suppliers Product Carbon Footprints Category Glidepaths Resources Tas…" at bounding box center [784, 391] width 1568 height 782
click at [885, 142] on div "Outlook" at bounding box center [900, 144] width 96 height 19
click at [872, 94] on html "Dashboard Suppliers Product Carbon Footprints Category Glidepaths Resources Tas…" at bounding box center [784, 391] width 1568 height 782
click at [871, 127] on div "Baseline" at bounding box center [900, 123] width 96 height 19
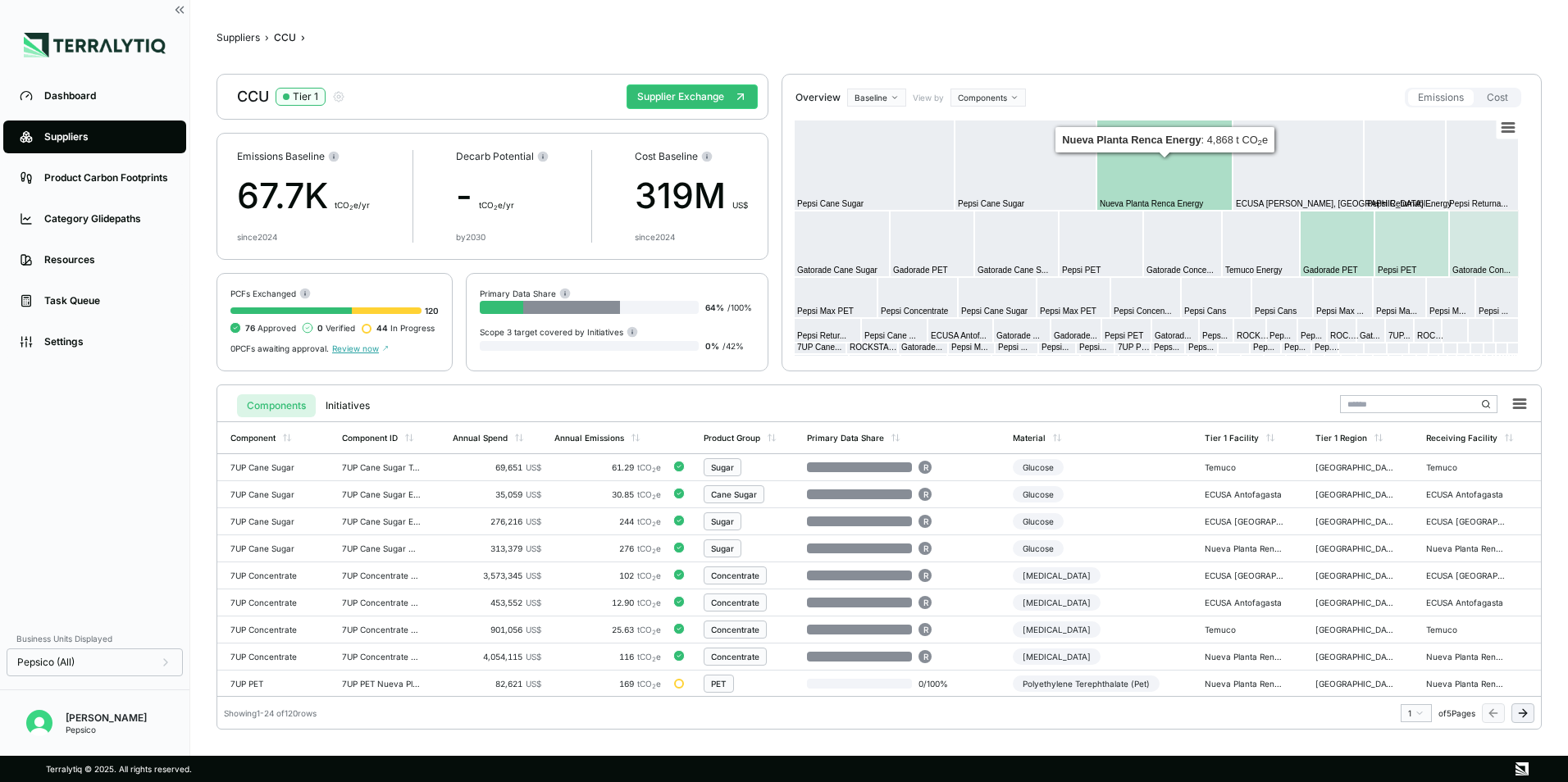
click at [1009, 95] on html "Dashboard Suppliers Product Carbon Footprints Category Glidepaths Resources Tas…" at bounding box center [784, 391] width 1568 height 782
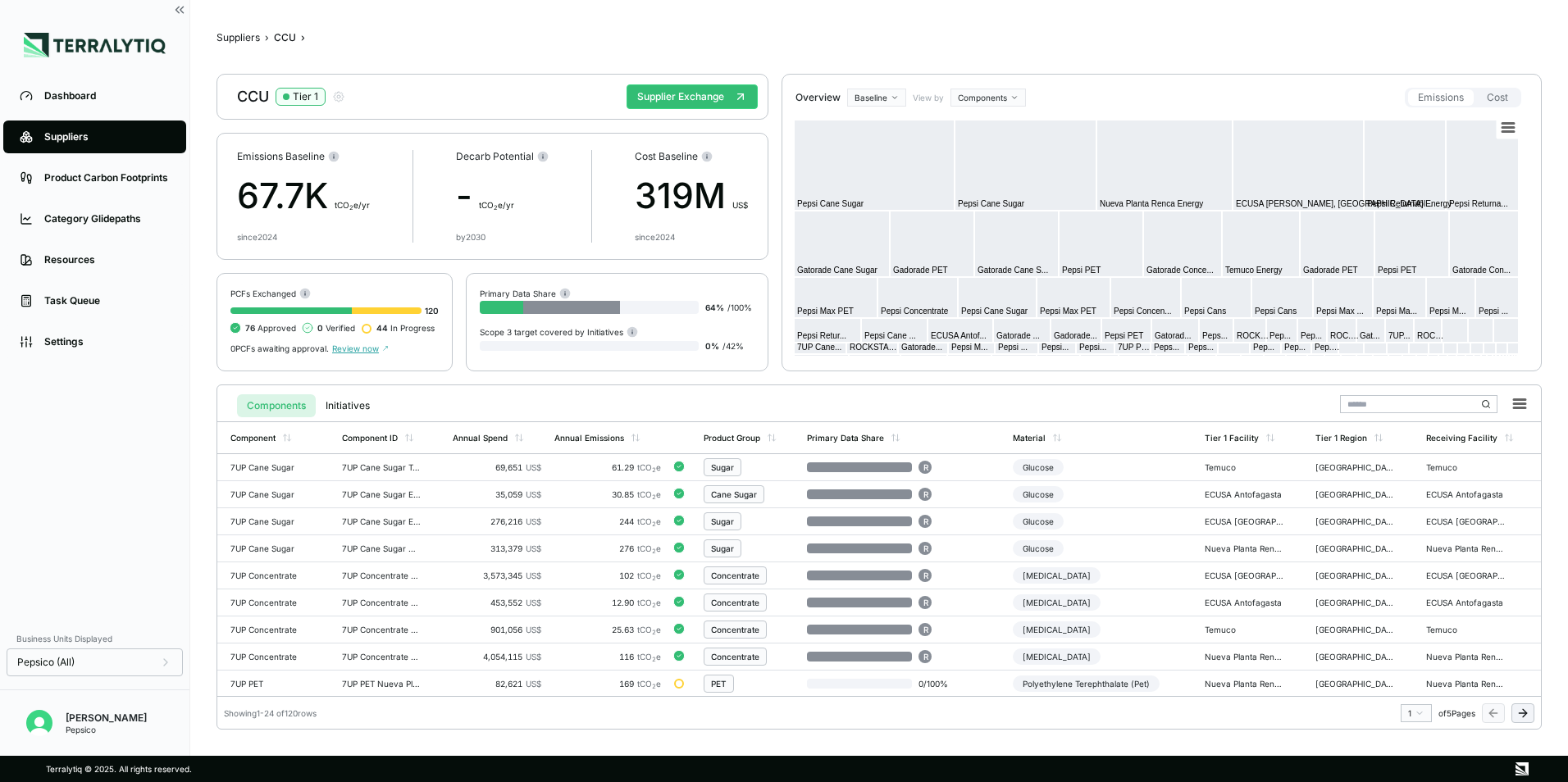
click at [907, 74] on html "Dashboard Suppliers Product Carbon Footprints Category Glidepaths Resources Tas…" at bounding box center [784, 391] width 1568 height 782
click at [871, 93] on html "Dashboard Suppliers Product Carbon Footprints Category Glidepaths Resources Tas…" at bounding box center [784, 391] width 1568 height 782
click at [874, 140] on div "Outlook" at bounding box center [900, 144] width 96 height 19
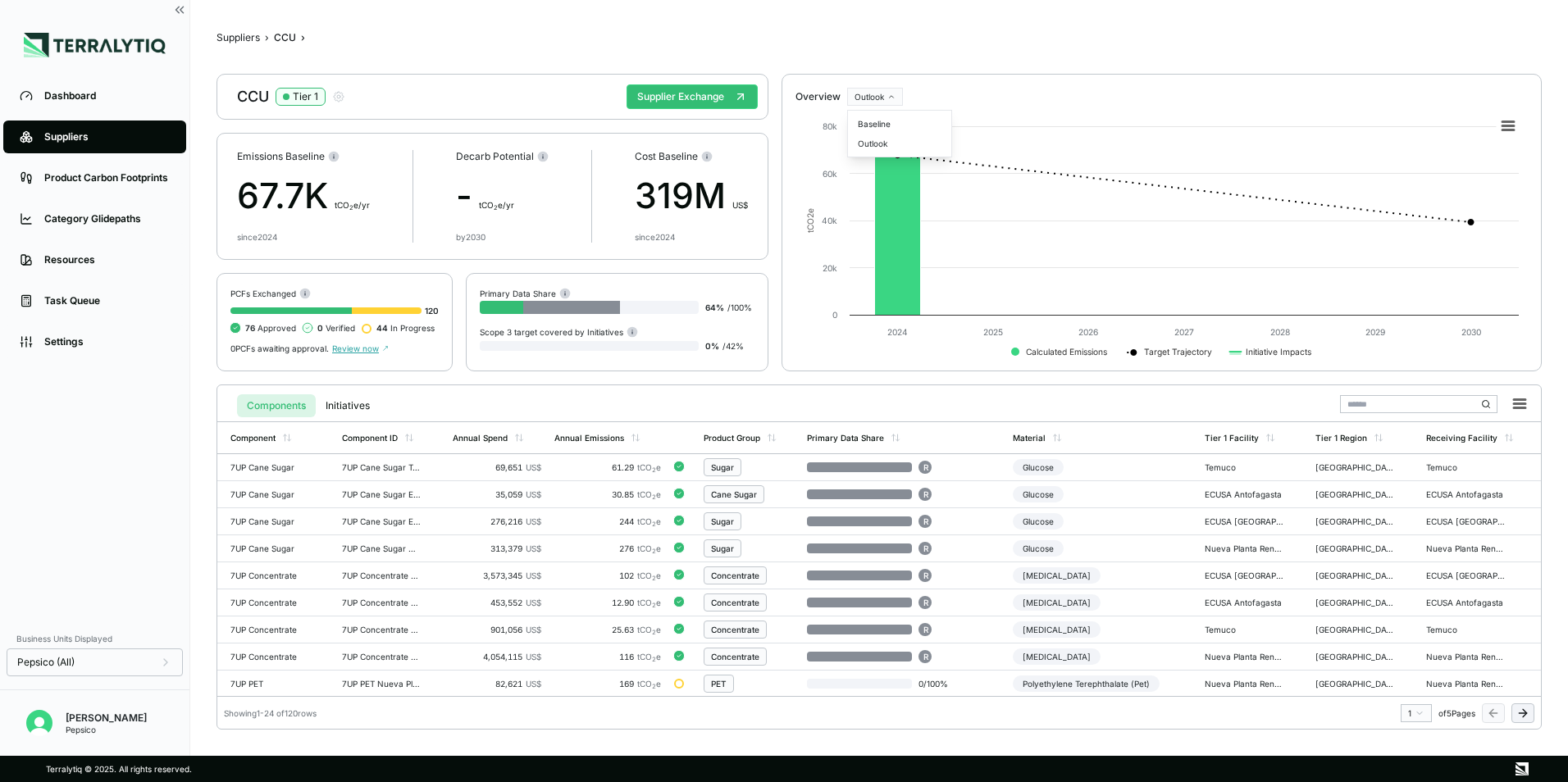
click at [885, 93] on html "Dashboard Suppliers Product Carbon Footprints Category Glidepaths Resources Tas…" at bounding box center [784, 391] width 1568 height 782
click at [879, 124] on div "Baseline" at bounding box center [900, 123] width 96 height 19
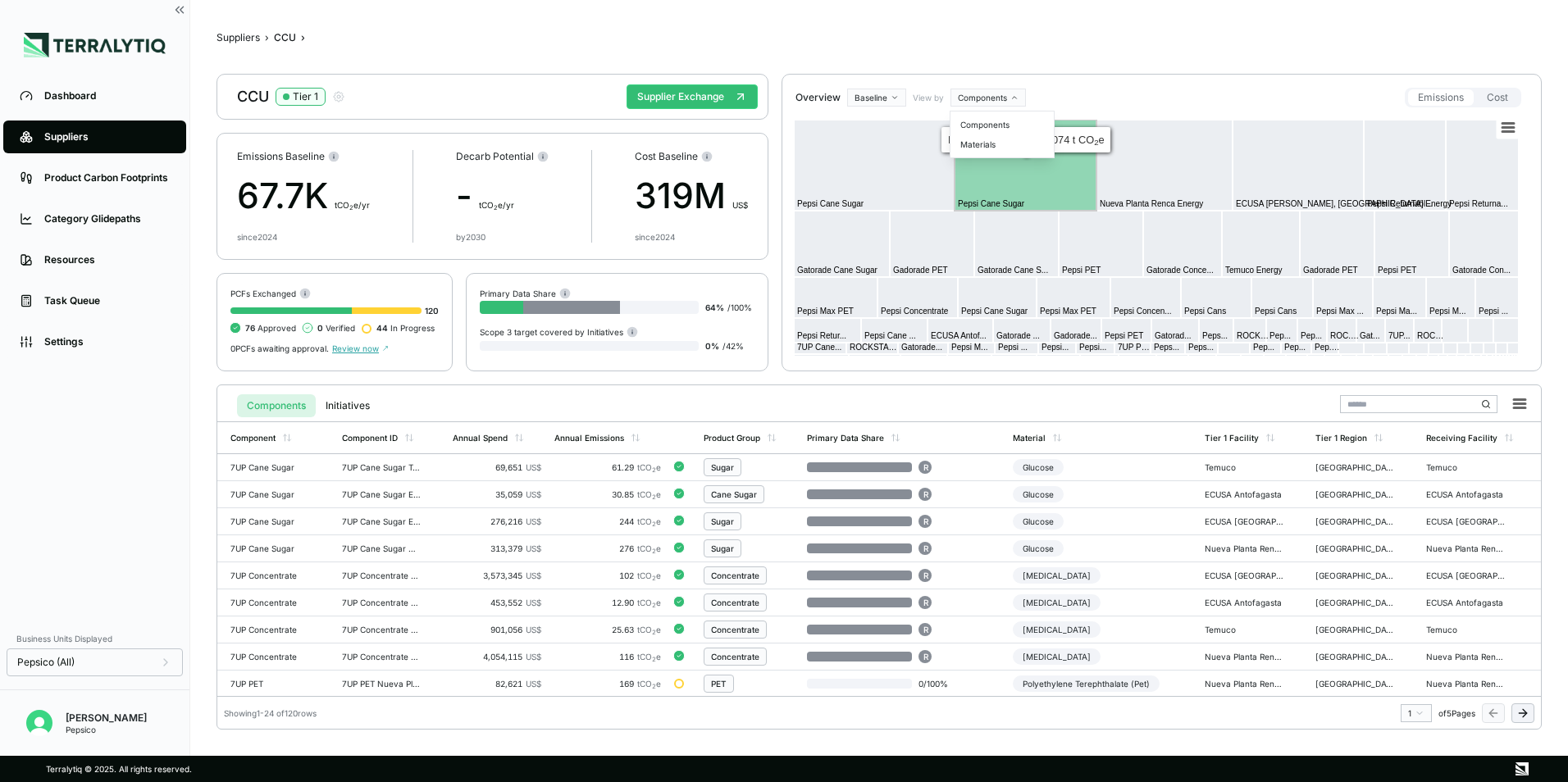
click at [981, 93] on html "Dashboard Suppliers Product Carbon Footprints Category Glidepaths Resources Tas…" at bounding box center [784, 391] width 1568 height 782
click at [985, 142] on div "Materials" at bounding box center [1002, 144] width 96 height 19
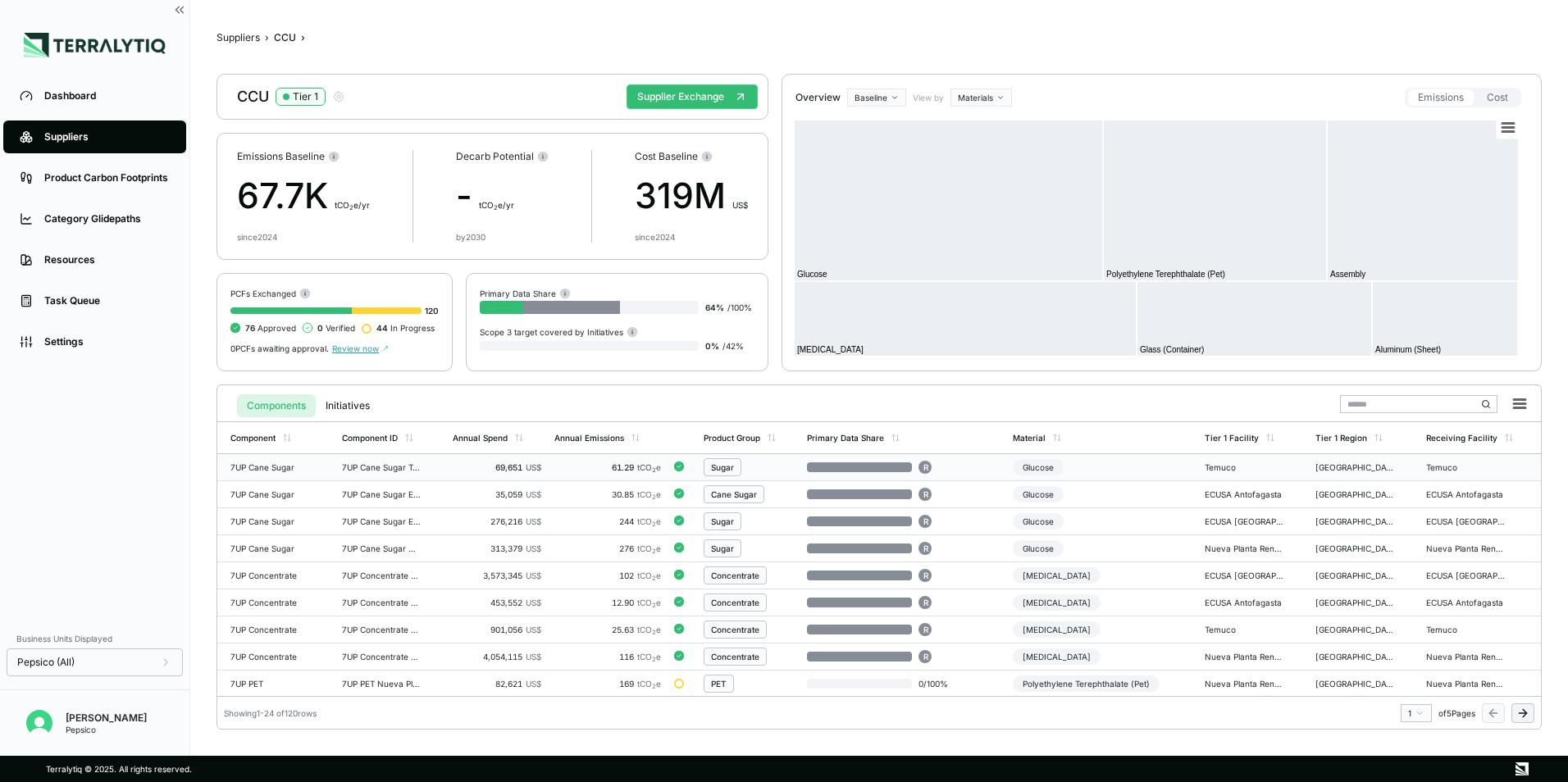
click at [759, 467] on div "Sugar" at bounding box center [749, 467] width 91 height 18
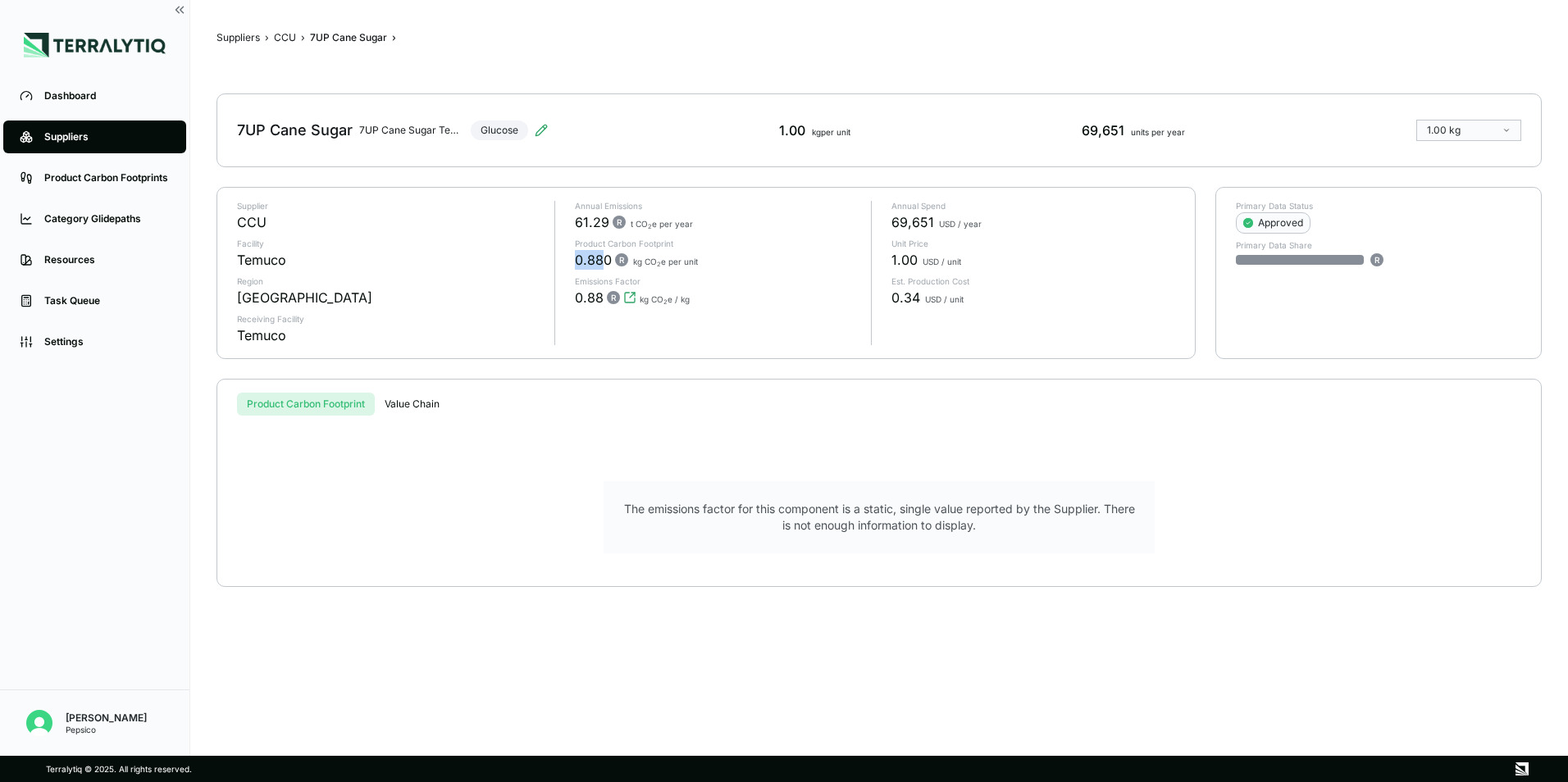
drag, startPoint x: 573, startPoint y: 257, endPoint x: 606, endPoint y: 260, distance: 33.1
click at [606, 260] on div "Annual Emissions 61.29 R t CO 2 e per year Product Carbon Footprint 0.880 R kg …" at bounding box center [707, 273] width 305 height 145
click at [639, 321] on div "Annual Emissions 61.29 R t CO 2 e per year Product Carbon Footprint 0.880 R kg …" at bounding box center [707, 273] width 305 height 145
click at [716, 259] on div "0.880 R kg CO 2 e per unit" at bounding box center [716, 259] width 284 height 19
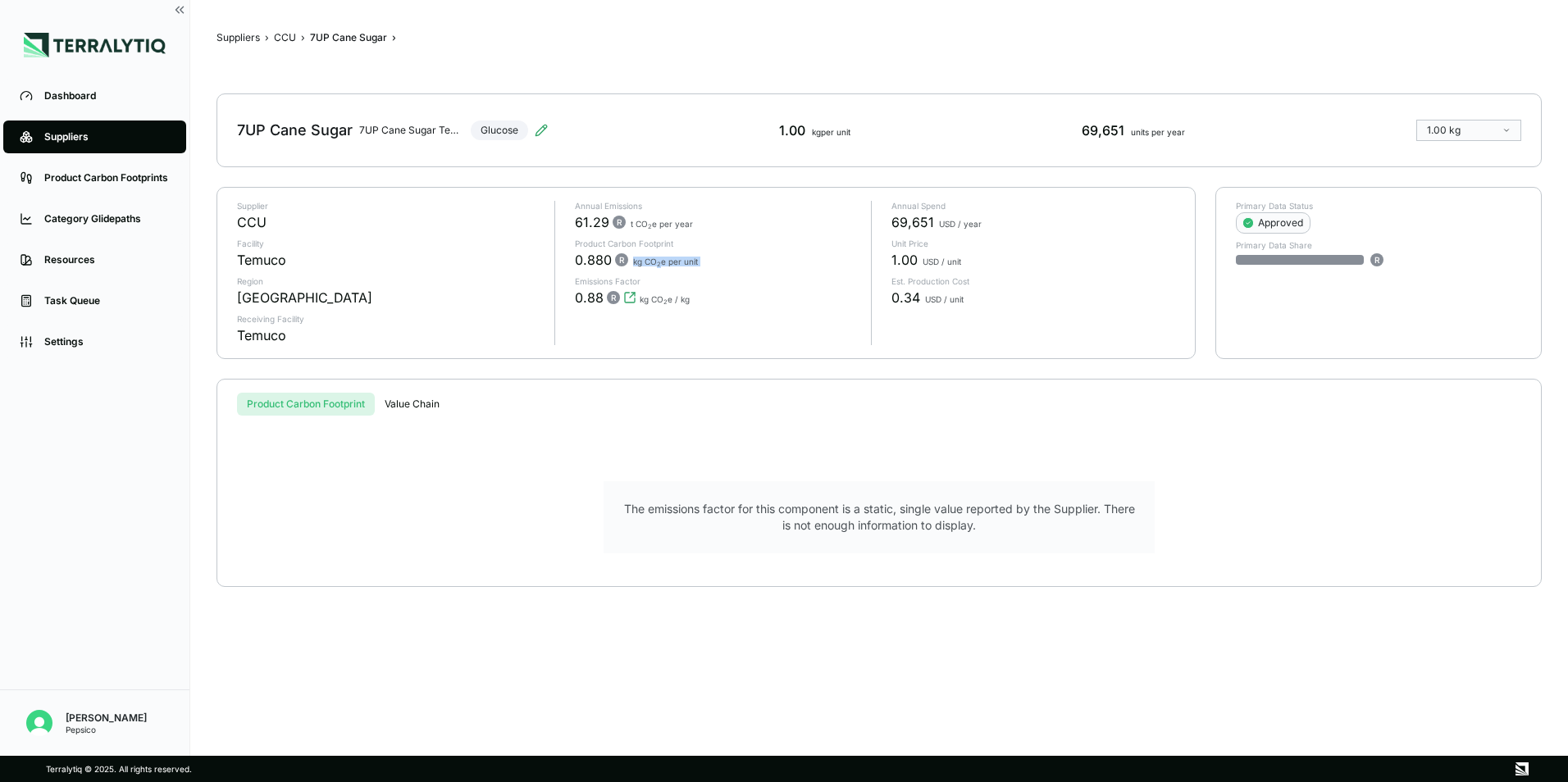
drag, startPoint x: 716, startPoint y: 259, endPoint x: 633, endPoint y: 261, distance: 83.0
click at [633, 261] on div "0.880 R kg CO 2 e per unit" at bounding box center [716, 259] width 284 height 19
click at [769, 283] on p "Emissions Factor" at bounding box center [716, 282] width 284 height 10
drag, startPoint x: 600, startPoint y: 296, endPoint x: 567, endPoint y: 295, distance: 33.0
click at [567, 295] on div "Annual Emissions 61.29 R t CO 2 e per year Product Carbon Footprint 0.880 R kg …" at bounding box center [707, 273] width 305 height 145
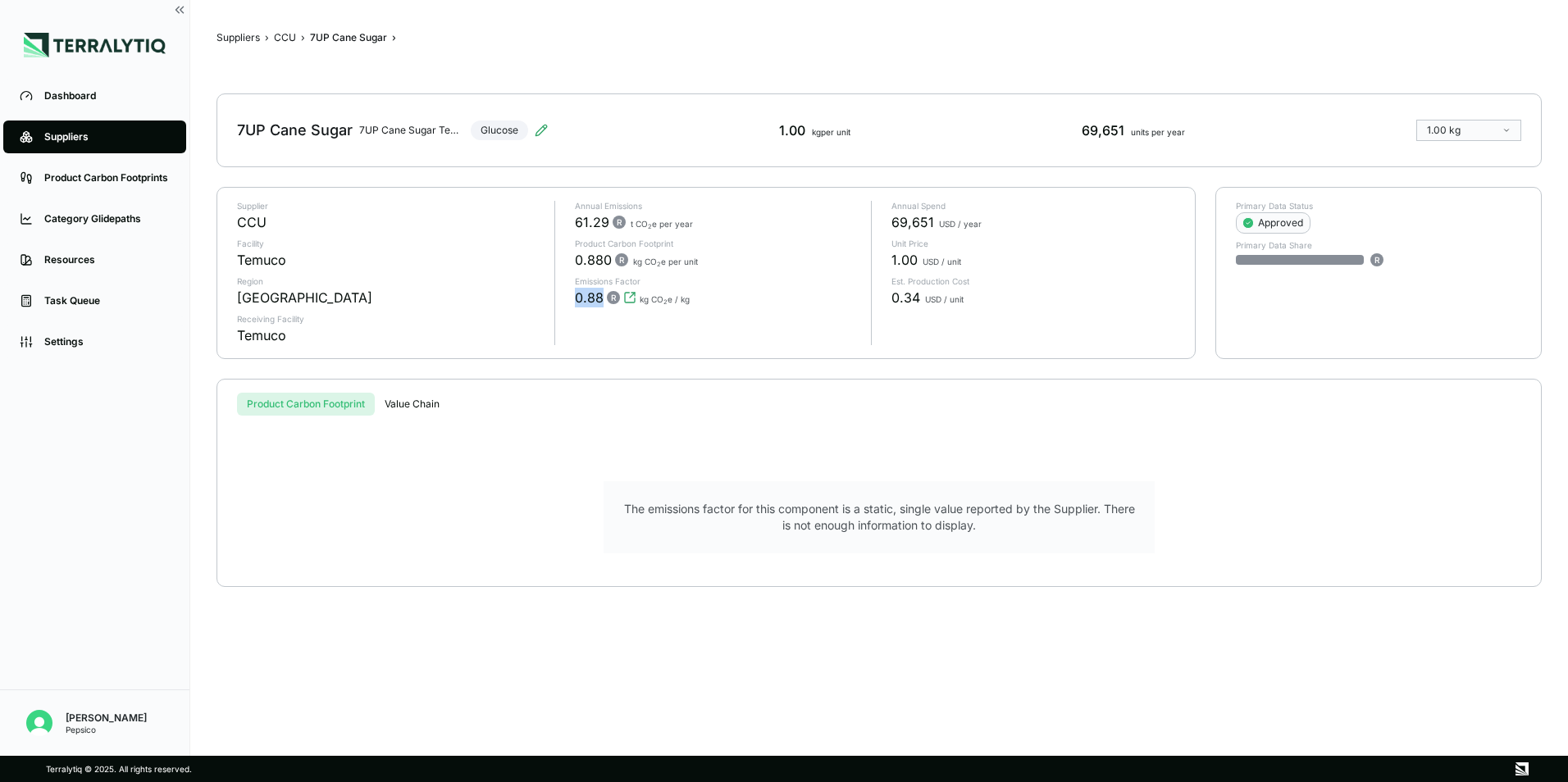
click at [599, 314] on div "Annual Emissions 61.29 R t CO 2 e per year Product Carbon Footprint 0.880 R kg …" at bounding box center [707, 273] width 305 height 145
drag, startPoint x: 671, startPoint y: 301, endPoint x: 679, endPoint y: 303, distance: 8.2
click at [652, 300] on span "kg CO 2 e / kg" at bounding box center [664, 299] width 50 height 10
drag, startPoint x: 699, startPoint y: 305, endPoint x: 678, endPoint y: 305, distance: 21.0
click at [678, 305] on div "0.88 R kg CO 2 e / kg" at bounding box center [716, 297] width 284 height 19
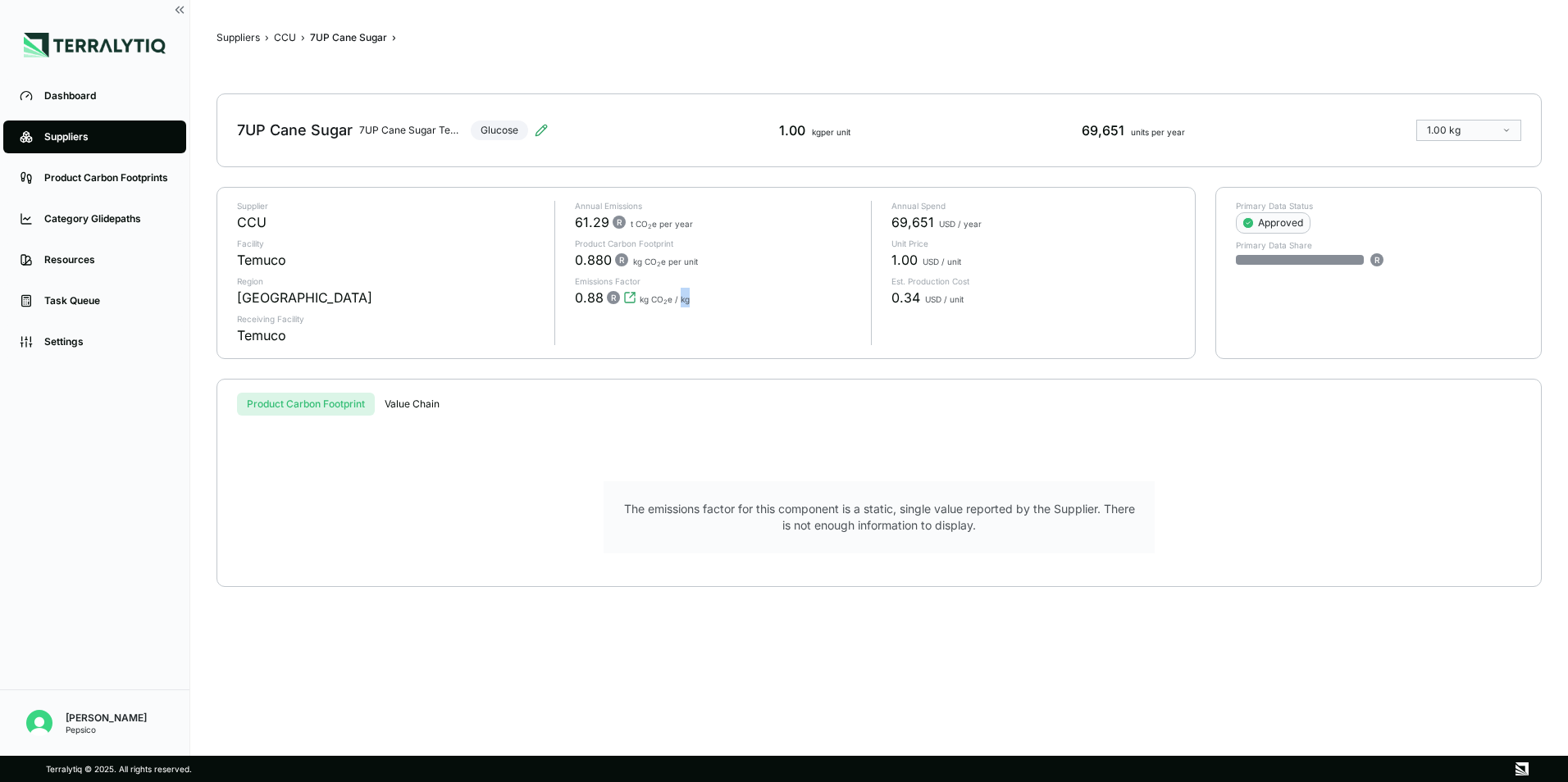
click at [771, 293] on div "0.88 R kg CO 2 e / kg" at bounding box center [716, 297] width 284 height 19
drag, startPoint x: 601, startPoint y: 298, endPoint x: 572, endPoint y: 299, distance: 29.0
click at [572, 299] on div "Annual Emissions 61.29 R t CO 2 e per year Product Carbon Footprint 0.880 R kg …" at bounding box center [707, 273] width 305 height 145
click at [628, 331] on div "Annual Emissions 61.29 R t CO 2 e per year Product Carbon Footprint 0.880 R kg …" at bounding box center [707, 273] width 305 height 145
drag, startPoint x: 602, startPoint y: 299, endPoint x: 570, endPoint y: 298, distance: 32.0
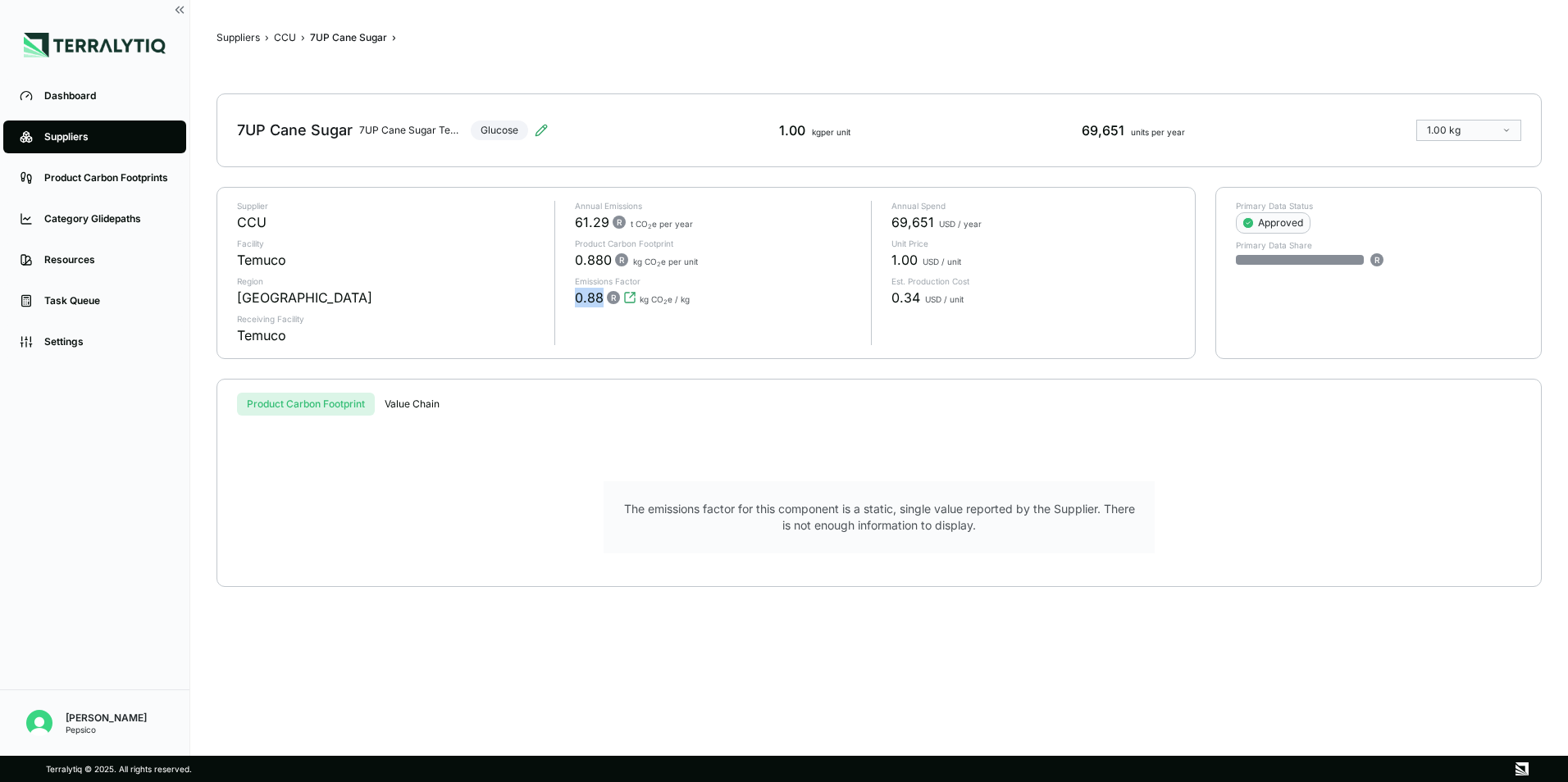
click at [570, 298] on div "Annual Emissions 61.29 R t CO 2 e per year Product Carbon Footprint 0.880 R kg …" at bounding box center [707, 273] width 305 height 145
click at [672, 336] on div "Annual Emissions 61.29 R t CO 2 e per year Product Carbon Footprint 0.880 R kg …" at bounding box center [707, 273] width 305 height 145
click at [287, 36] on button "CCU" at bounding box center [284, 38] width 22 height 13
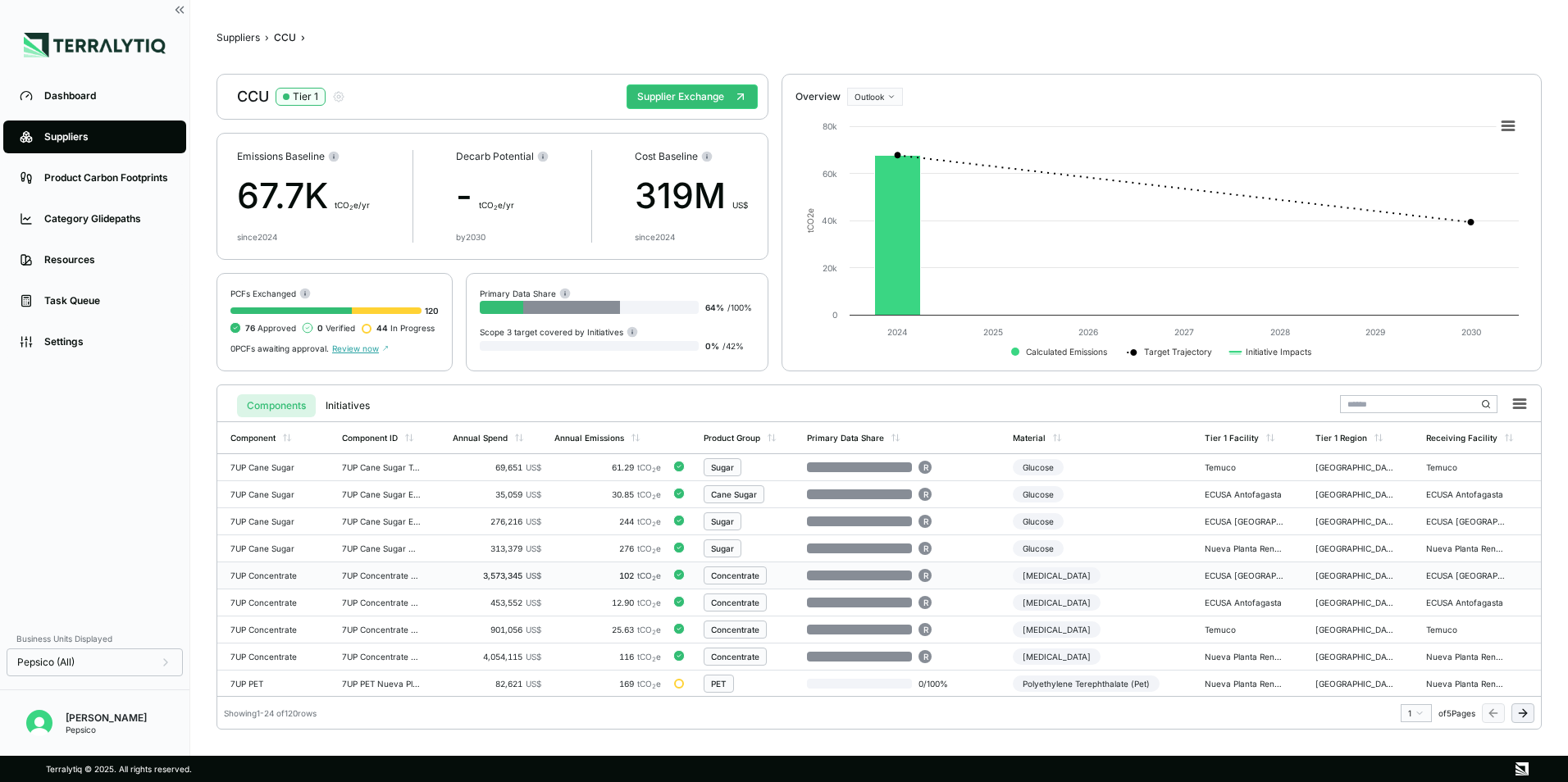
click at [742, 575] on div "Concentrate" at bounding box center [735, 576] width 48 height 10
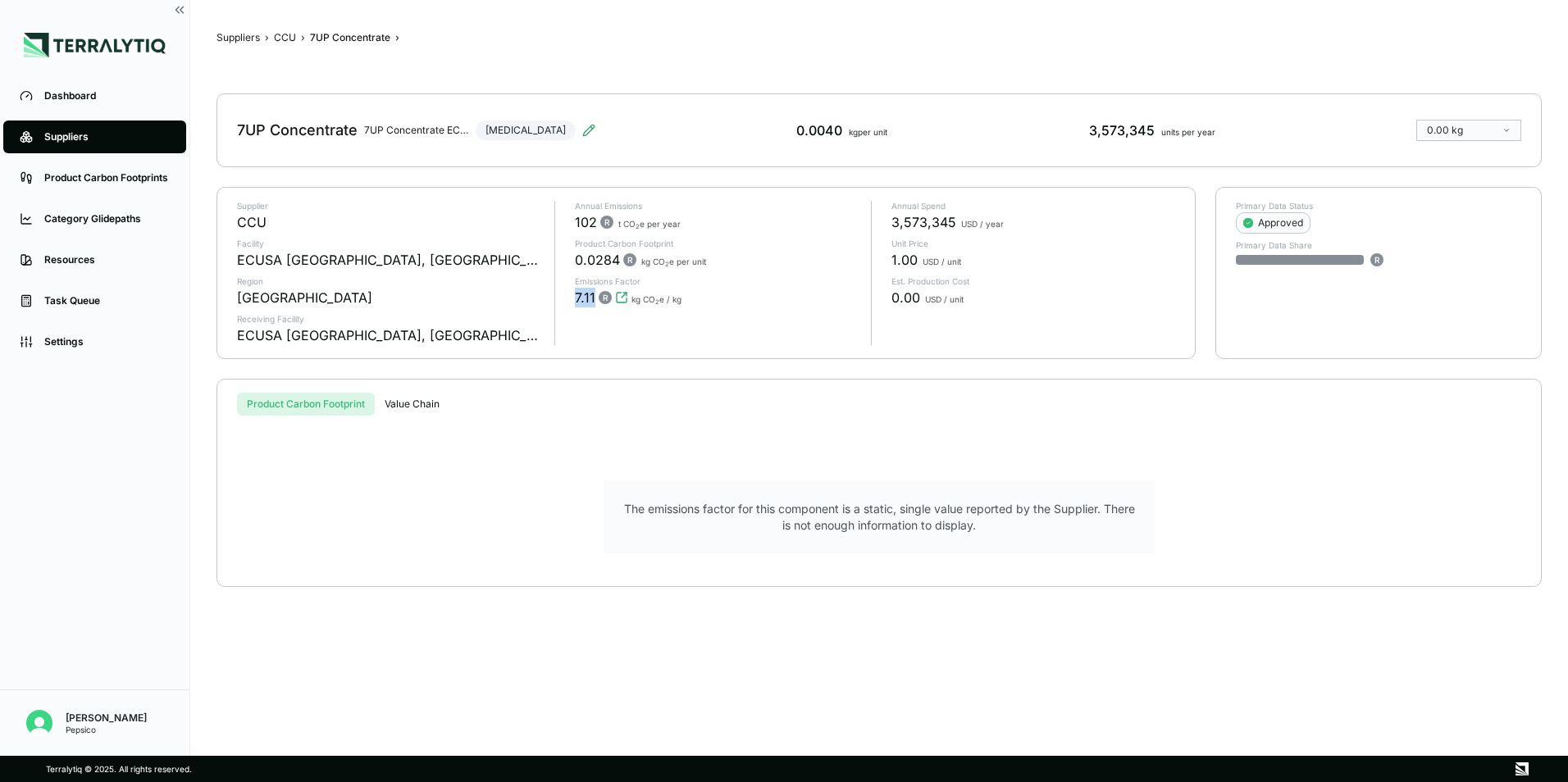
drag, startPoint x: 594, startPoint y: 299, endPoint x: 595, endPoint y: 314, distance: 15.0
click at [576, 296] on span "7.11 R kg CO 2 e / kg" at bounding box center [628, 297] width 107 height 19
click at [634, 336] on div "Annual Emissions 102 R t CO 2 e per year Product Carbon Footprint 0.0284 R kg C…" at bounding box center [707, 273] width 305 height 145
click at [290, 33] on button "CCU" at bounding box center [284, 38] width 22 height 13
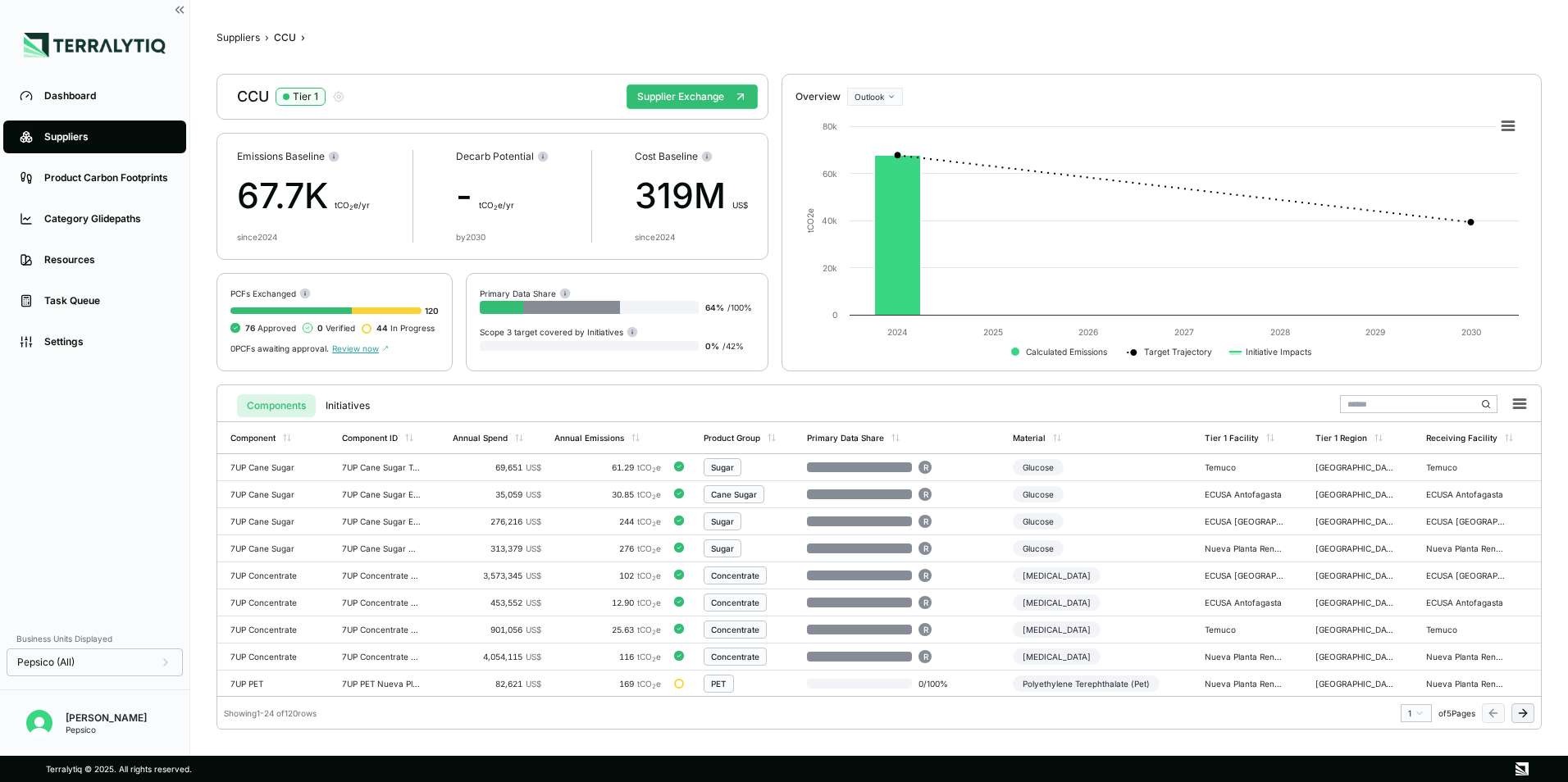
click at [368, 348] on span "Review now" at bounding box center [360, 348] width 57 height 10
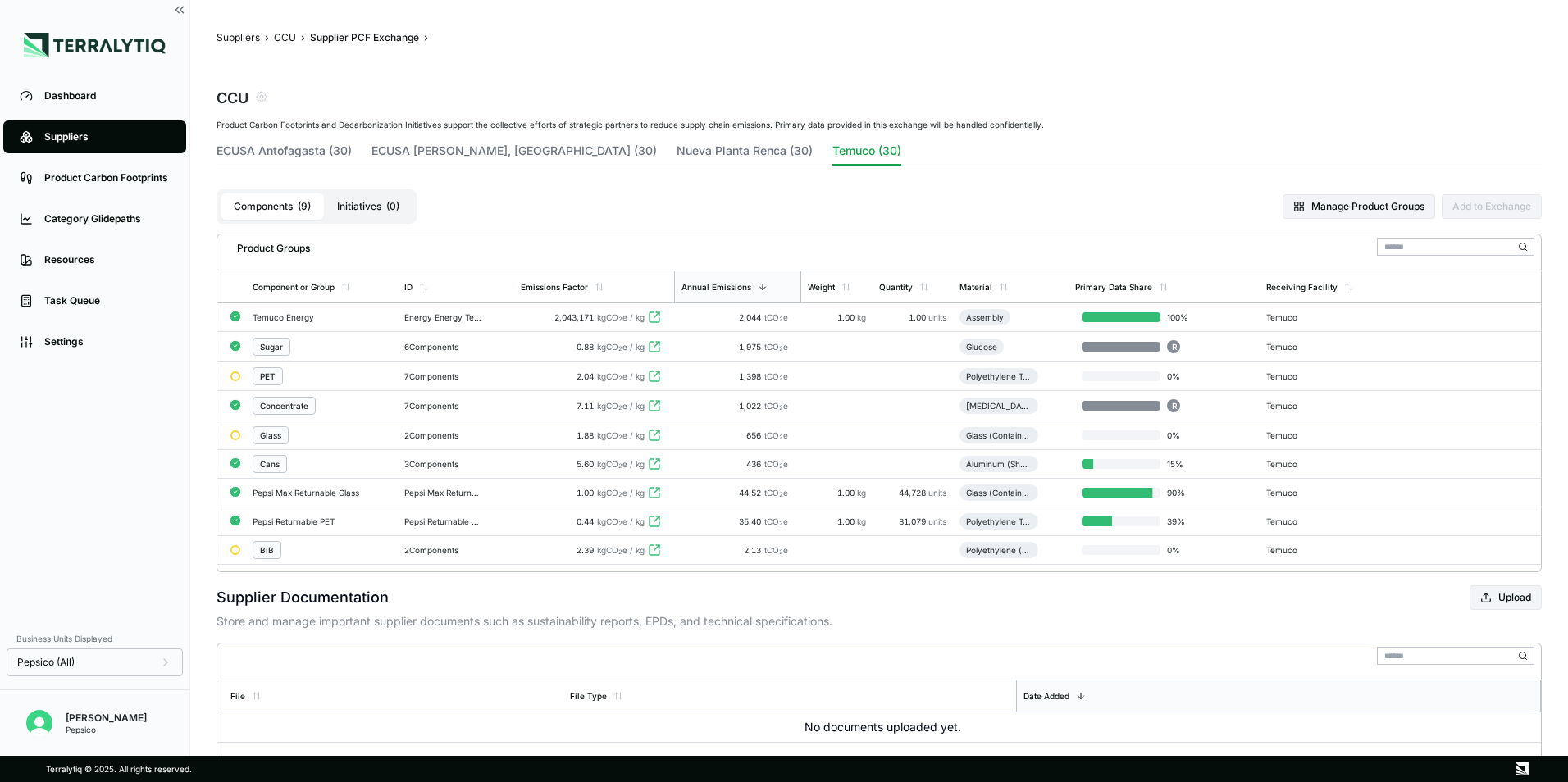
click at [381, 206] on button "Initiatives ( 0 )" at bounding box center [368, 206] width 89 height 26
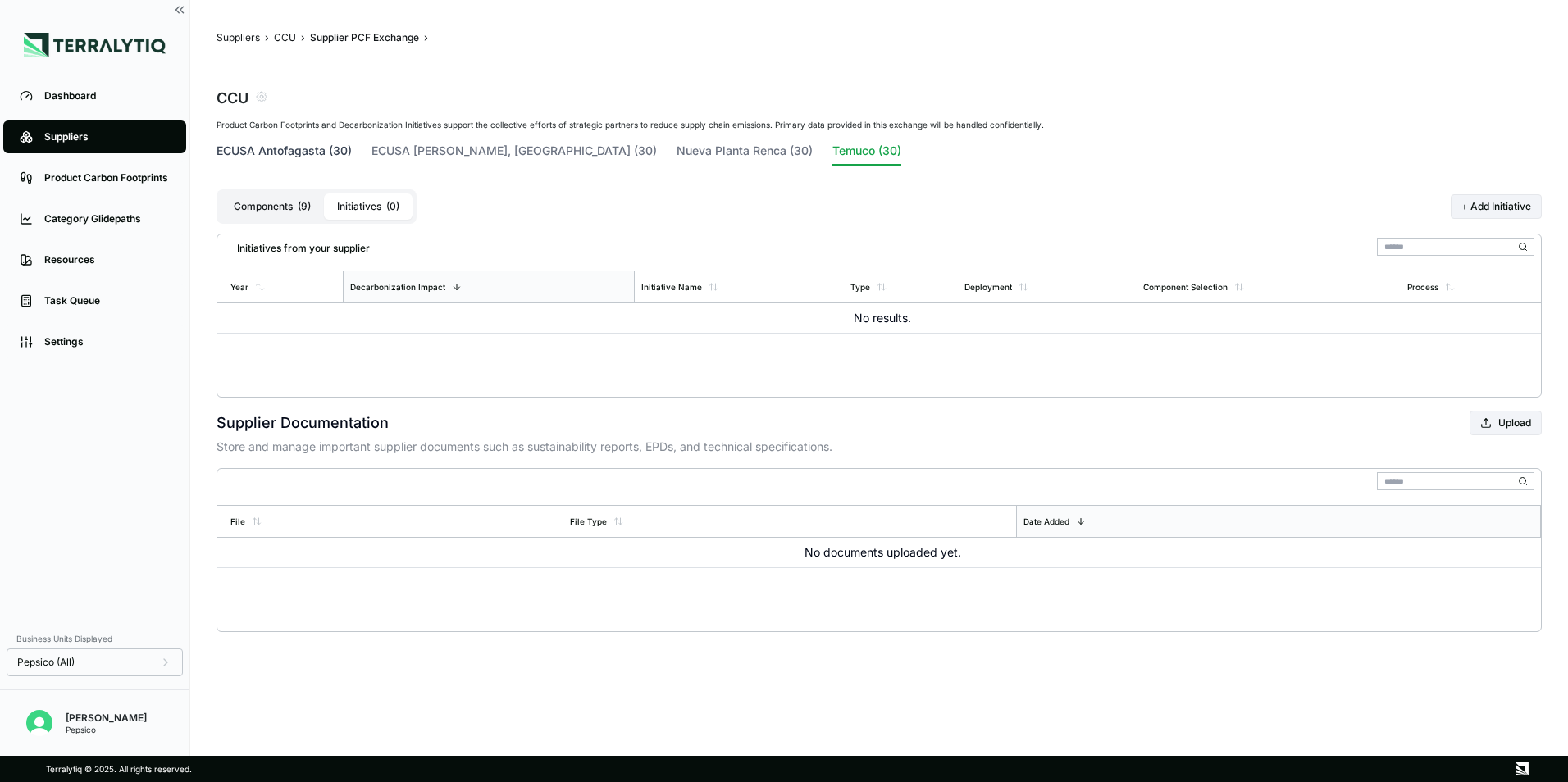
click at [278, 156] on button "ECUSA Antofagasta (30)" at bounding box center [284, 154] width 135 height 23
click at [282, 152] on button "ECUSA Antofagasta (30)" at bounding box center [284, 154] width 135 height 23
